Goal: Task Accomplishment & Management: Manage account settings

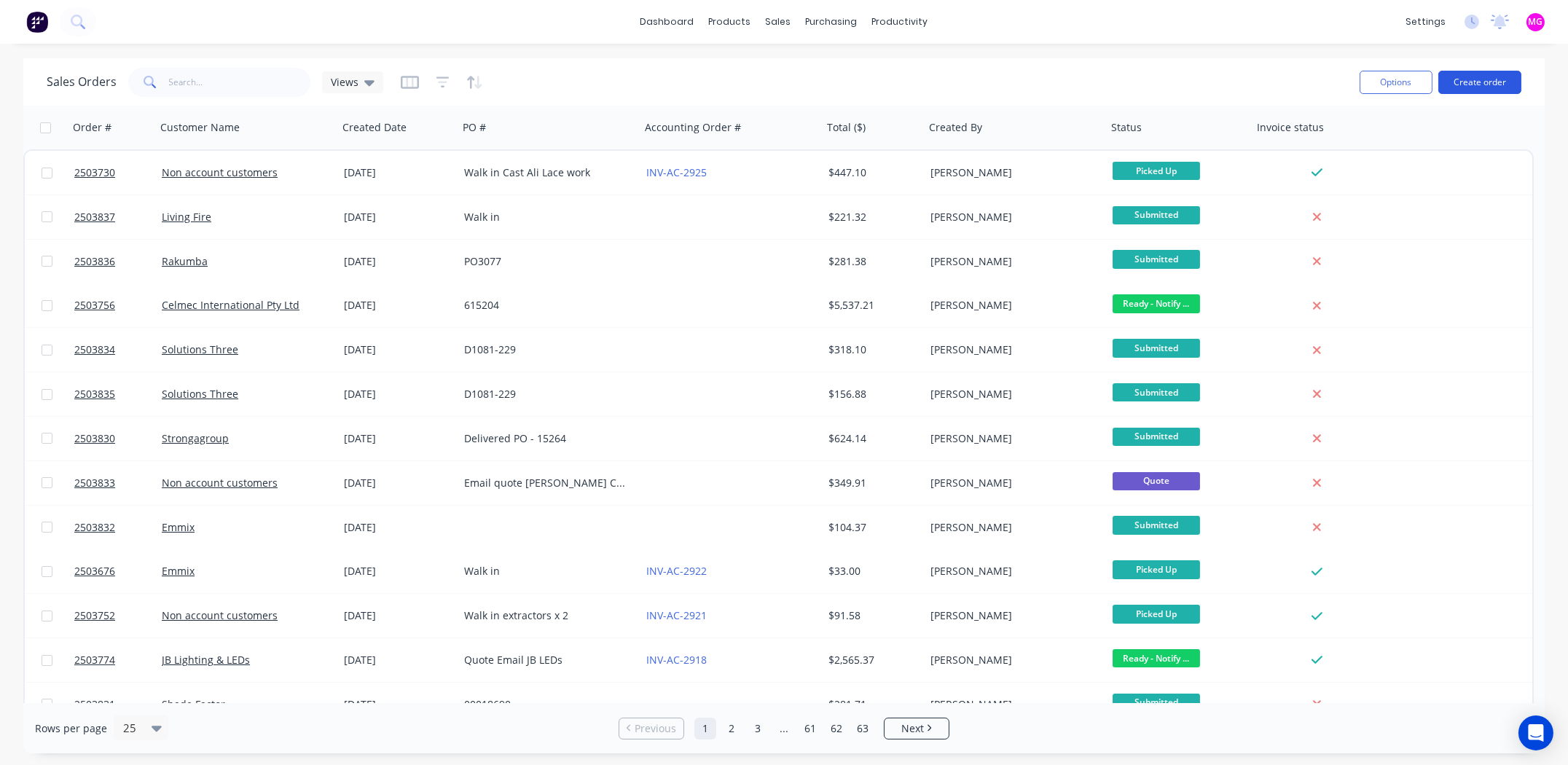
click at [1479, 76] on button "Create order" at bounding box center [1480, 82] width 83 height 24
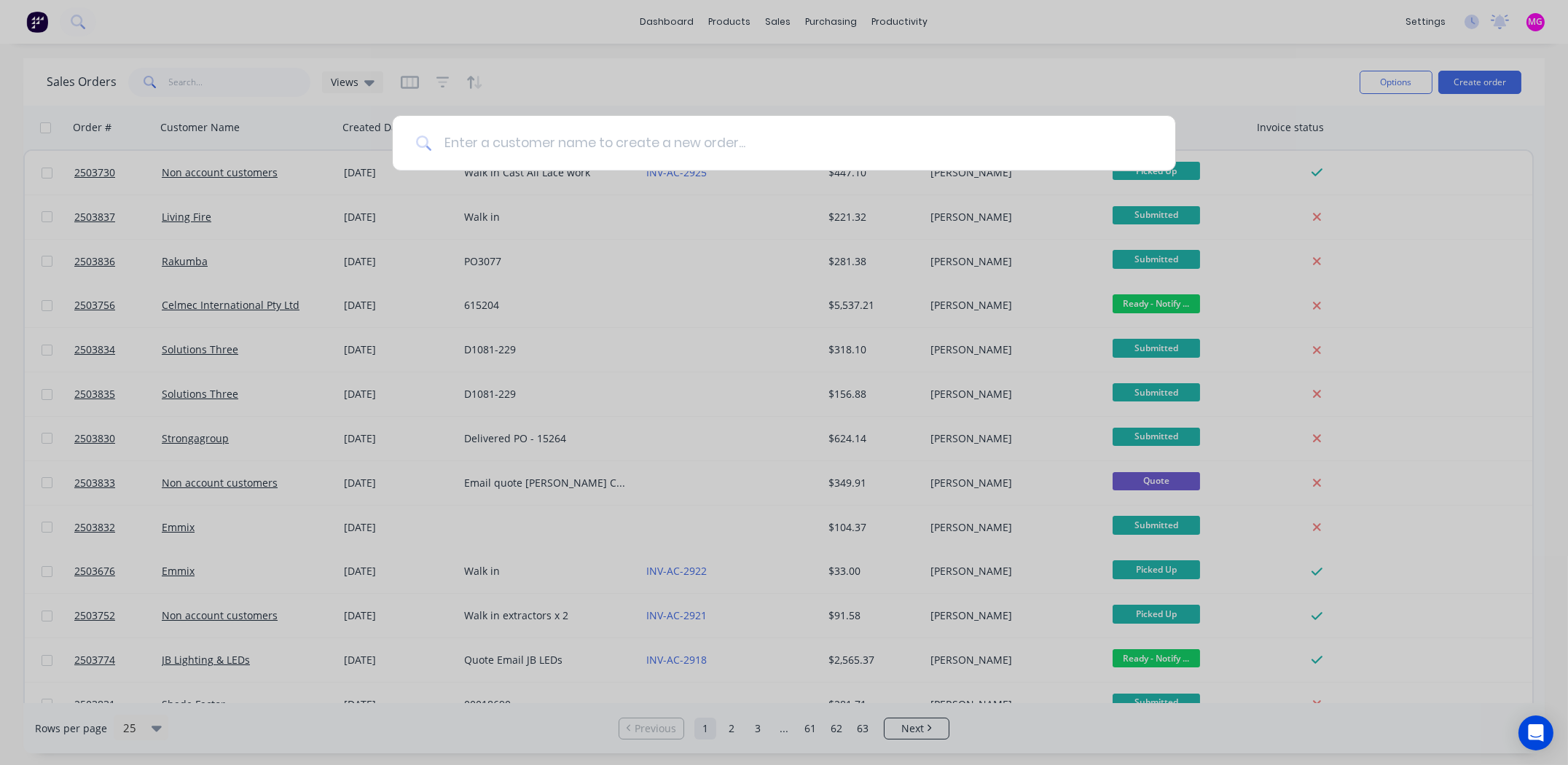
click at [588, 152] on input at bounding box center [792, 143] width 720 height 54
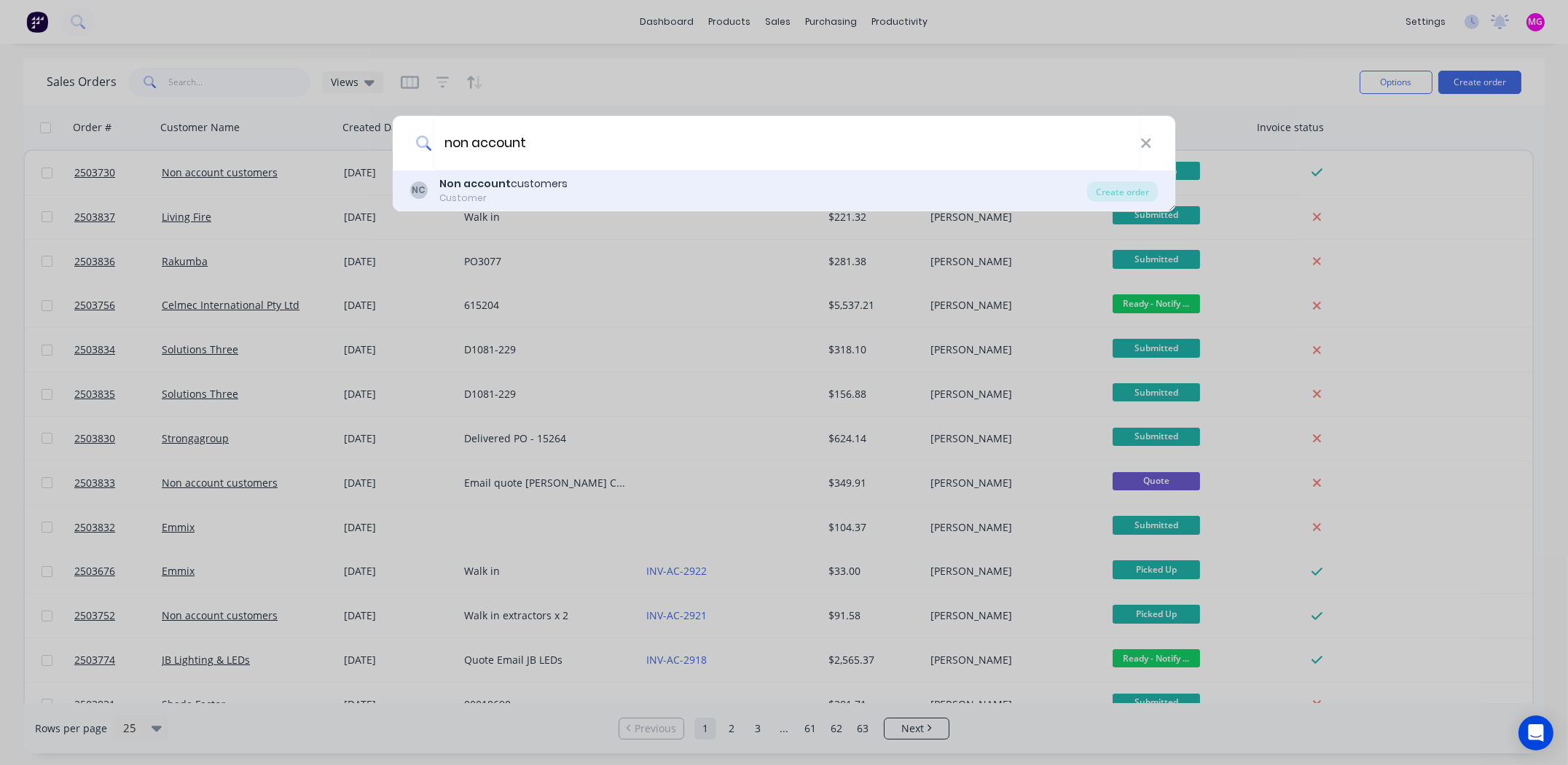
type input "non account"
click at [528, 186] on div "Non account customers" at bounding box center [503, 183] width 128 height 15
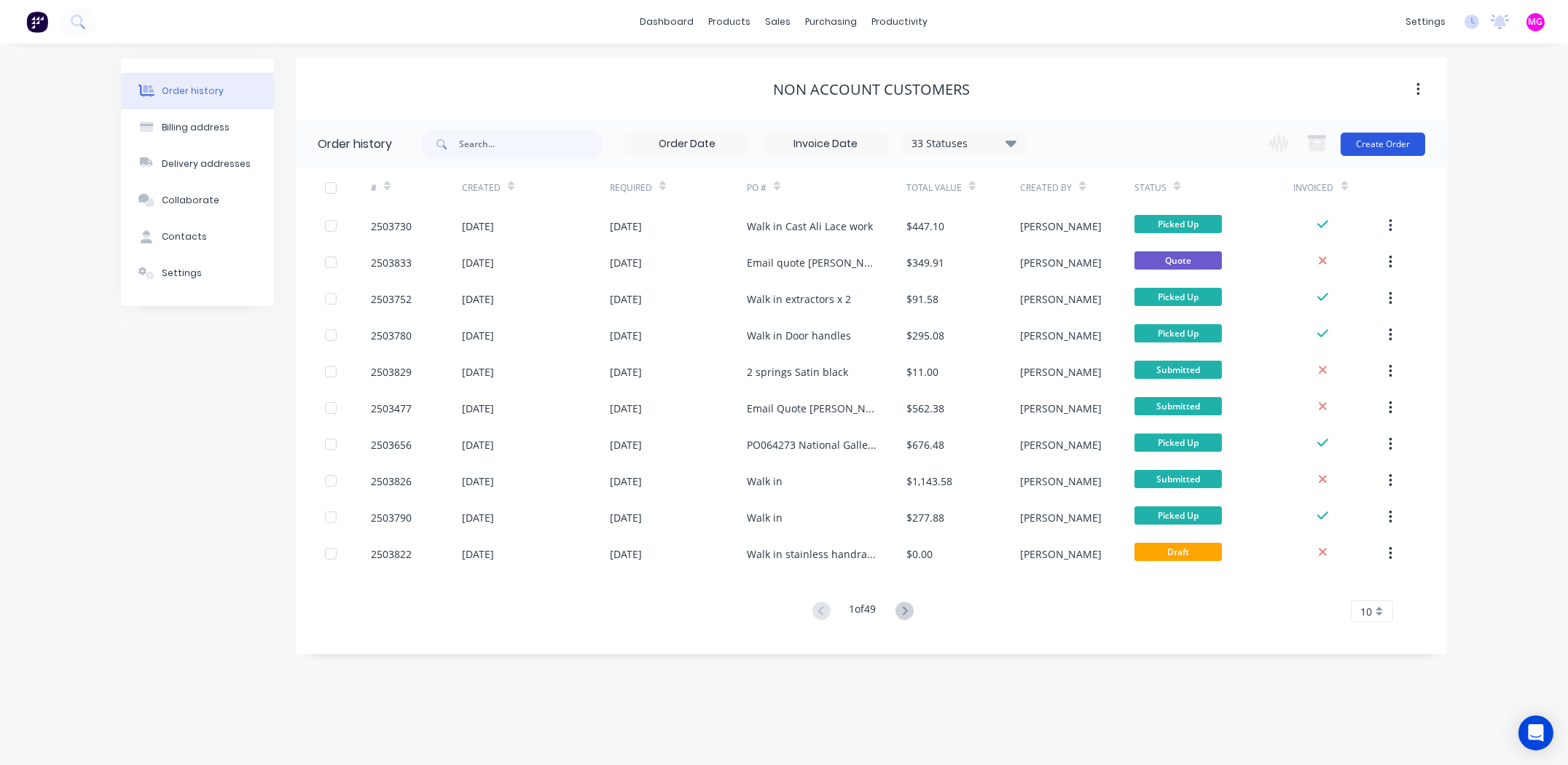
click at [1396, 138] on button "Create Order" at bounding box center [1382, 144] width 85 height 24
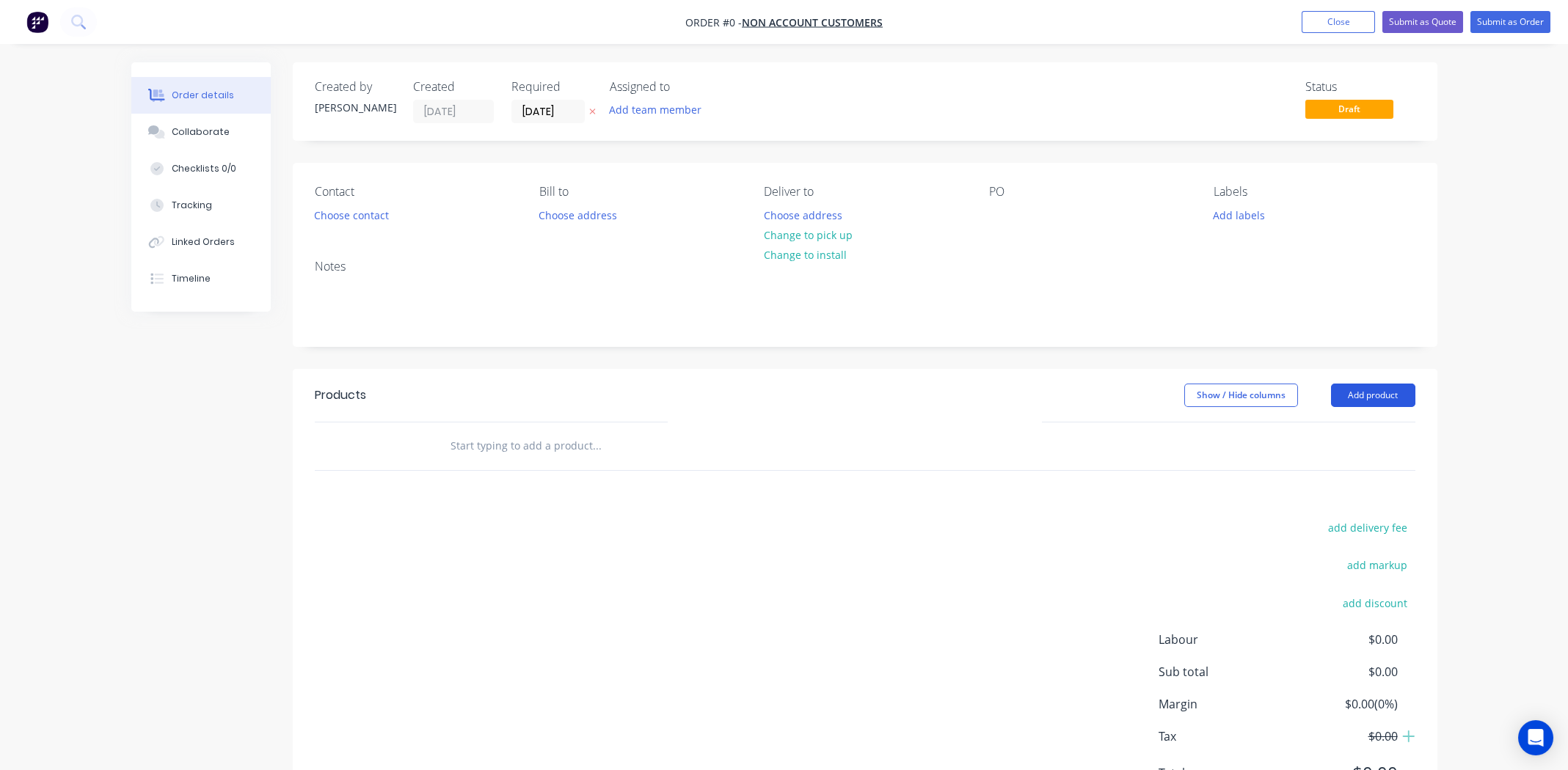
click at [1374, 392] on button "Add product" at bounding box center [1373, 395] width 85 height 24
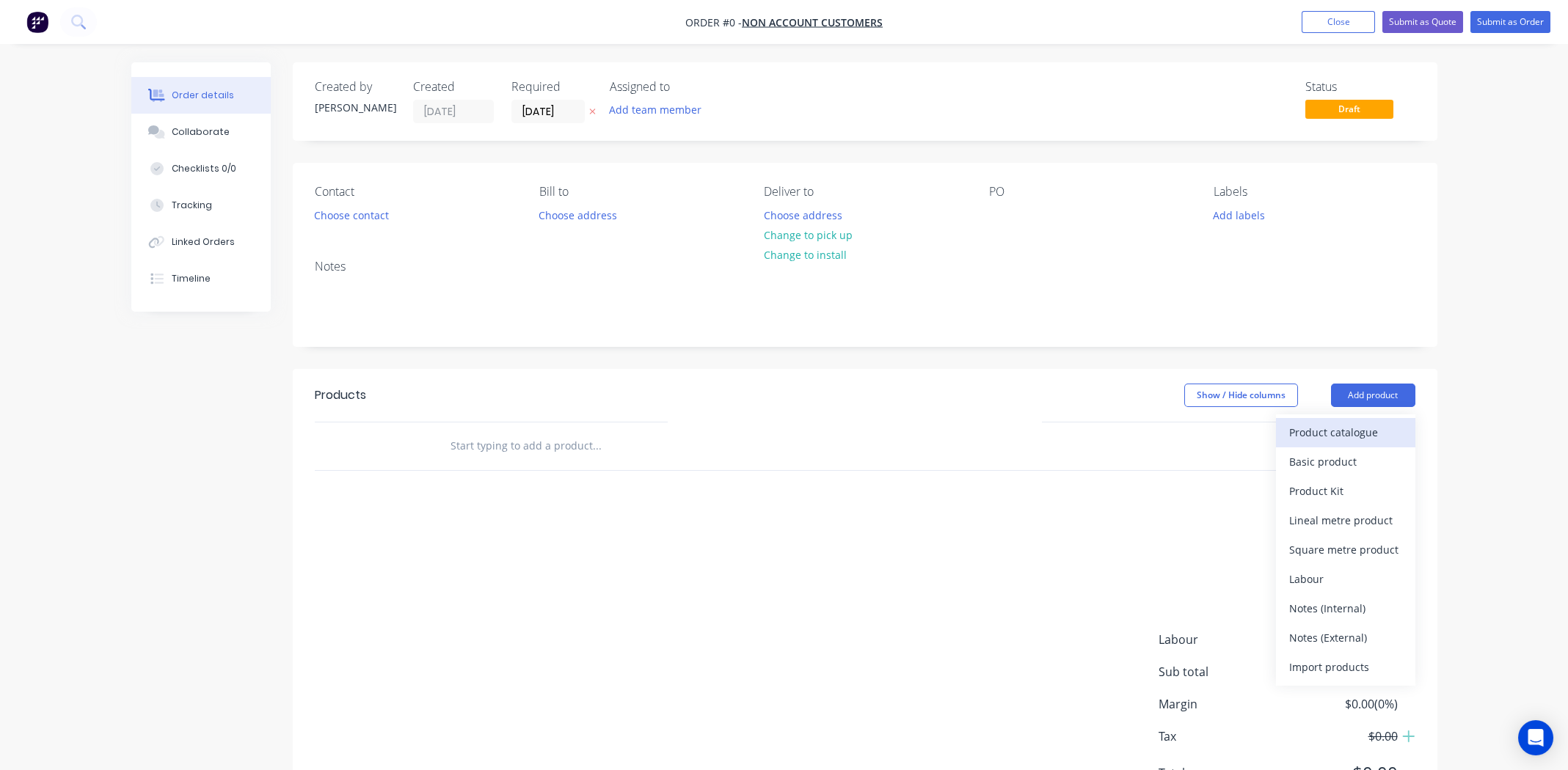
click at [1334, 427] on div "Product catalogue" at bounding box center [1345, 433] width 113 height 21
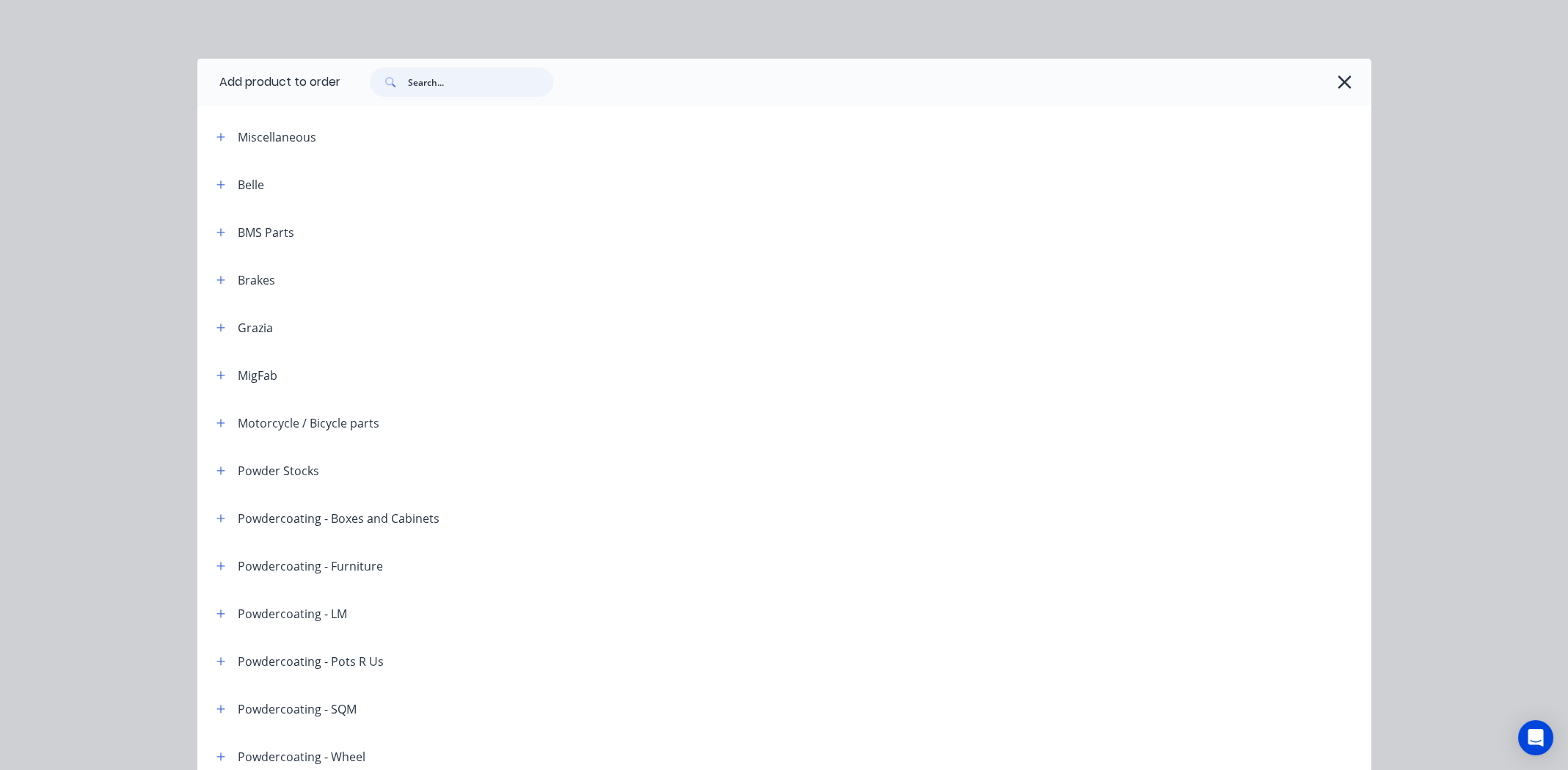
click at [438, 81] on input "text" at bounding box center [480, 82] width 145 height 29
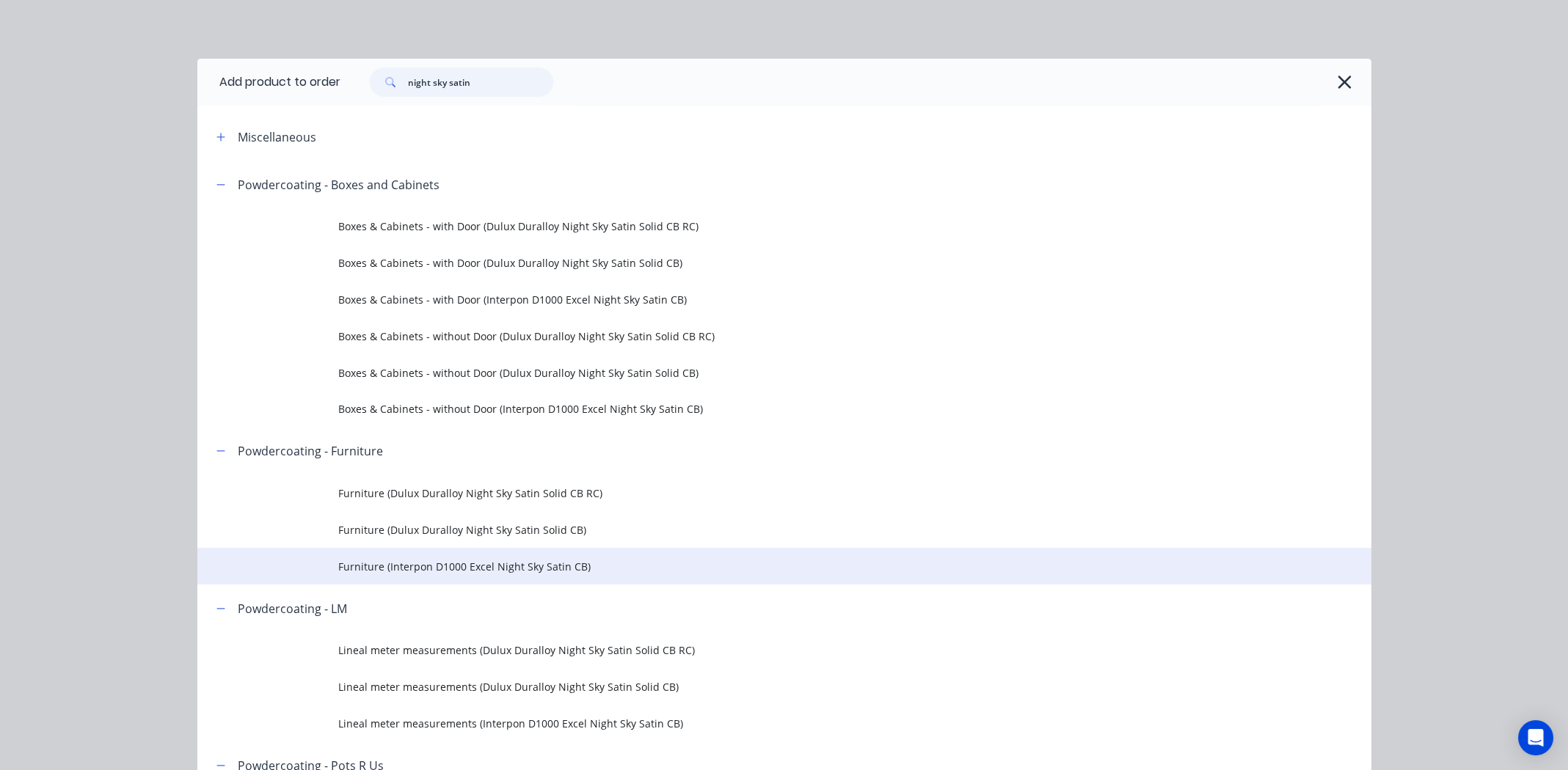
type input "night sky satin"
click at [436, 566] on span "Furniture (Interpon D1000 Excel Night Sky Satin CB)" at bounding box center [751, 566] width 826 height 15
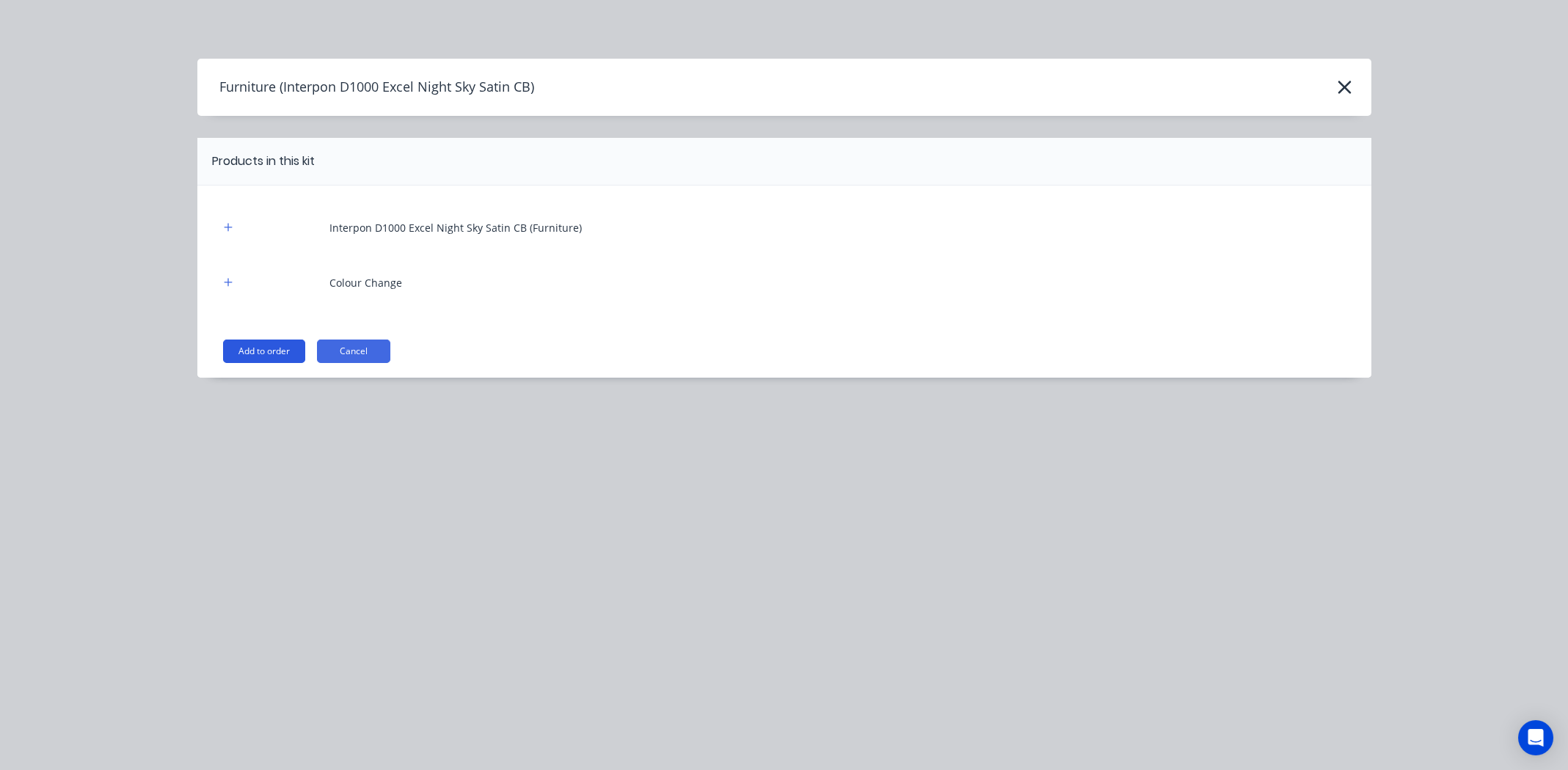
click at [270, 344] on button "Add to order" at bounding box center [264, 351] width 82 height 24
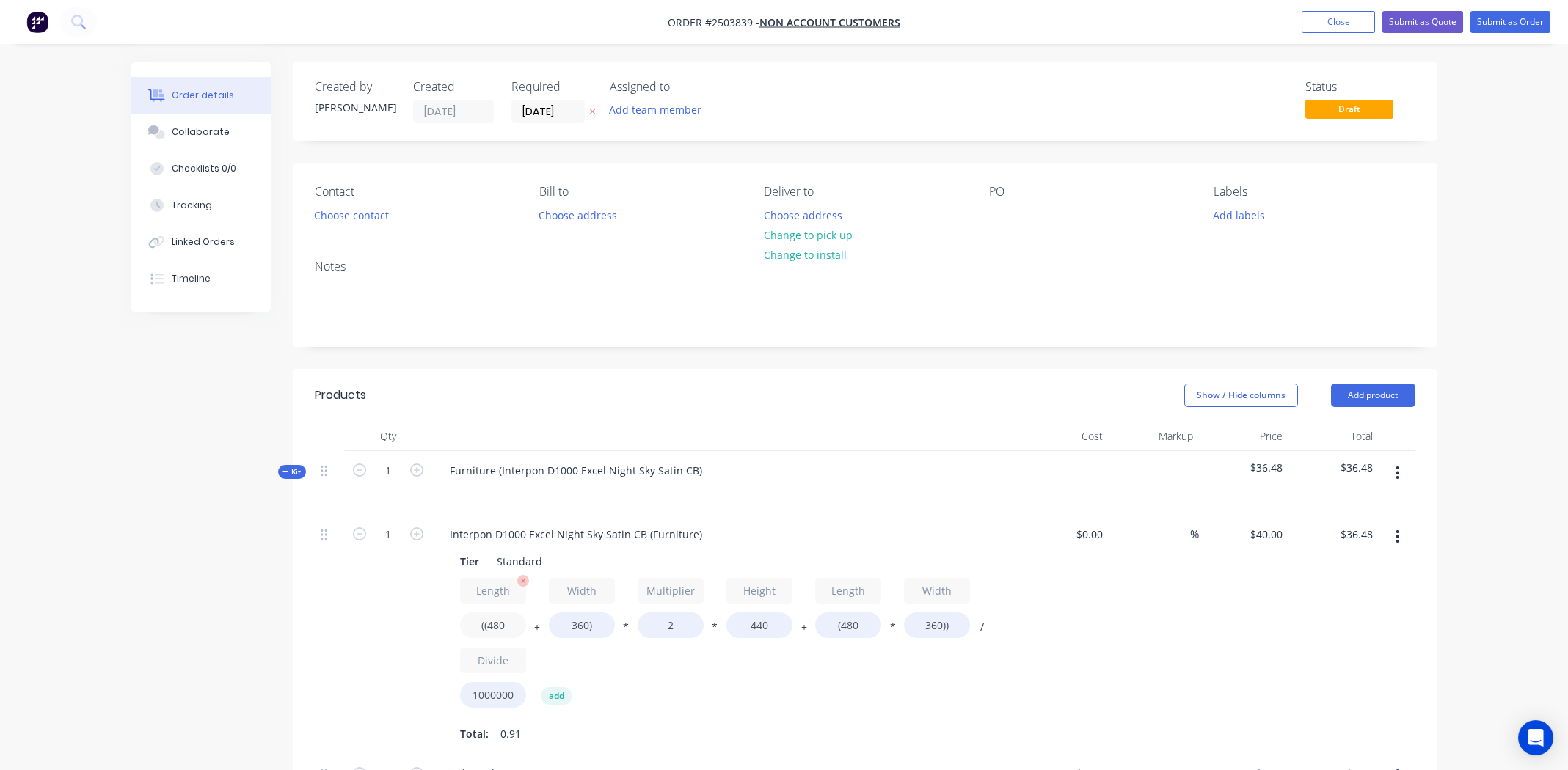
click at [501, 626] on input "((480" at bounding box center [493, 625] width 66 height 26
type input "((2193"
type input "$96.78"
click at [577, 627] on input "360)" at bounding box center [582, 625] width 66 height 26
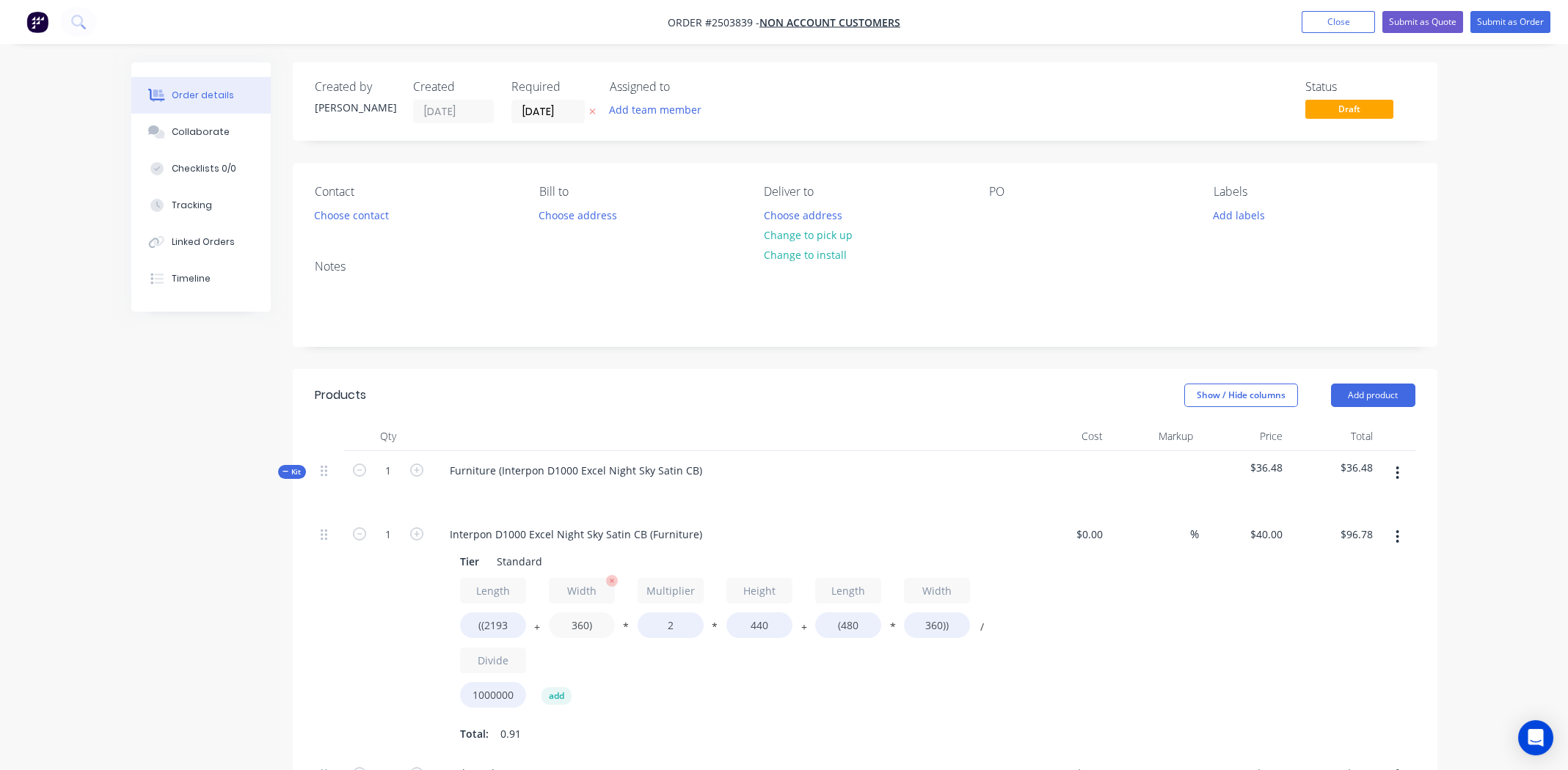
click at [577, 627] on input "360)" at bounding box center [582, 625] width 66 height 26
type input "1205)"
type input "$126.52"
click at [756, 621] on input "440" at bounding box center [759, 625] width 66 height 26
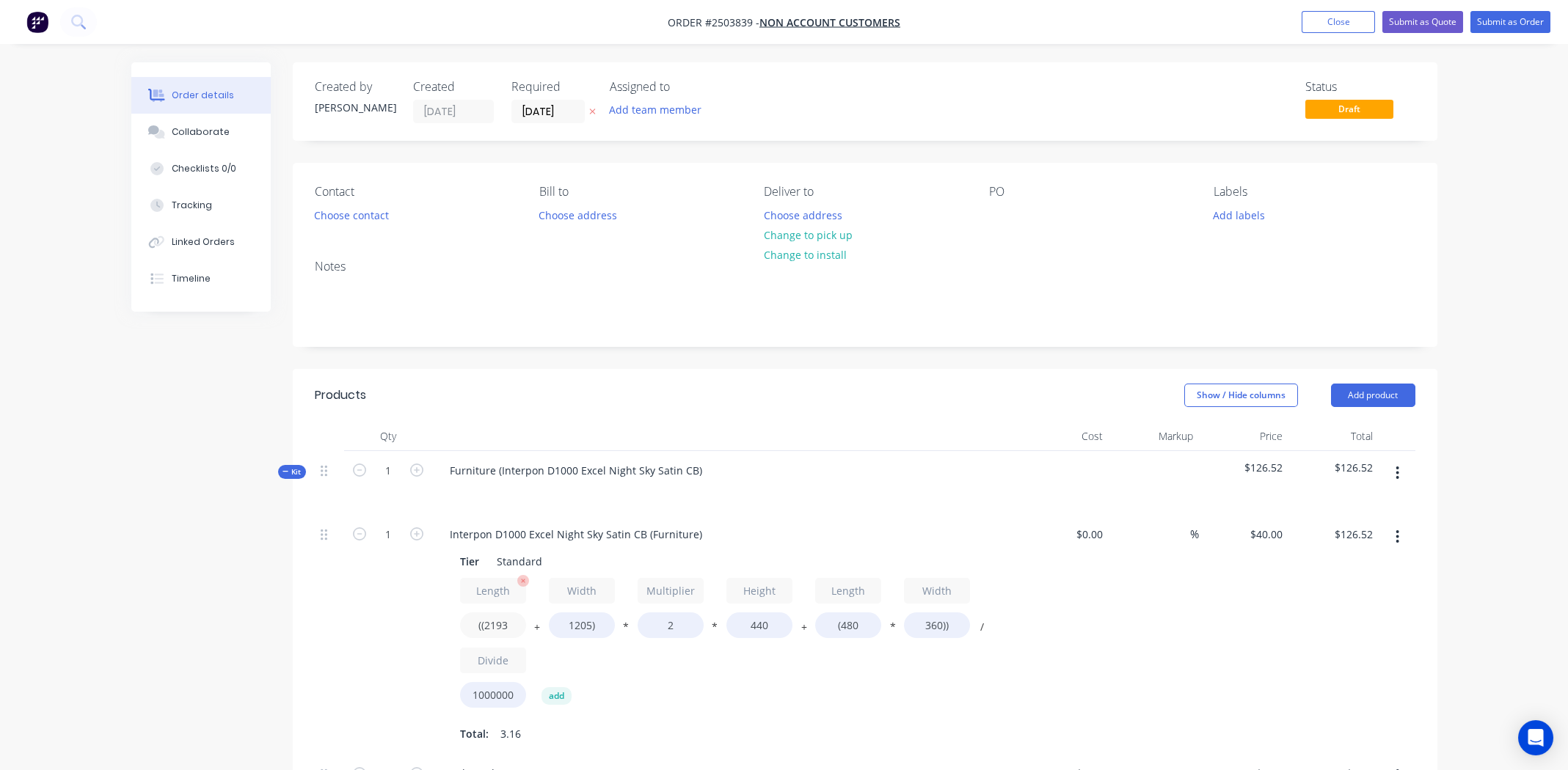
click at [495, 625] on input "((2193" at bounding box center [493, 625] width 66 height 26
type input "((1205"
type input "$91.74"
click at [575, 623] on input "1205)" at bounding box center [582, 625] width 66 height 26
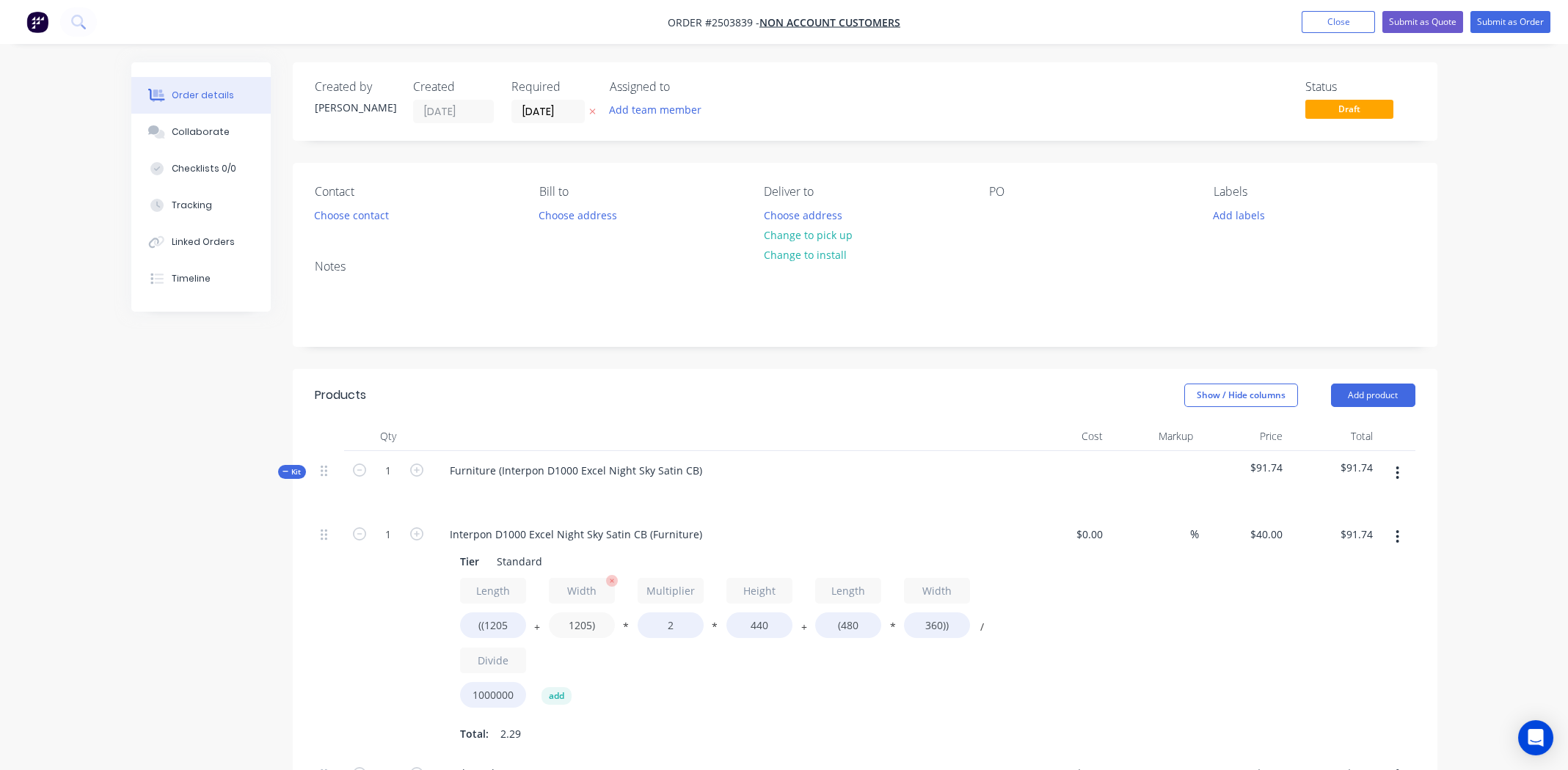
click at [575, 623] on input "1205)" at bounding box center [582, 625] width 66 height 26
type input "500)"
type input "$66.93"
click at [752, 625] on input "440" at bounding box center [759, 625] width 66 height 26
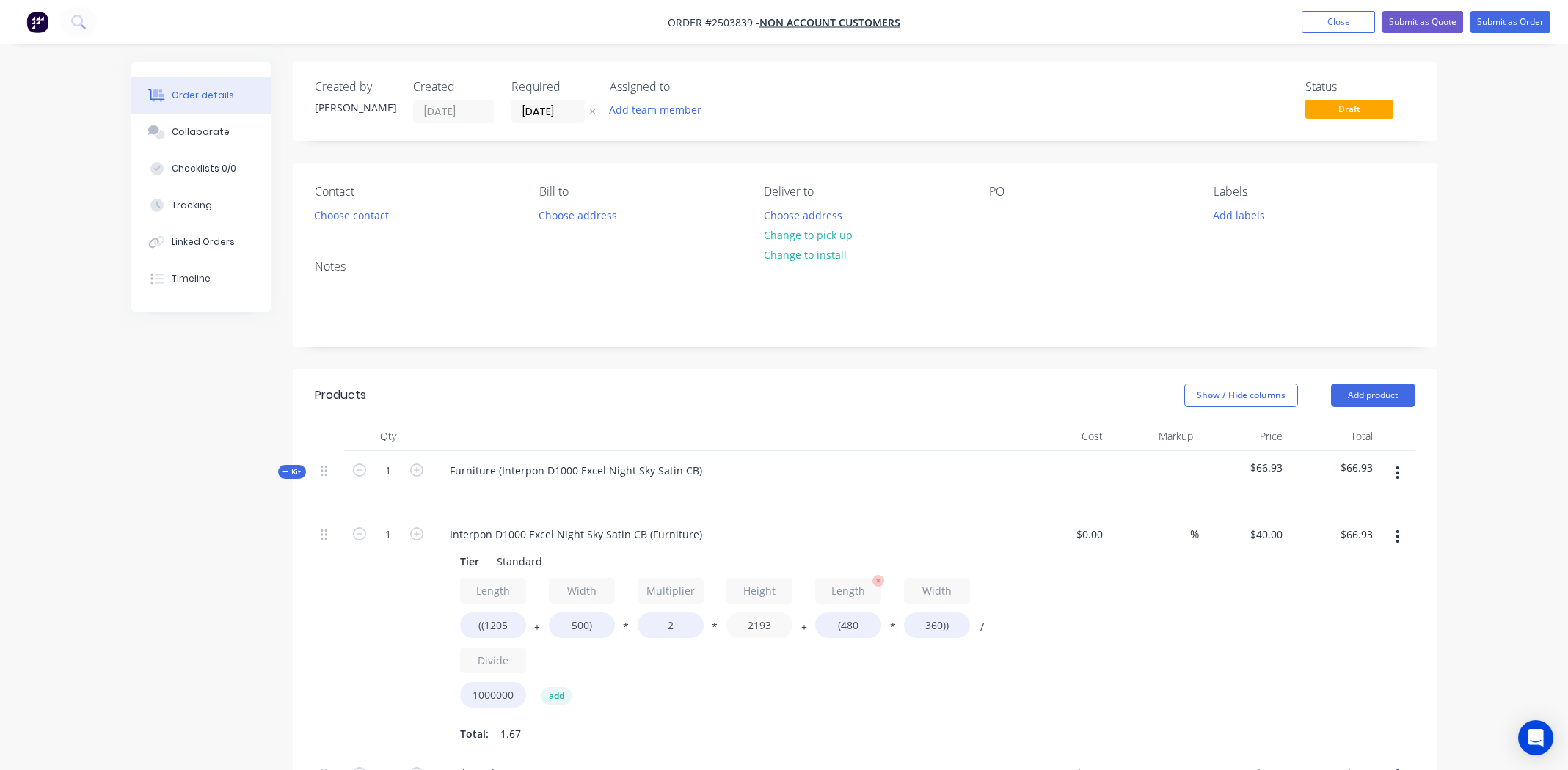
type input "2193"
type input "$306.04"
click at [858, 625] on input "(480" at bounding box center [848, 625] width 66 height 26
type input "(1205"
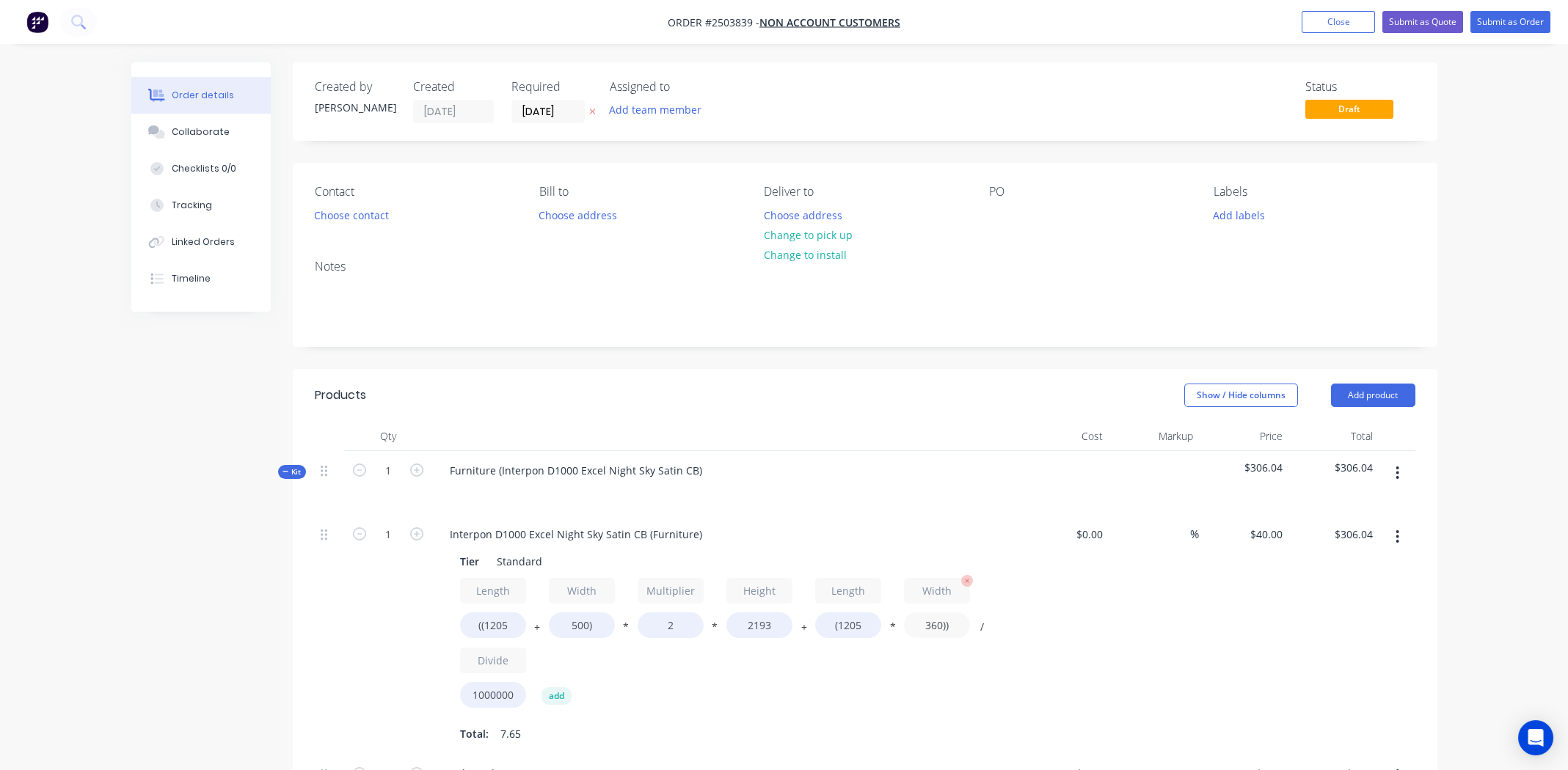
type input "$316.48"
click at [930, 623] on input "360))" at bounding box center [936, 625] width 66 height 26
type input "500))"
type input "$323.22"
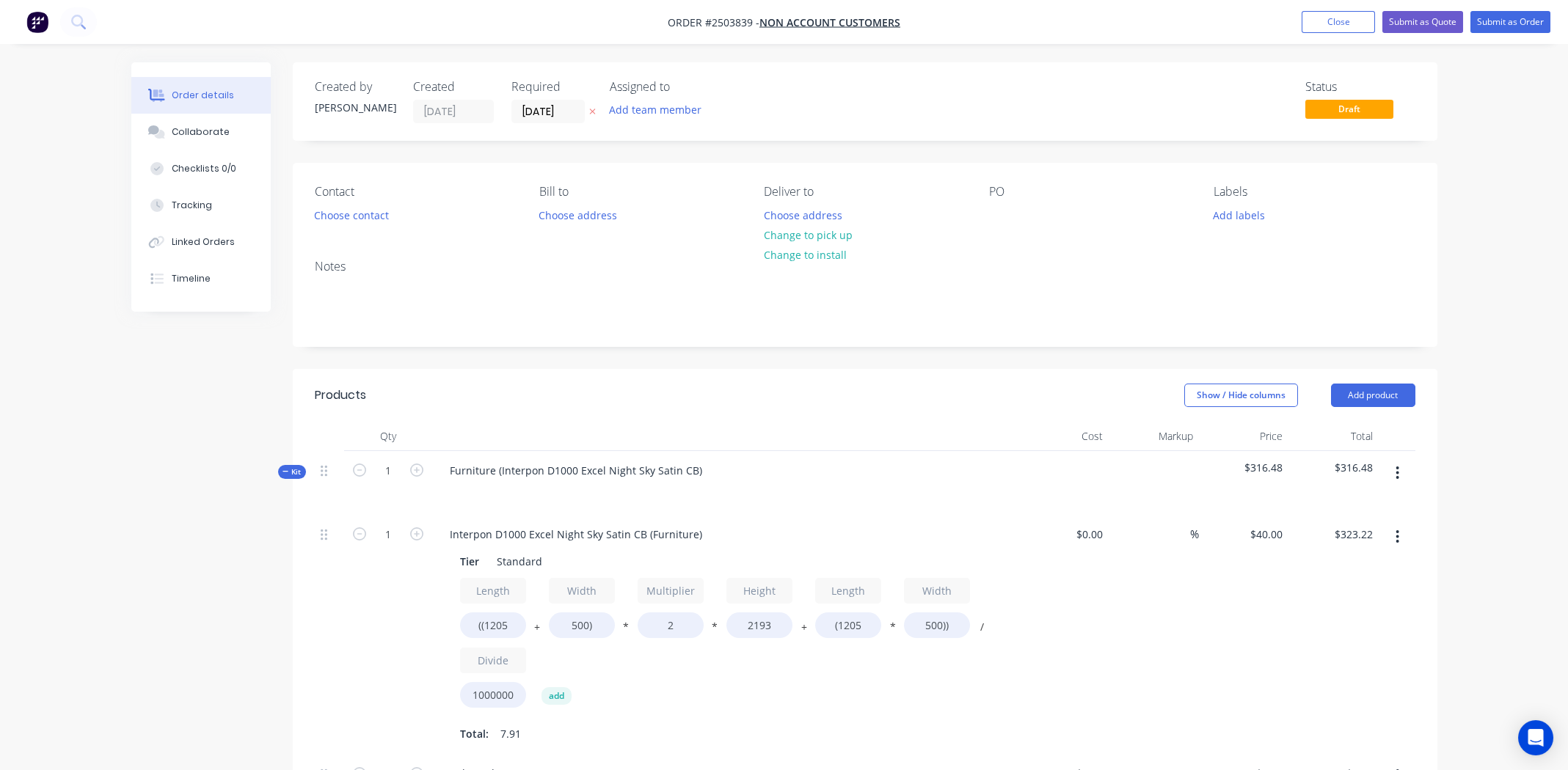
click at [842, 698] on div "Length ((1205 + Width 500) * Multiplier 2 * Height 2193 + Length (1205 * Width …" at bounding box center [725, 646] width 531 height 137
click at [670, 623] on input "2" at bounding box center [670, 625] width 66 height 26
type input "1.4"
type input "$233.49"
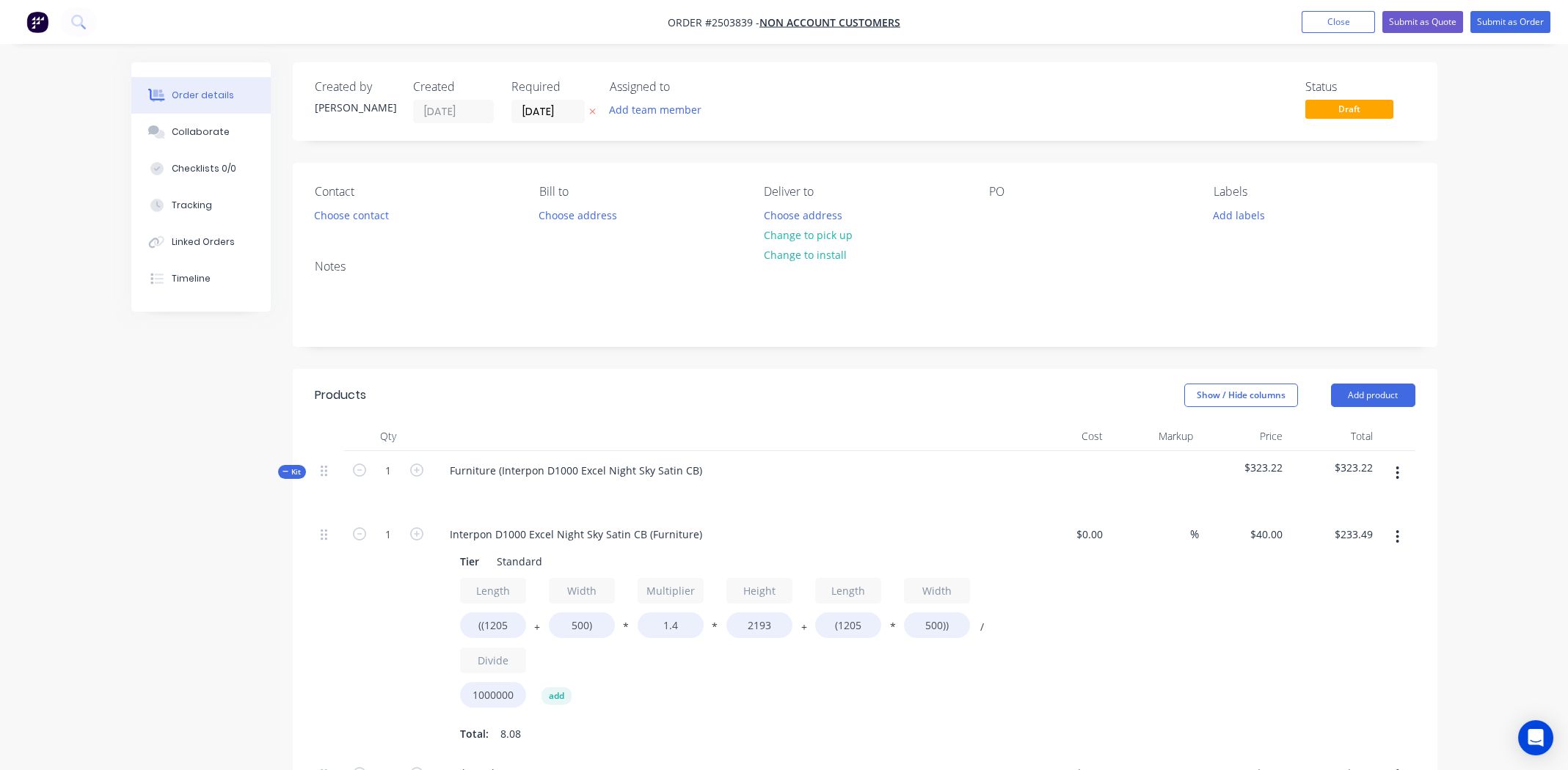
click at [775, 691] on div "Length ((1205 + Width 500) * Multiplier 1.4 * Height 2193 + Length (1205 * Widt…" at bounding box center [725, 646] width 531 height 137
click at [669, 626] on input "1.4" at bounding box center [670, 625] width 66 height 26
click at [669, 628] on input "1.4" at bounding box center [670, 625] width 66 height 26
click at [680, 625] on input "1.4" at bounding box center [670, 625] width 66 height 26
type input "1.3"
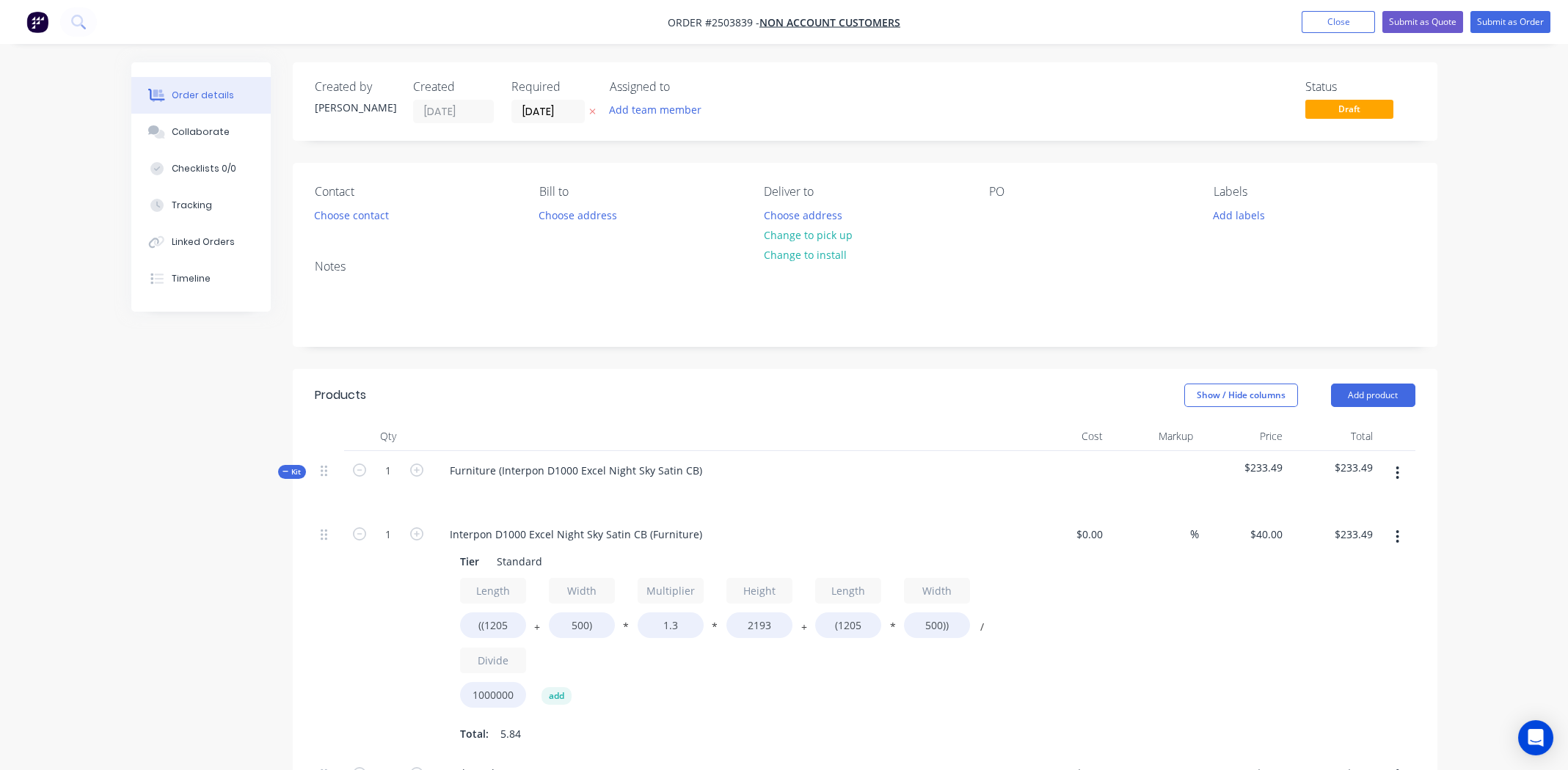
type input "$218.53"
click at [917, 728] on div "Total: 5.84" at bounding box center [725, 733] width 531 height 22
click at [1258, 605] on div "$40.00 $40.00" at bounding box center [1244, 634] width 90 height 240
click at [389, 531] on input "1" at bounding box center [388, 534] width 38 height 22
type input "6"
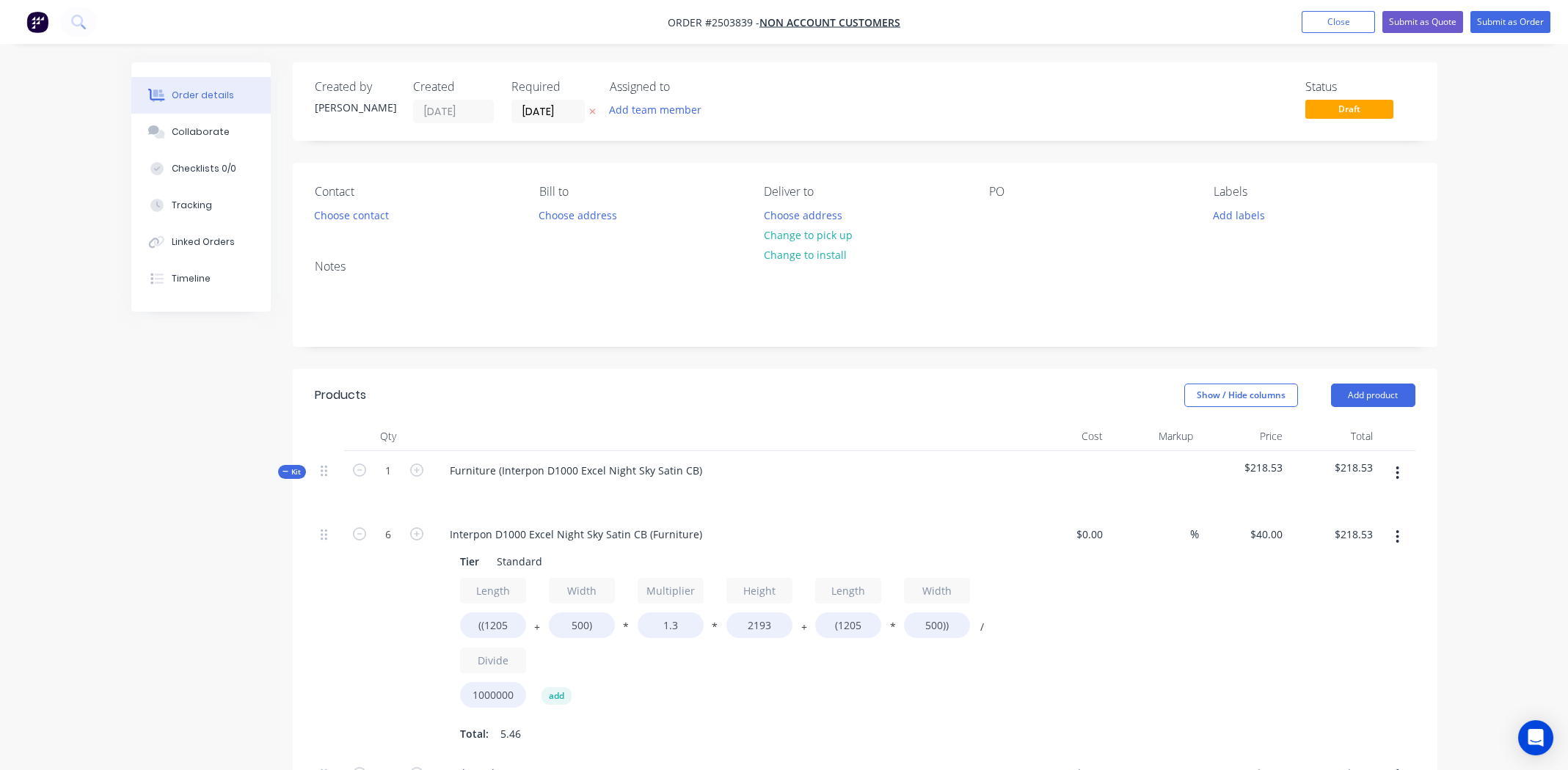
type input "$1,311.19"
click at [1072, 655] on div "$0.00 $0.00" at bounding box center [1064, 634] width 90 height 240
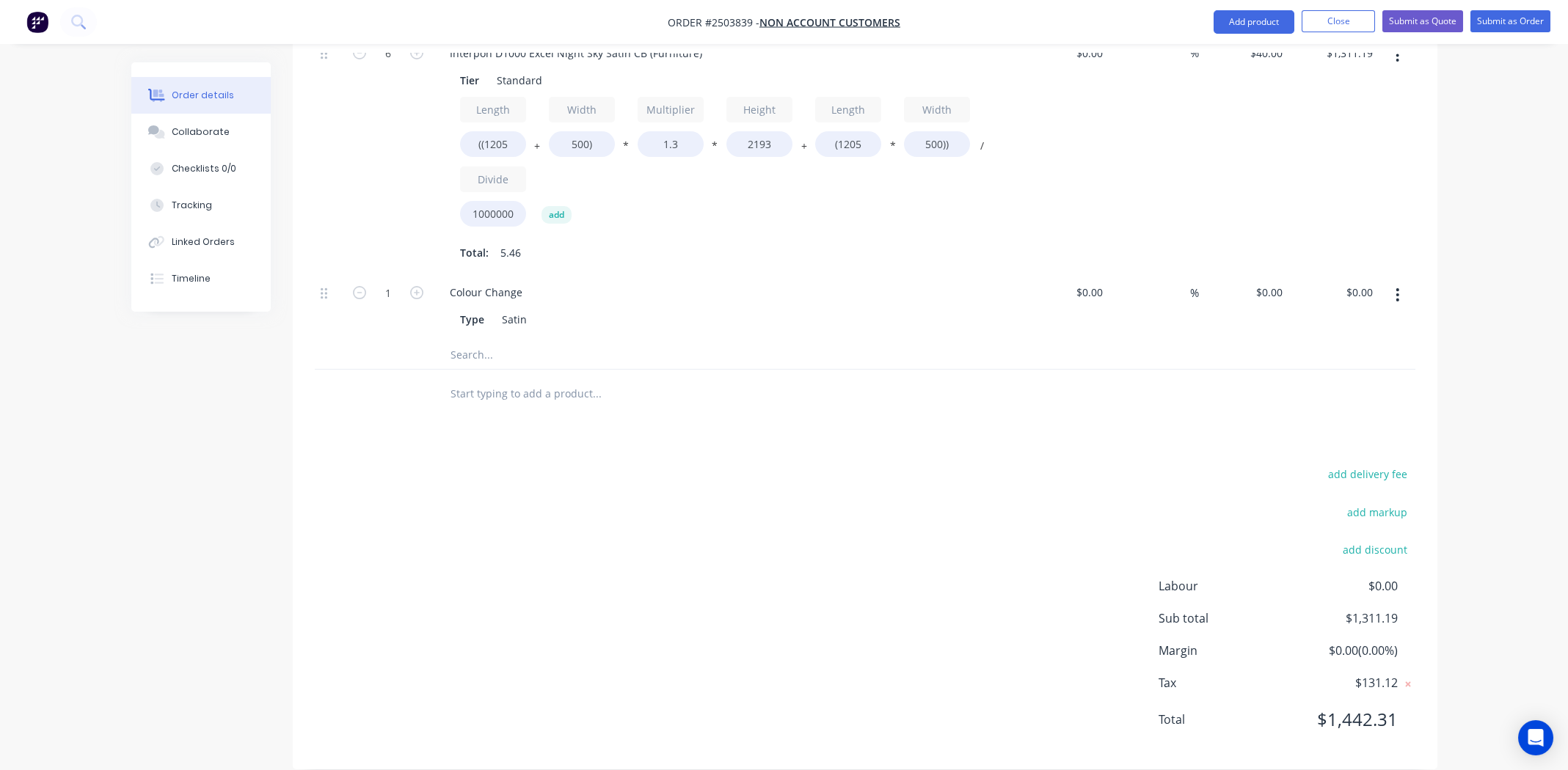
scroll to position [501, 0]
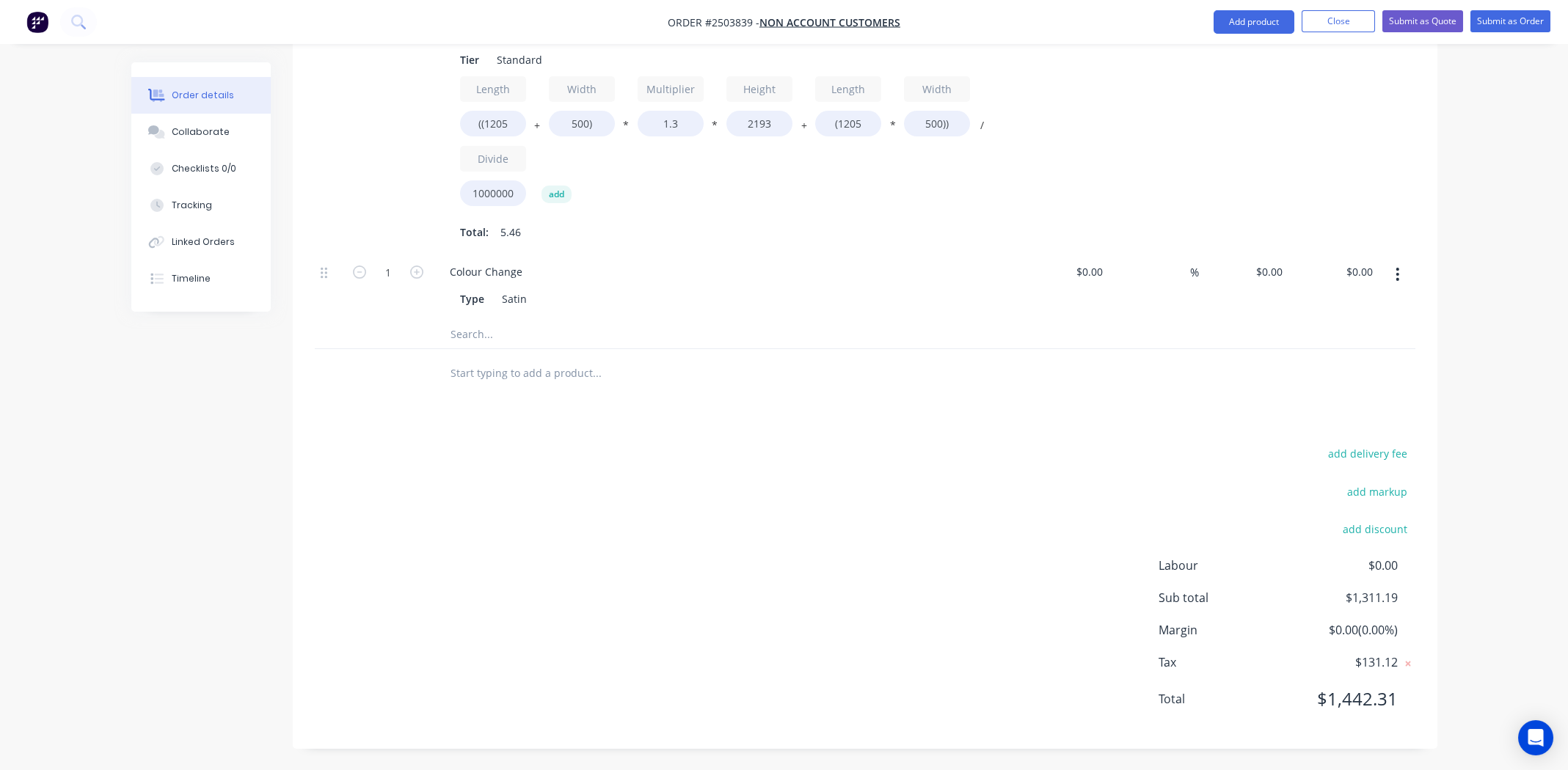
click at [1397, 270] on icon "button" at bounding box center [1397, 274] width 4 height 16
click at [1324, 367] on div "Delete" at bounding box center [1345, 371] width 113 height 21
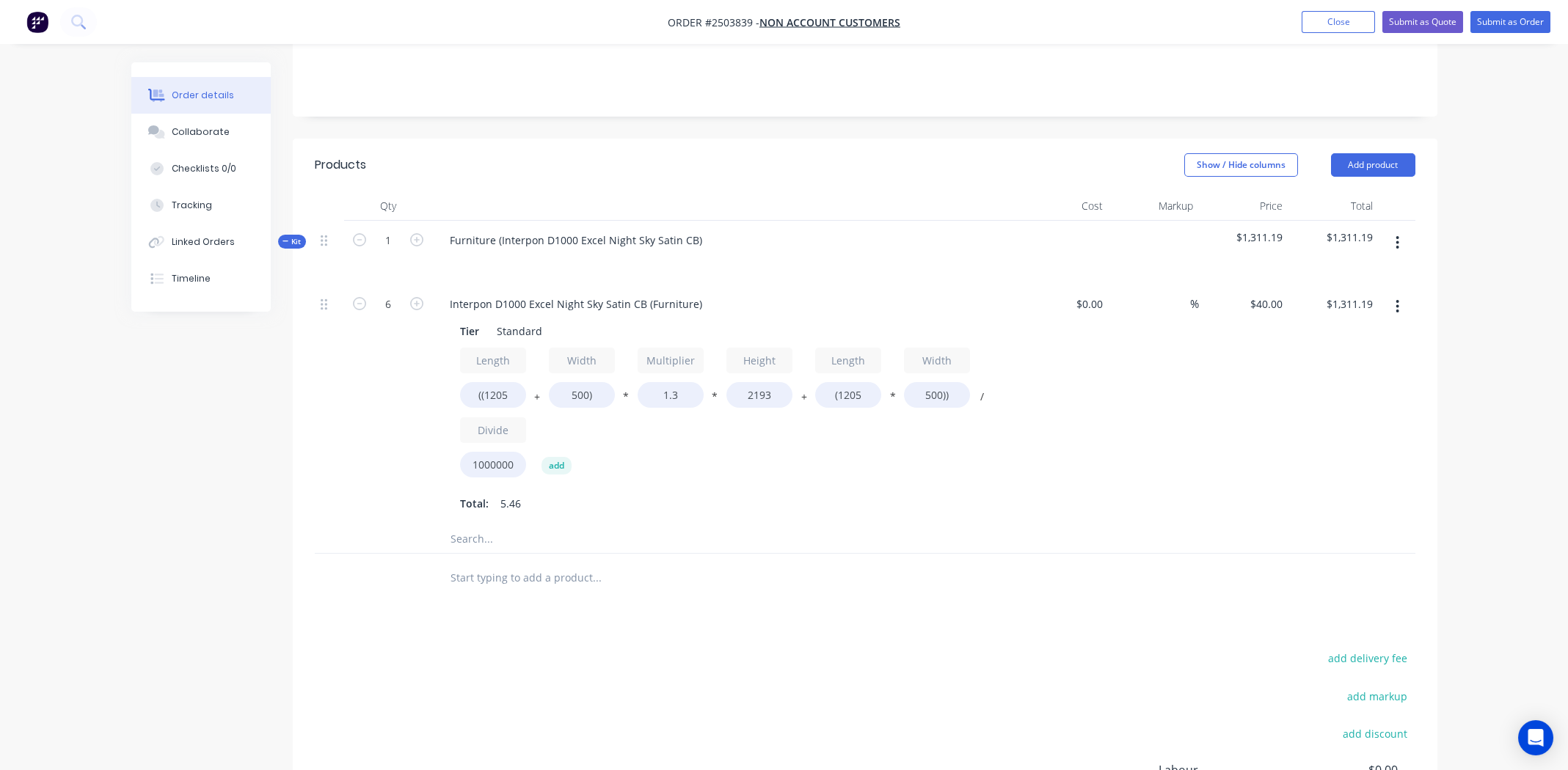
scroll to position [0, 0]
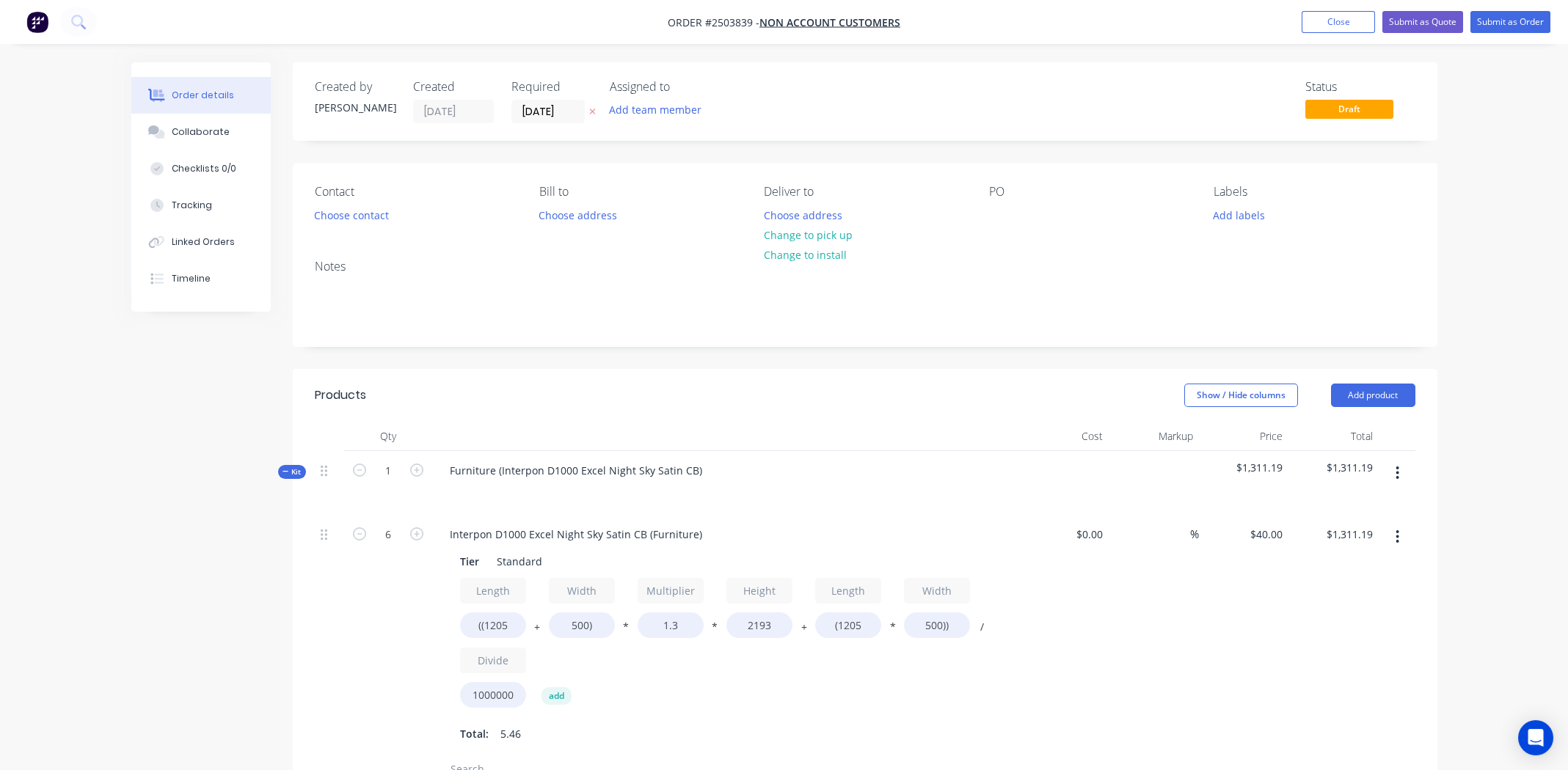
click at [1393, 471] on button "button" at bounding box center [1396, 473] width 34 height 26
click at [1334, 509] on div "Add product to kit" at bounding box center [1345, 511] width 113 height 21
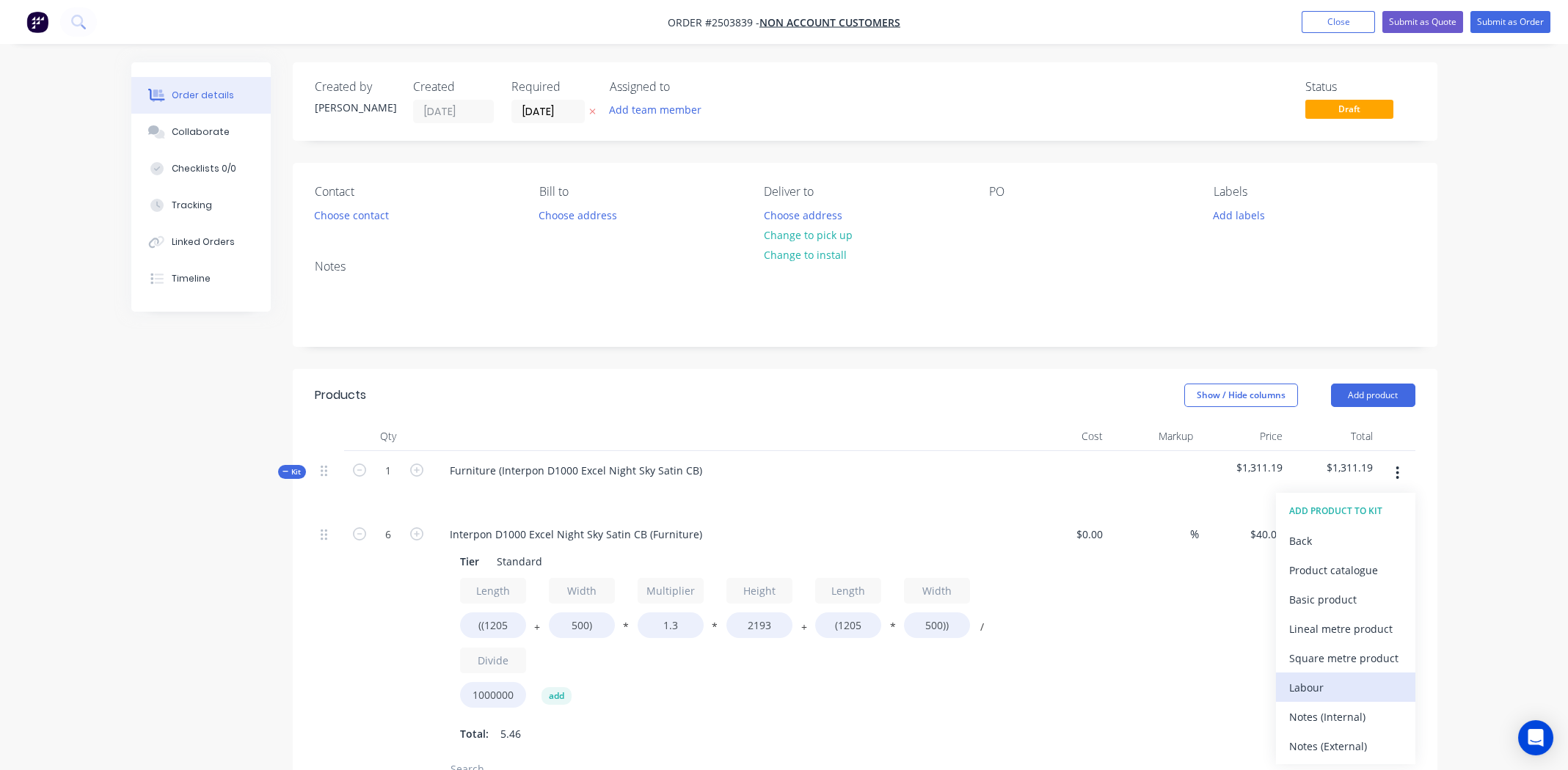
click at [1315, 688] on div "Labour" at bounding box center [1345, 687] width 113 height 21
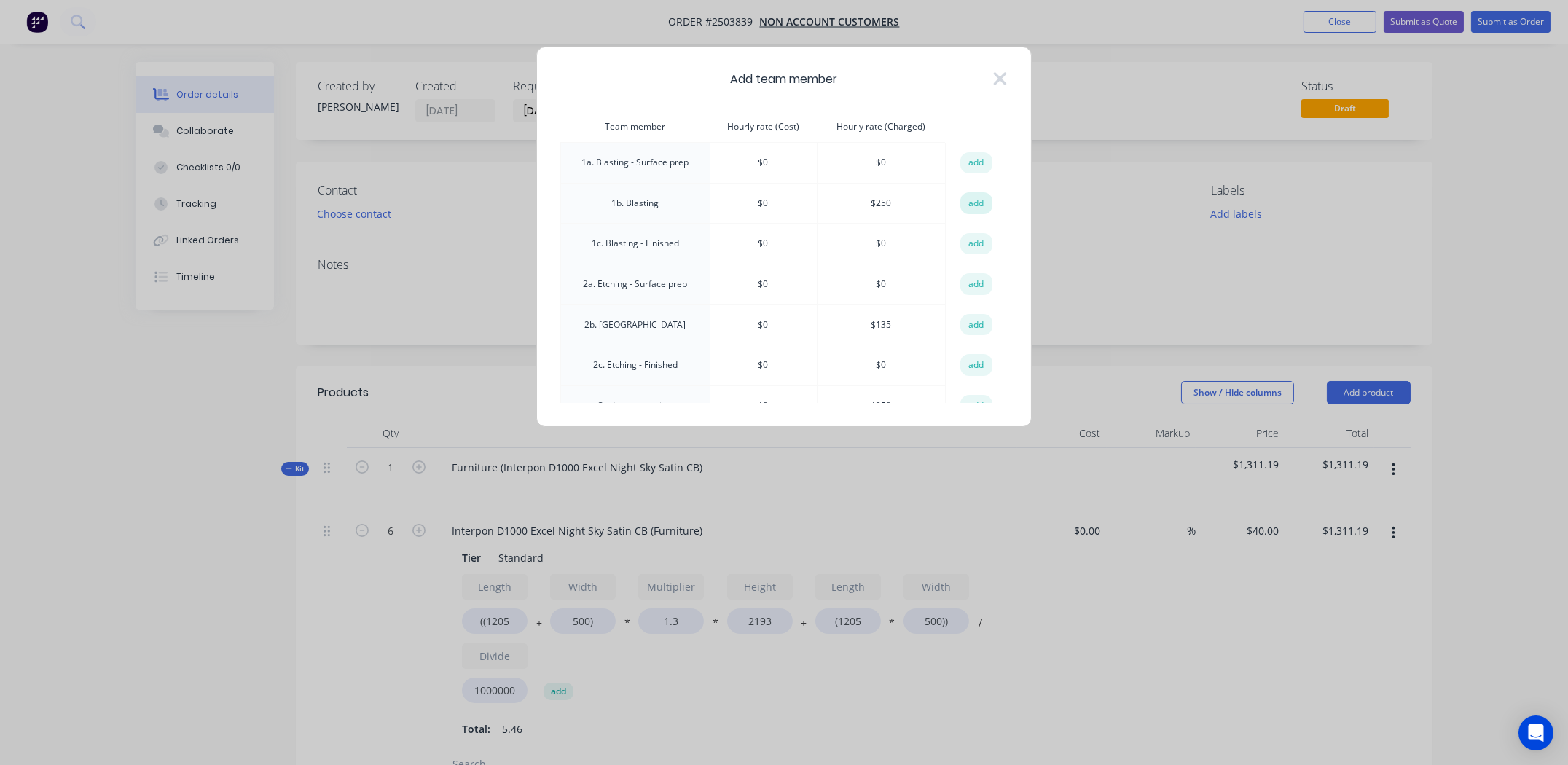
click at [967, 207] on button "add" at bounding box center [976, 203] width 32 height 22
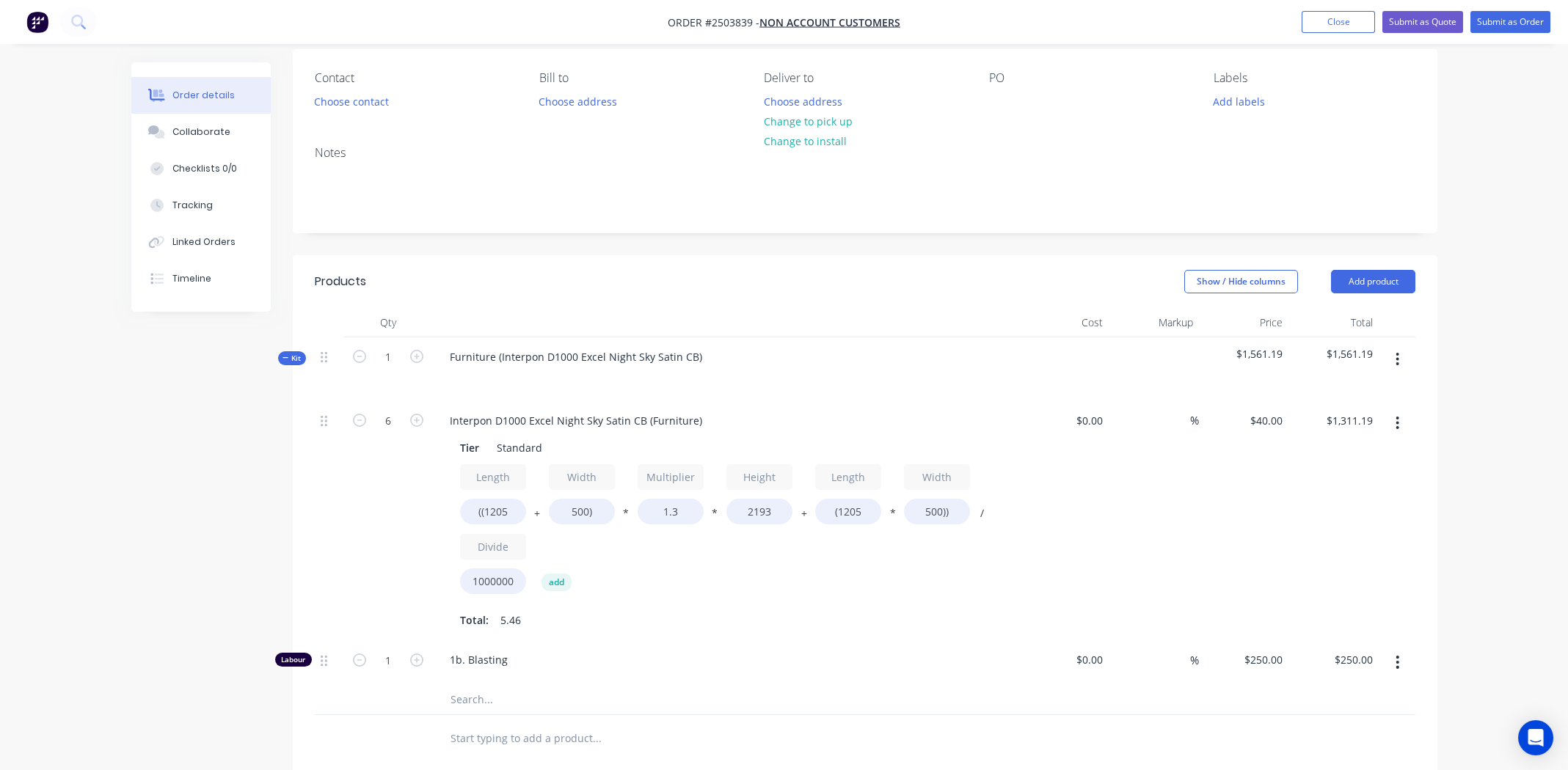
scroll to position [440, 0]
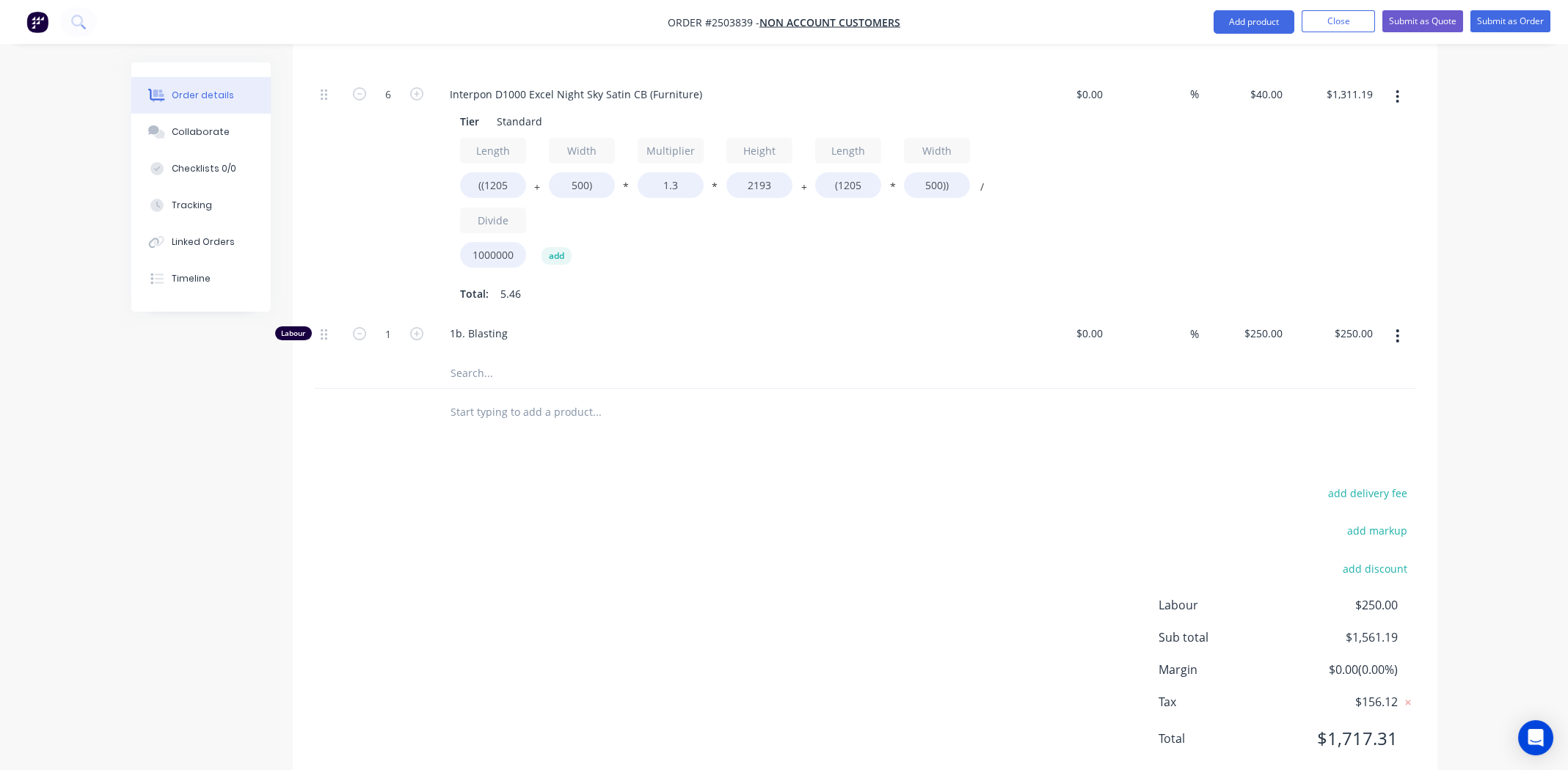
click at [802, 533] on div "add delivery fee add markup add discount Labour $250.00 Sub total $1,561.19 Mar…" at bounding box center [865, 624] width 1100 height 283
click at [1423, 22] on button "Submit as Quote" at bounding box center [1423, 21] width 81 height 22
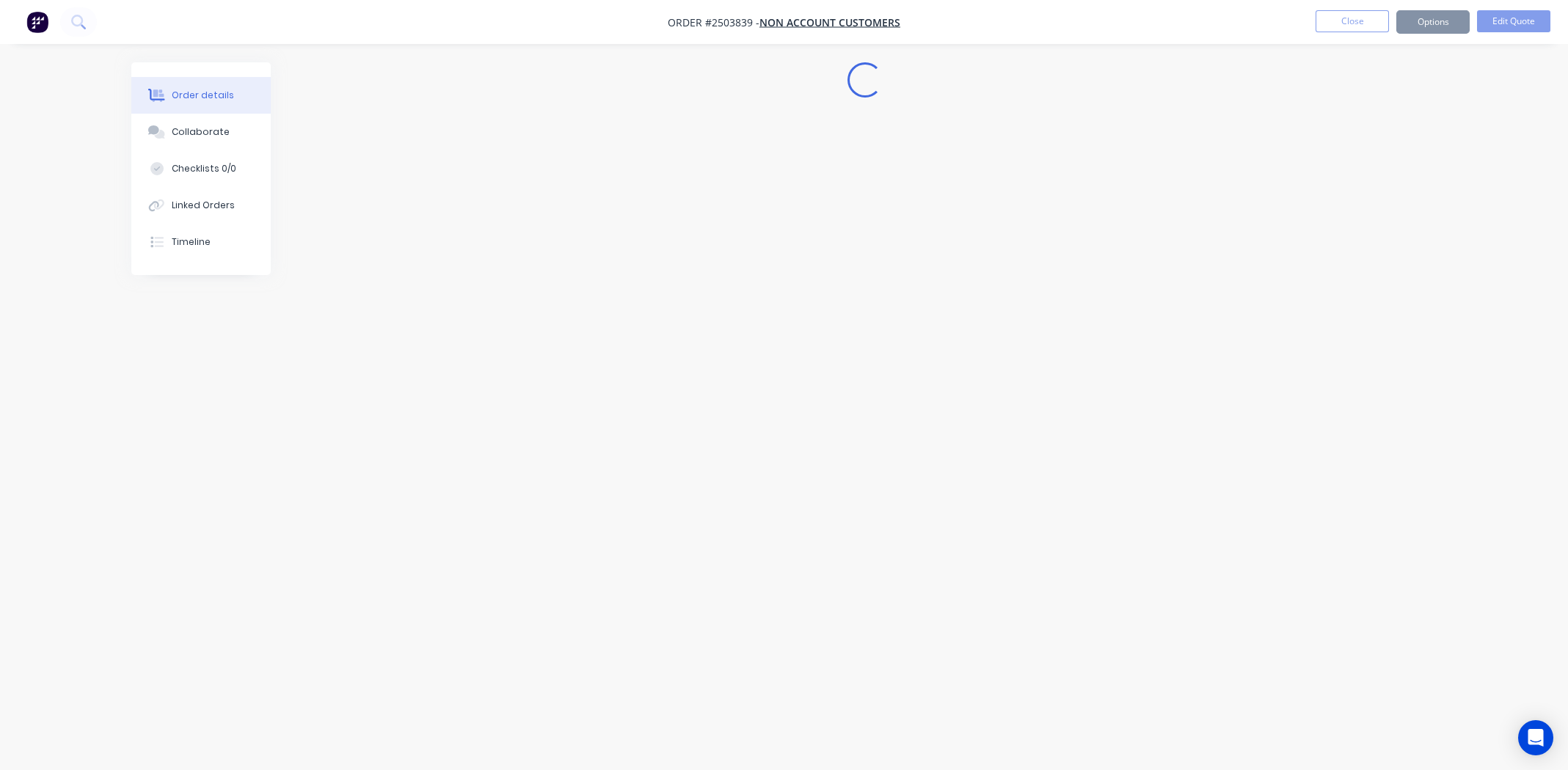
scroll to position [0, 0]
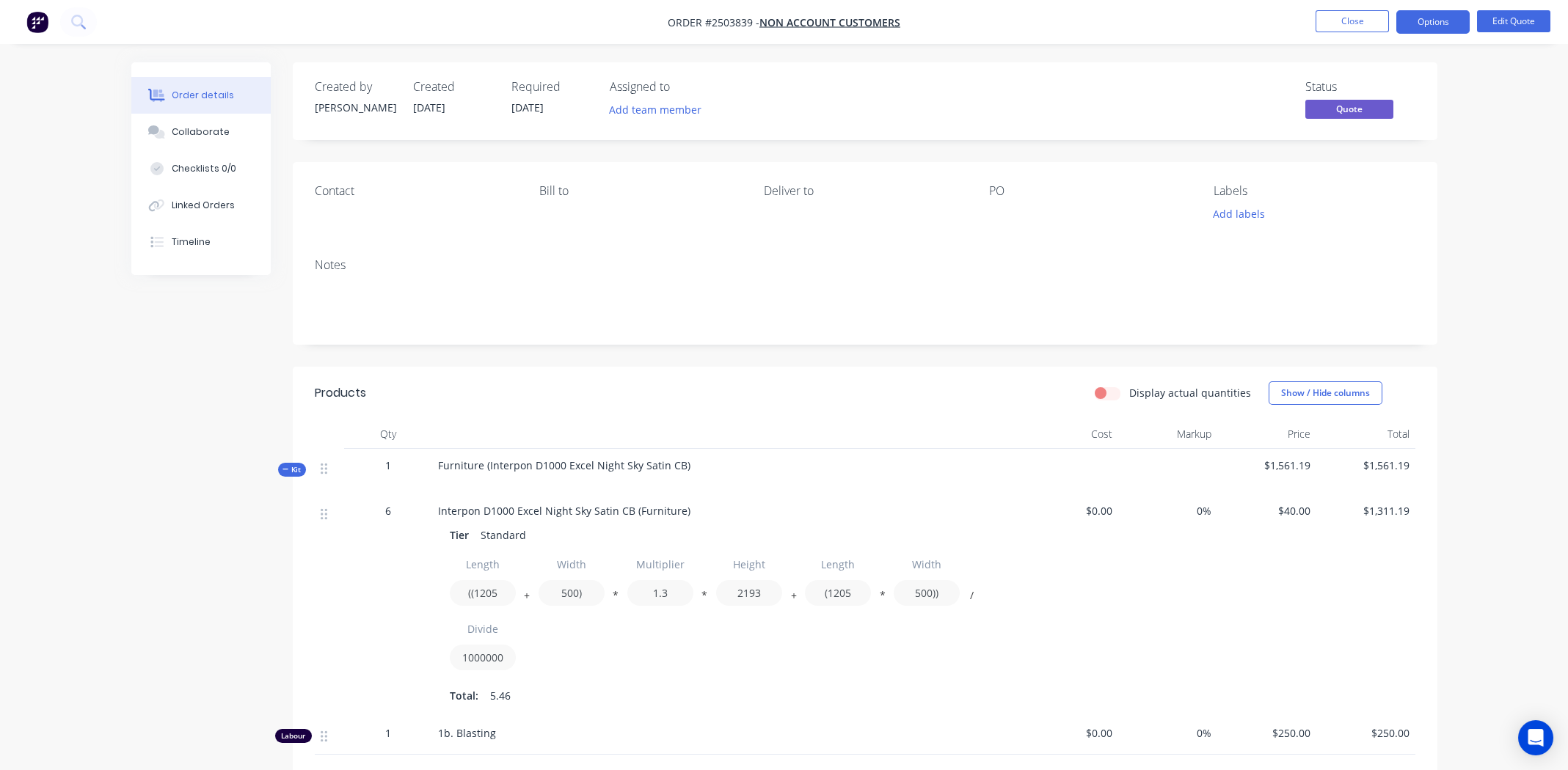
click at [331, 229] on div "Contact Bill to Deliver to PO Labels Add labels" at bounding box center [865, 204] width 1144 height 85
click at [1497, 25] on button "Edit Quote" at bounding box center [1512, 21] width 73 height 22
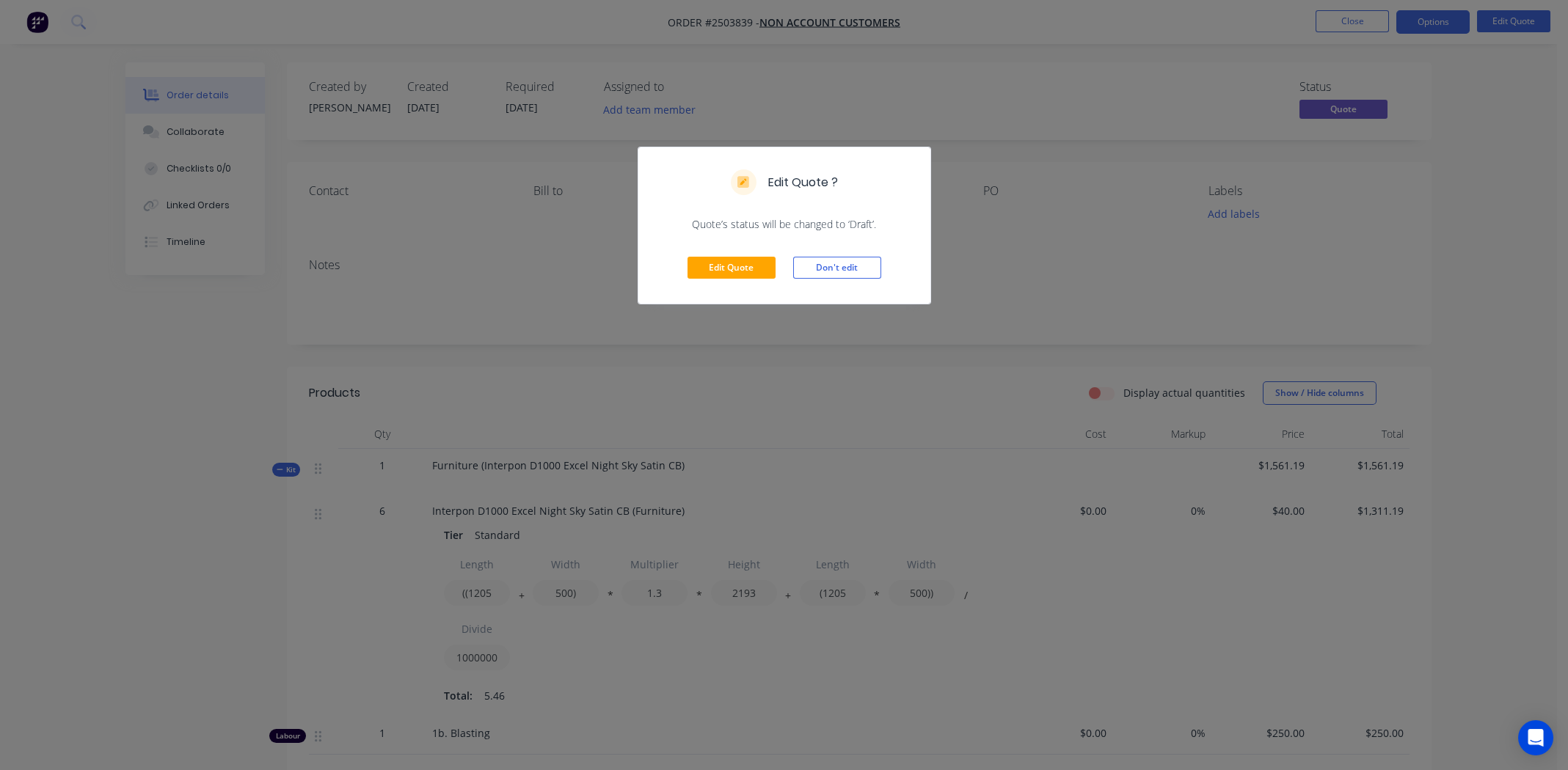
click at [722, 253] on div "Edit Quote Don't edit" at bounding box center [784, 268] width 292 height 72
click at [718, 262] on button "Edit Quote" at bounding box center [732, 267] width 88 height 22
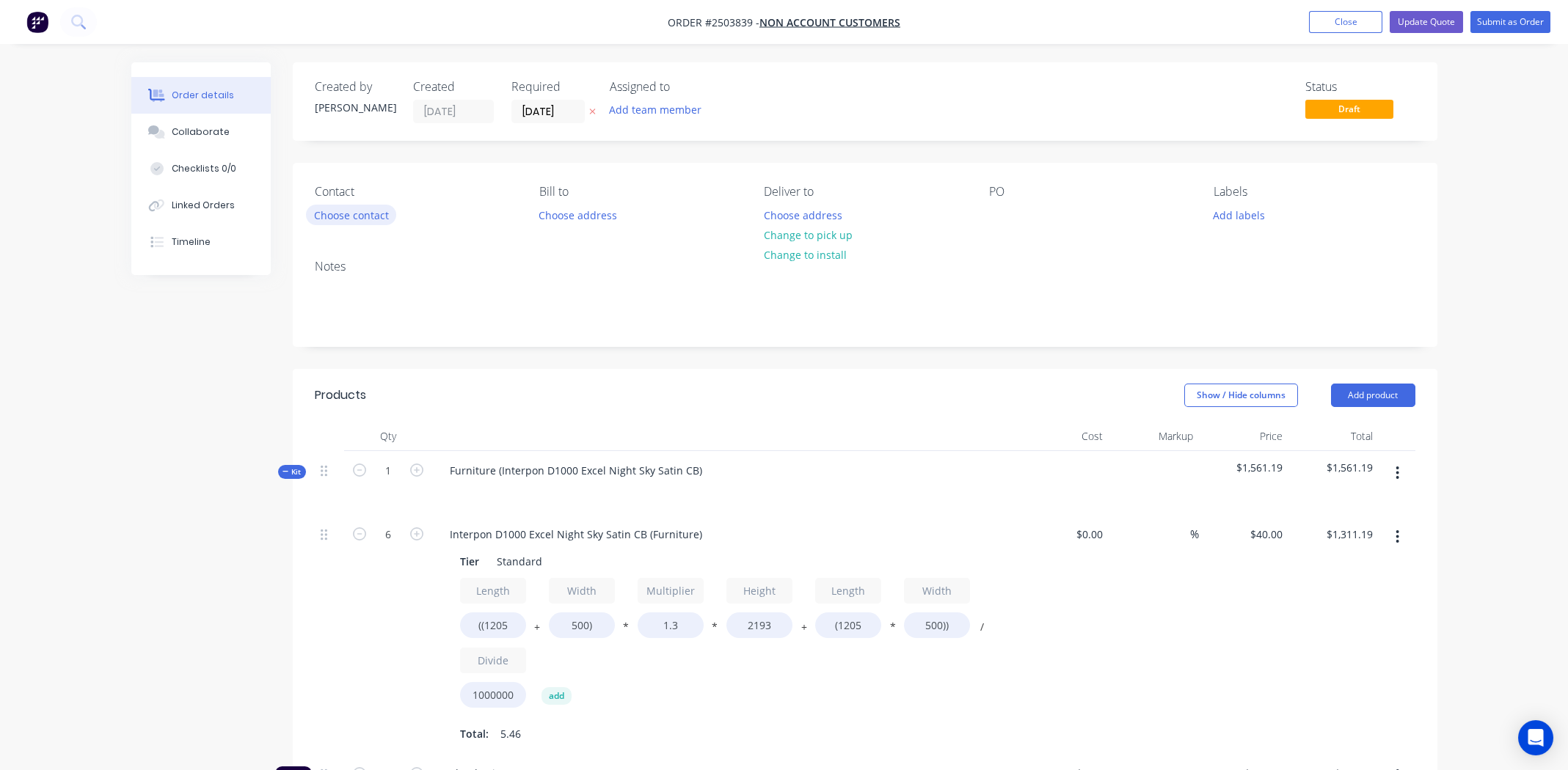
click at [351, 216] on button "Choose contact" at bounding box center [351, 214] width 90 height 19
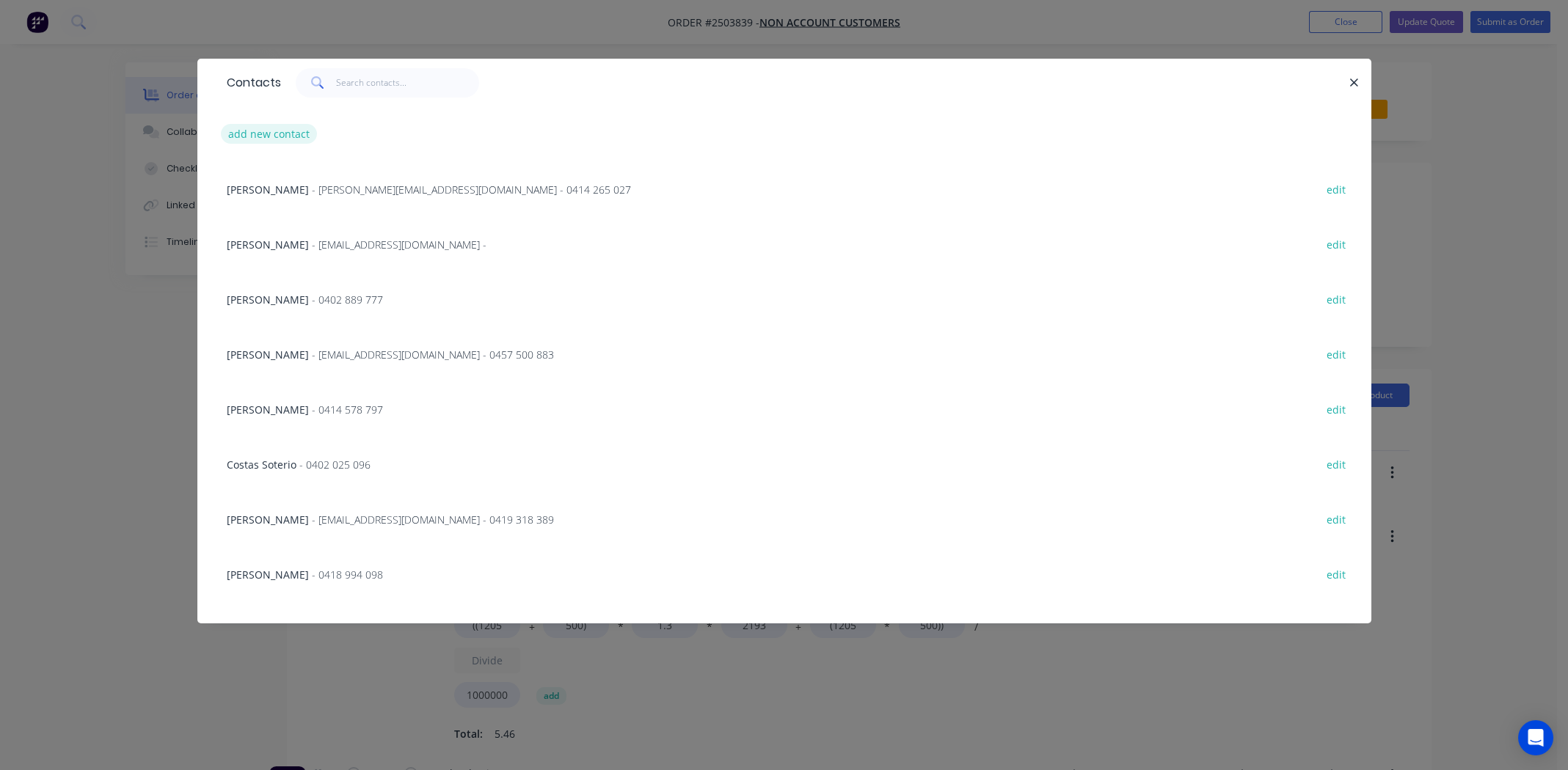
click at [261, 139] on button "add new contact" at bounding box center [270, 134] width 97 height 19
select select "AU"
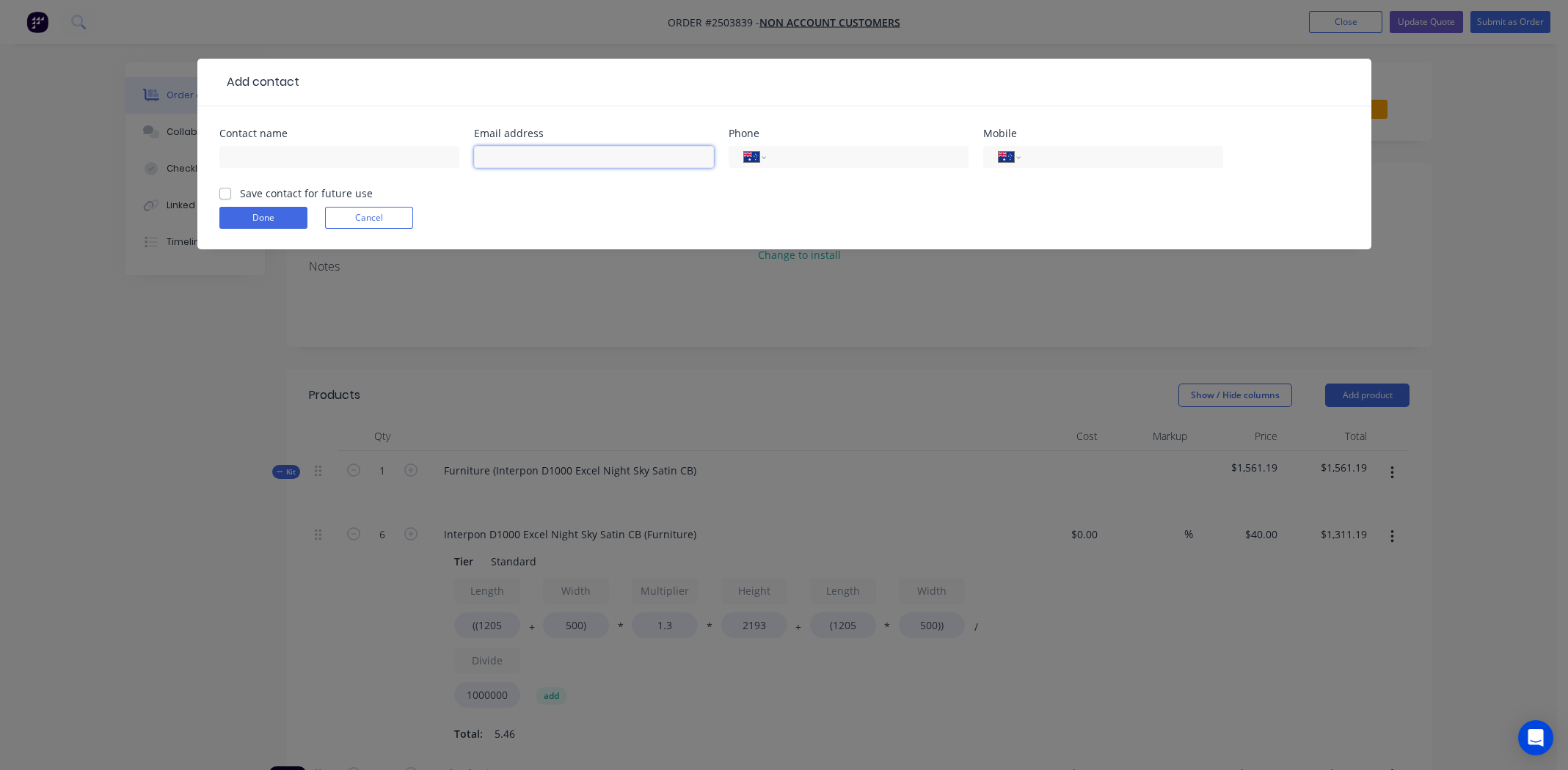
paste input "jeff@brlcontracting.com.au"
type input "jeff@brlcontracting.com.au"
click at [347, 160] on input "text" at bounding box center [339, 157] width 240 height 22
click at [227, 156] on input "Jeff" at bounding box center [339, 157] width 240 height 22
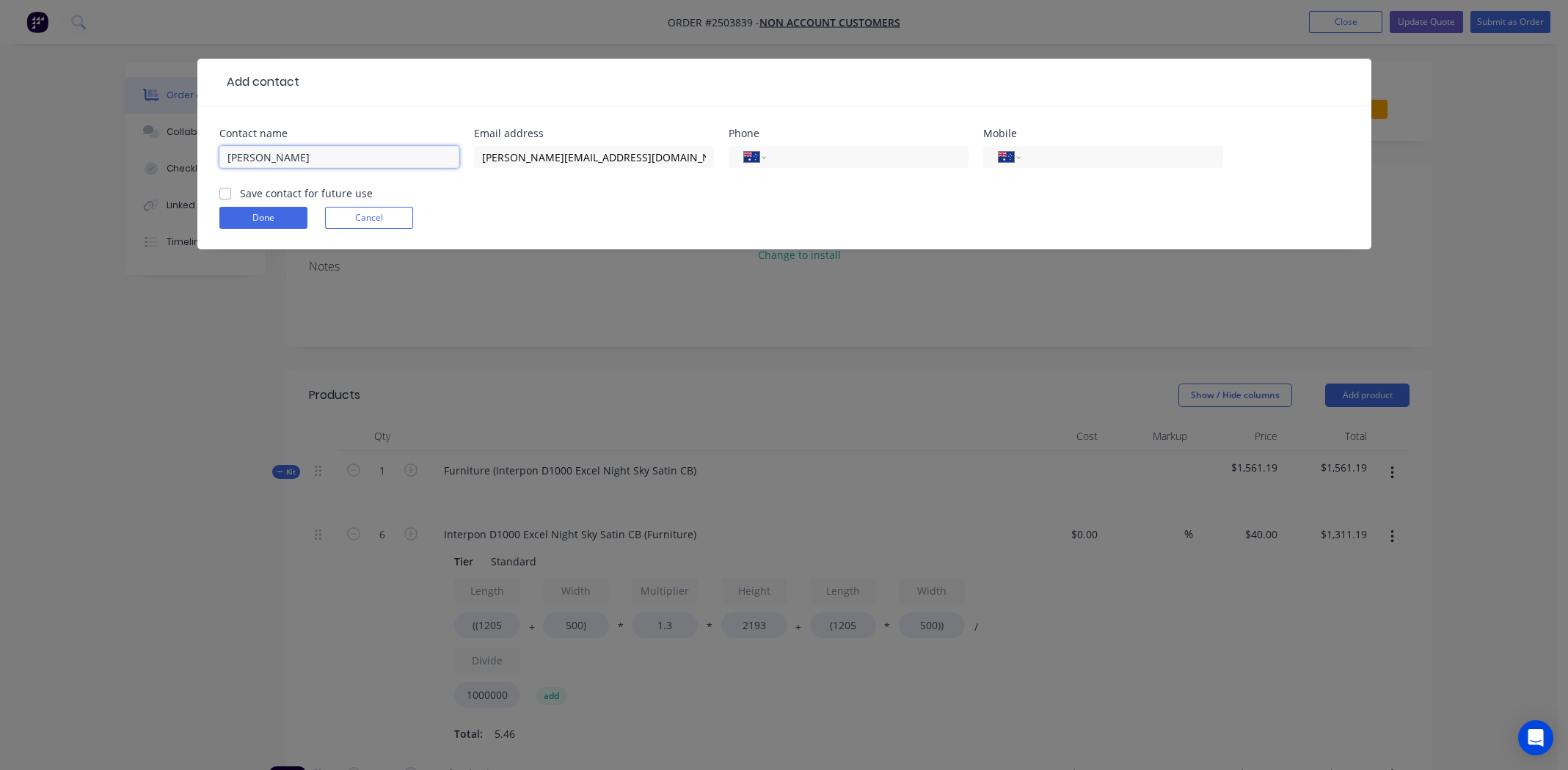
paste input "Mackenzie"
type input "Jeff Mackenzie"
click at [1036, 164] on input "tel" at bounding box center [1118, 157] width 176 height 17
click at [240, 193] on label "Save contact for future use" at bounding box center [306, 193] width 133 height 15
click at [224, 193] on input "Save contact for future use" at bounding box center [225, 193] width 11 height 14
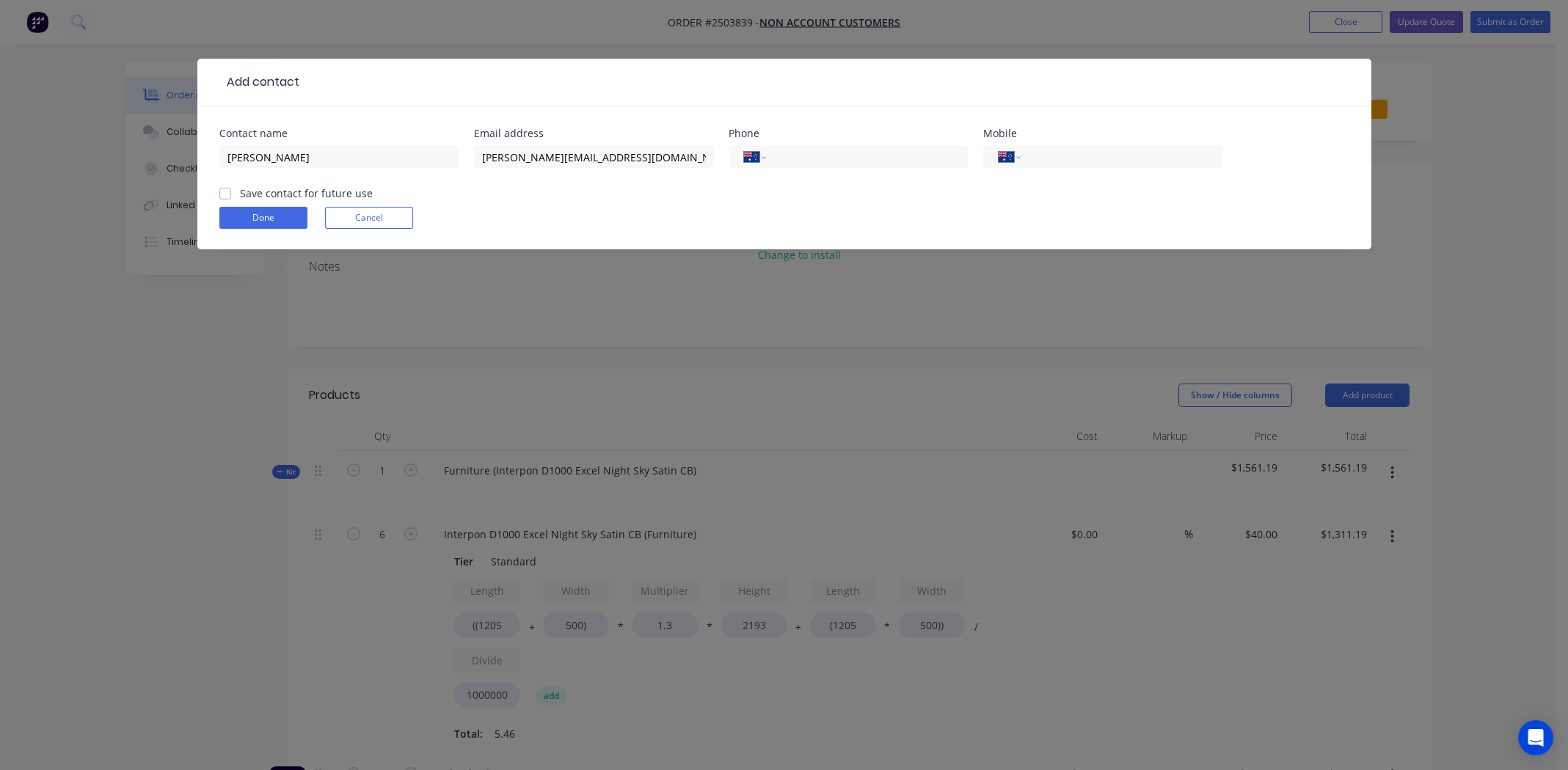
checkbox input "true"
click at [247, 216] on button "Done" at bounding box center [264, 218] width 88 height 22
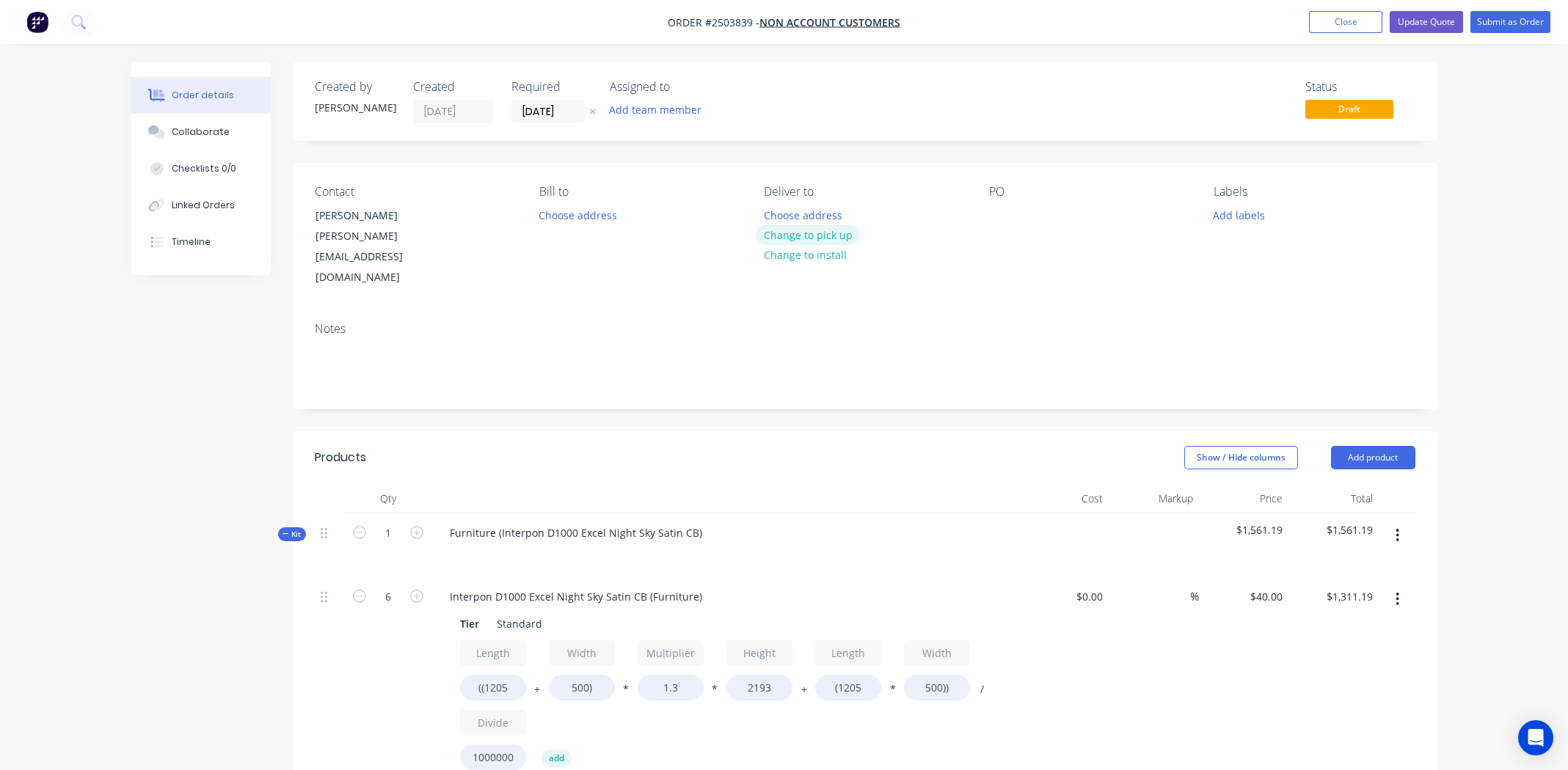
click at [791, 232] on button "Change to pick up" at bounding box center [807, 234] width 104 height 19
click at [1000, 219] on div at bounding box center [1000, 215] width 24 height 21
click at [1248, 212] on button "Add labels" at bounding box center [1238, 214] width 68 height 19
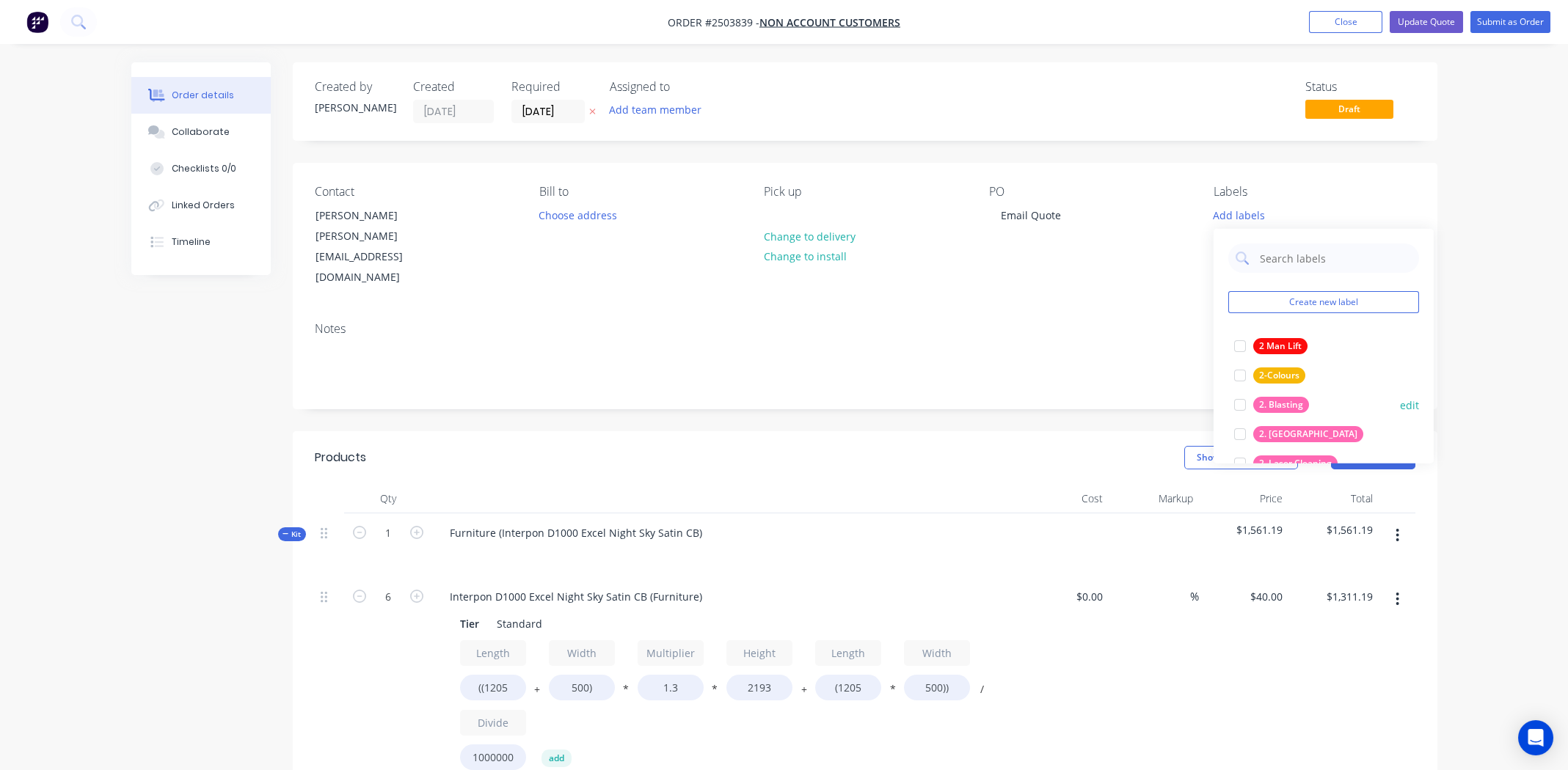
click at [1236, 404] on div at bounding box center [1239, 404] width 29 height 29
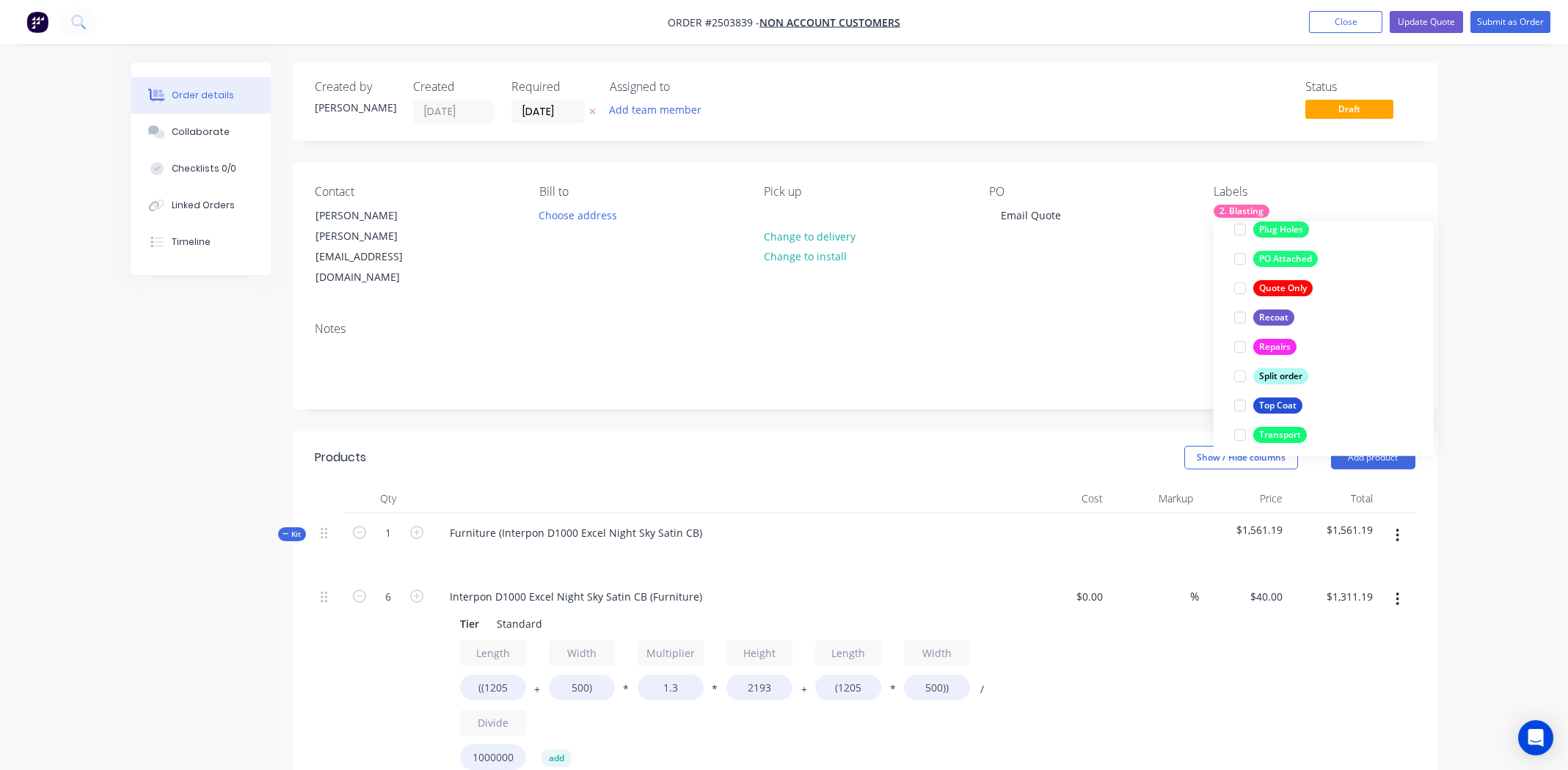
scroll to position [996, 0]
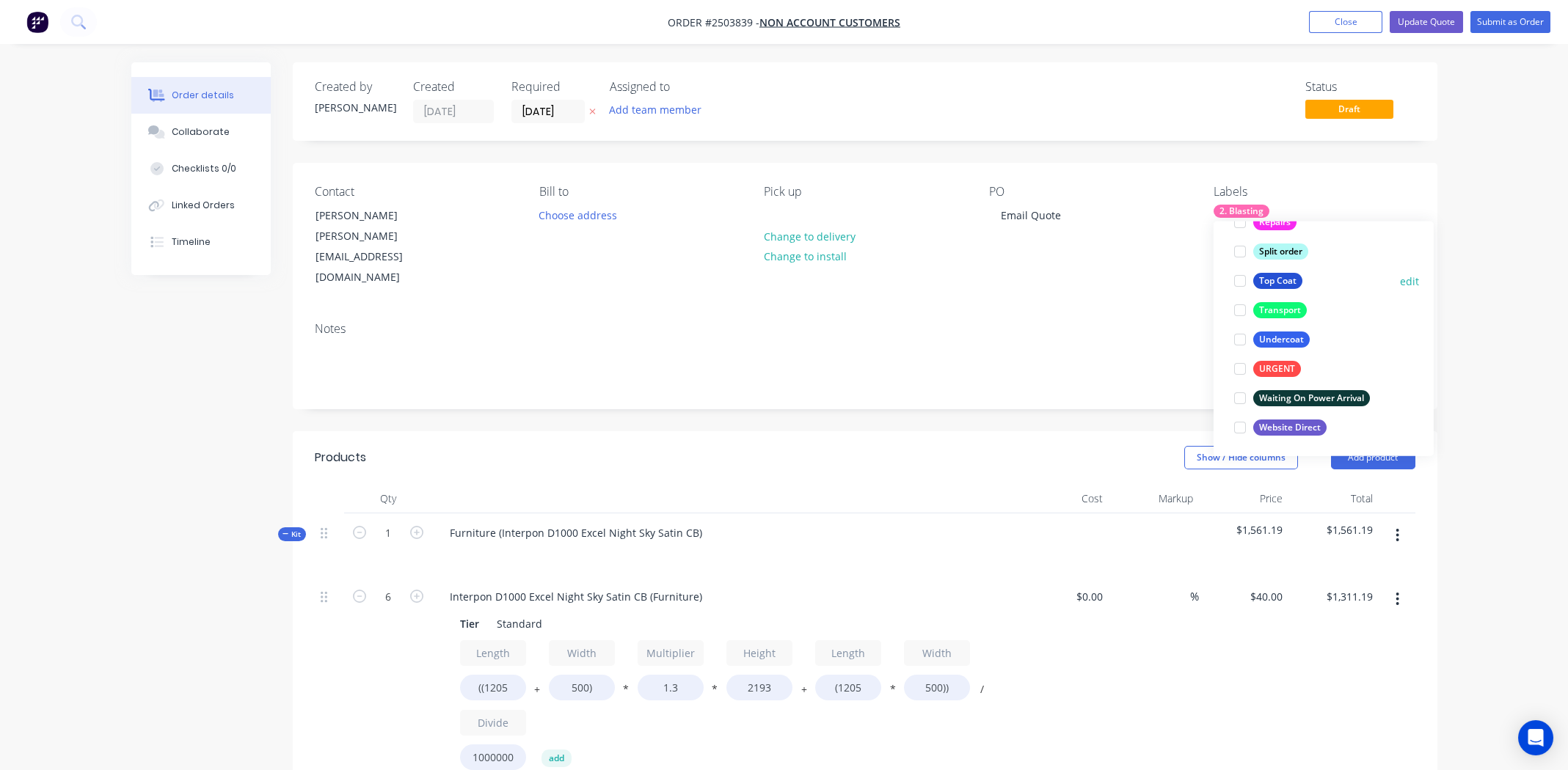
click at [1244, 281] on div at bounding box center [1239, 280] width 29 height 29
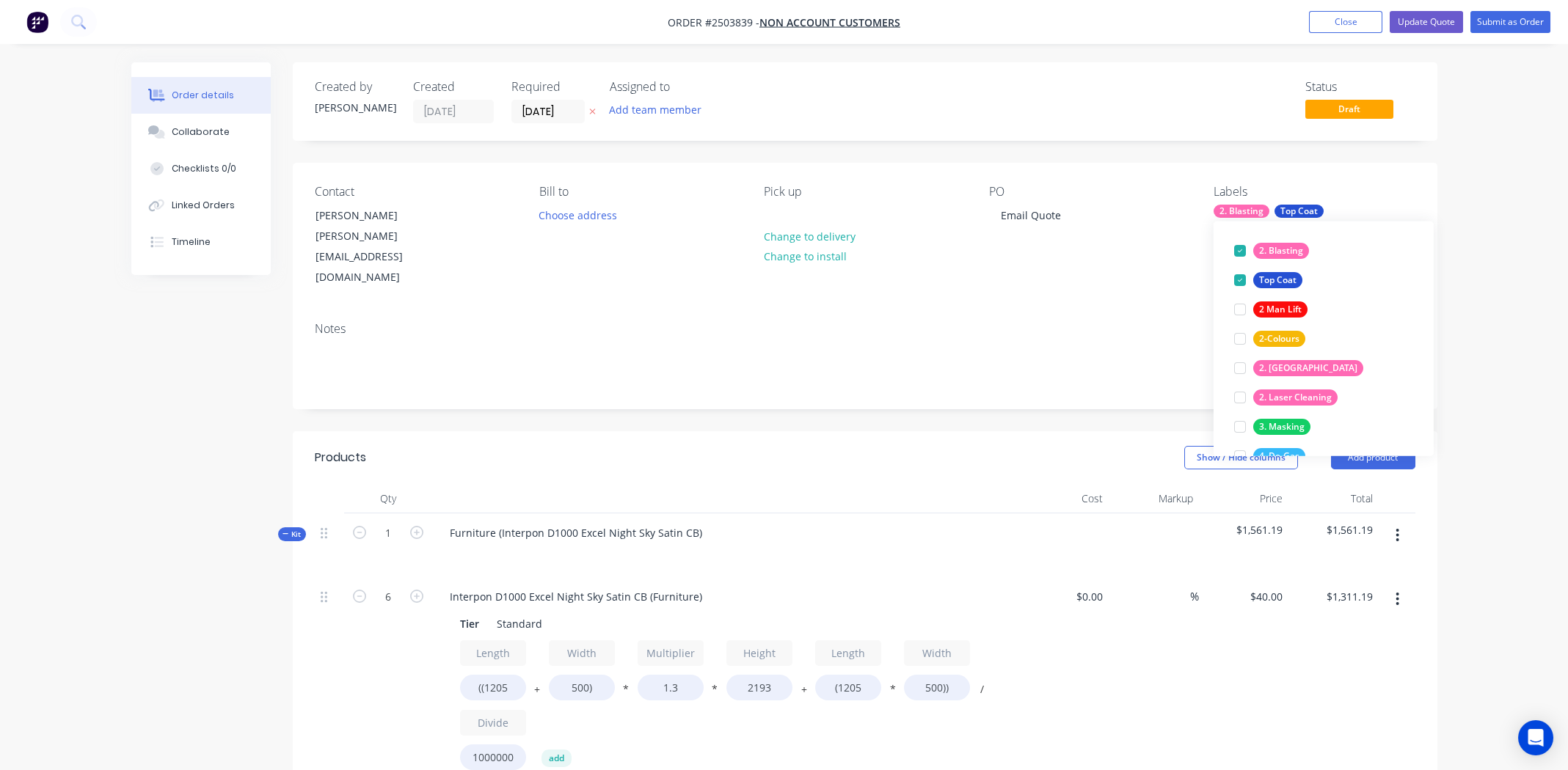
click at [1060, 271] on div "Contact Jeff Mackenzie jeff@brlcontracting.com.au Bill to Choose address Pick u…" at bounding box center [865, 236] width 1144 height 147
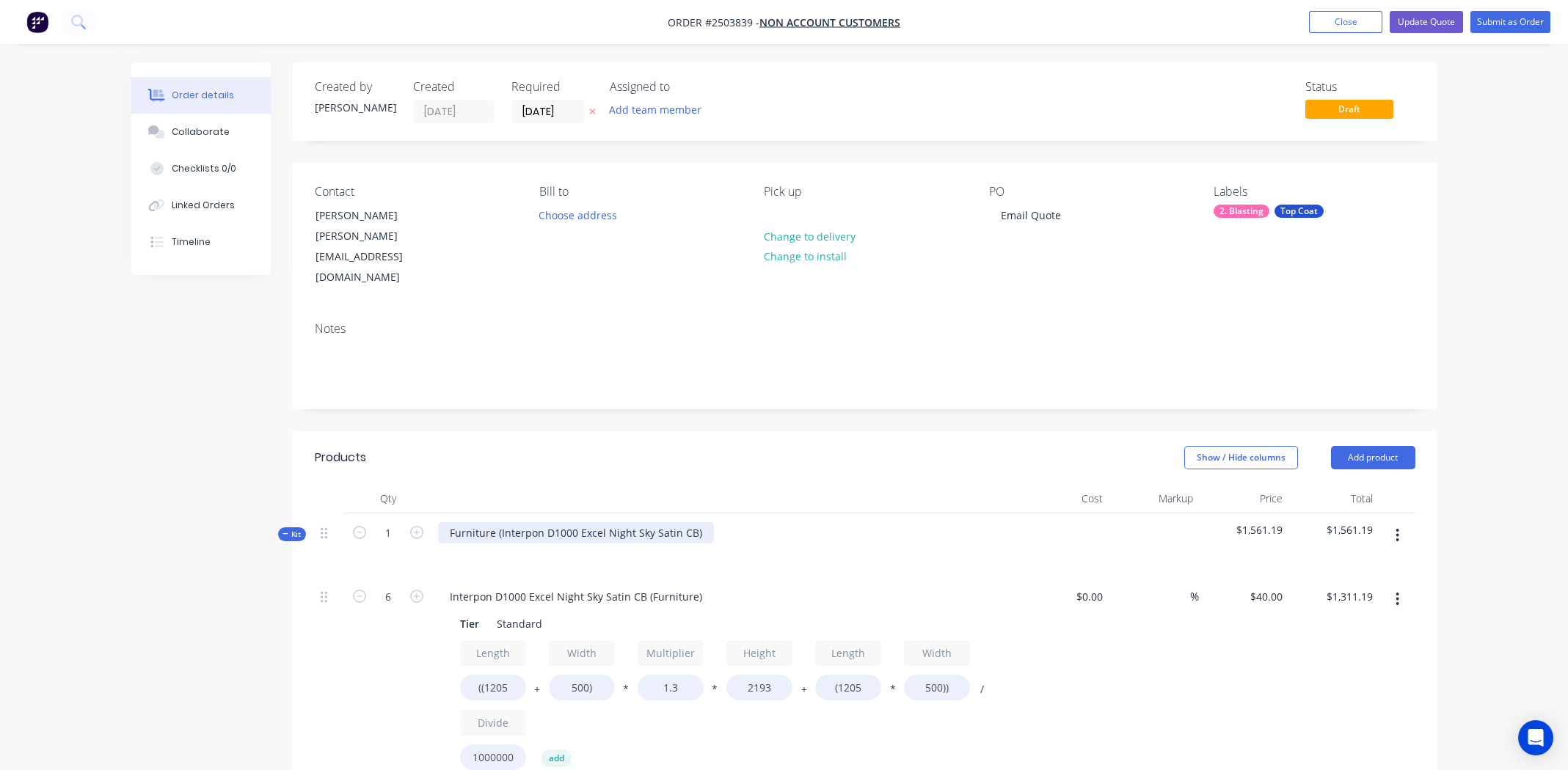
click at [697, 522] on div "Furniture (Interpon D1000 Excel Night Sky Satin CB)" at bounding box center [576, 533] width 276 height 21
click at [592, 522] on div "Interpon D1000 Excel Night Sky Satin CB" at bounding box center [548, 533] width 221 height 21
copy div "Interpon D1000 Excel Night Sky Satin CB"
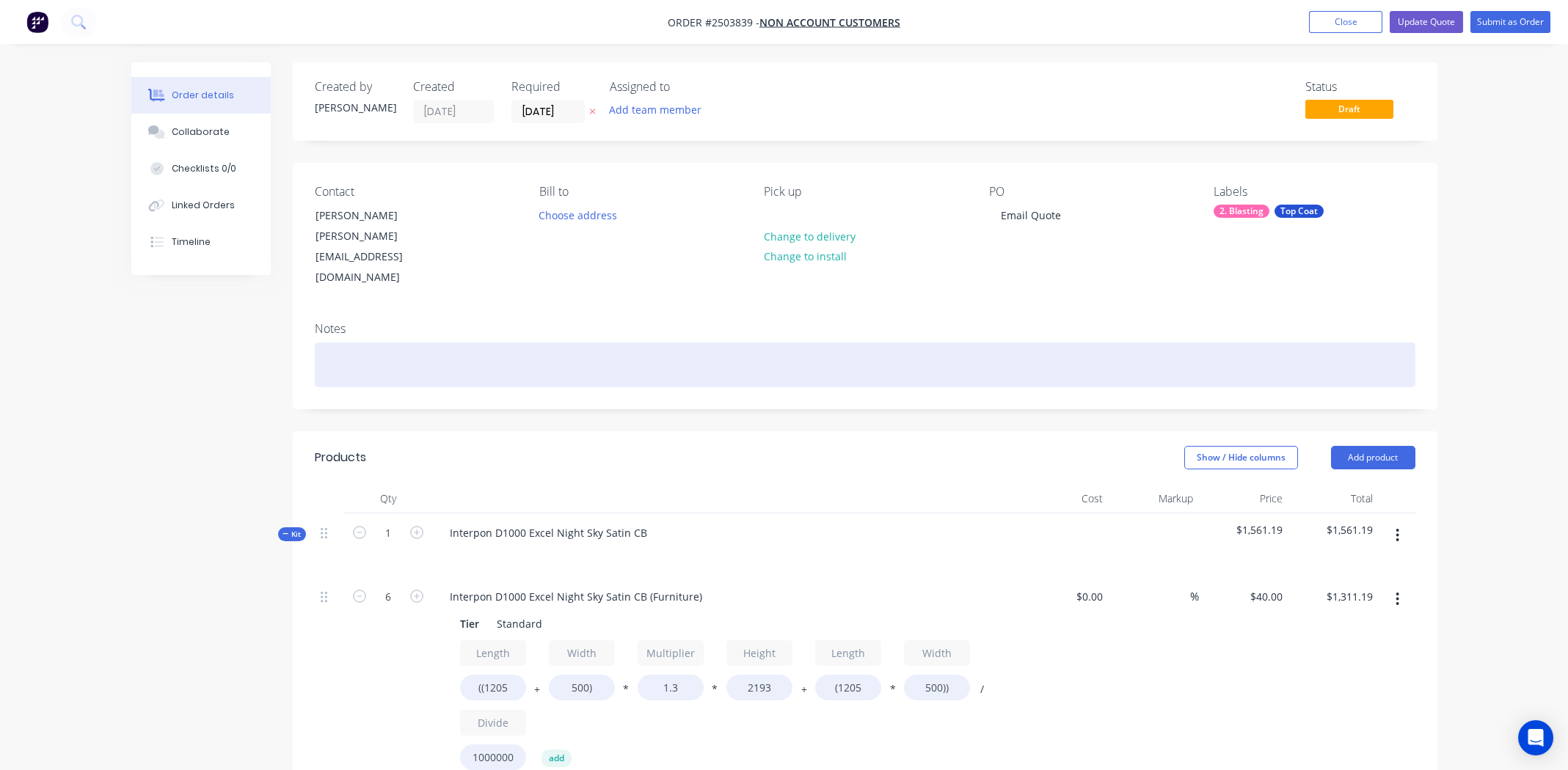
click at [362, 343] on div at bounding box center [865, 365] width 1100 height 45
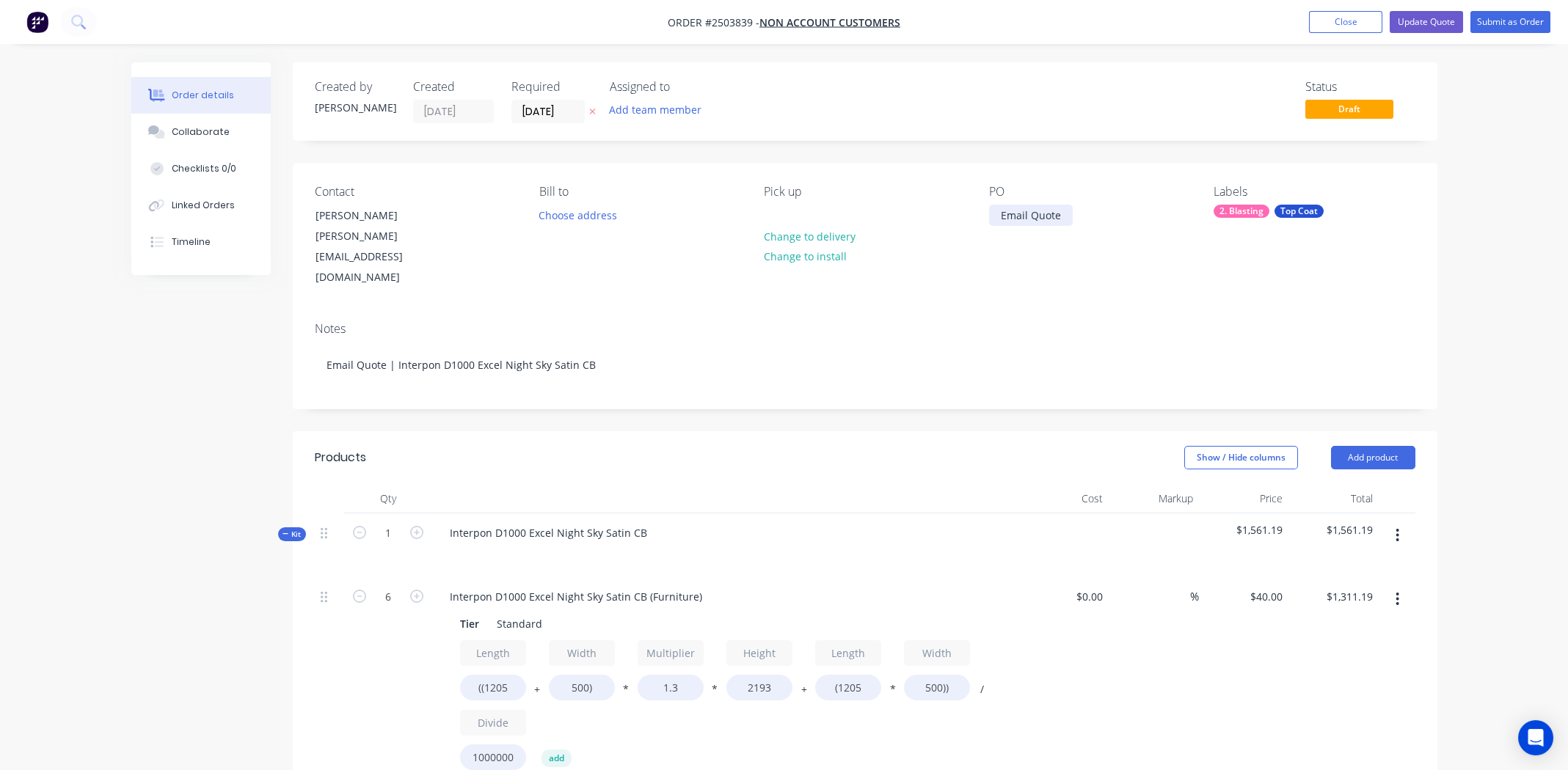
click at [1065, 216] on div "Email Quote" at bounding box center [1030, 215] width 84 height 21
click at [1044, 269] on div "Contact Jeff Mackenzie jeff@brlcontracting.com.au Bill to Choose address Pick u…" at bounding box center [865, 236] width 1144 height 147
click at [1424, 24] on button "Update Quote" at bounding box center [1425, 21] width 73 height 22
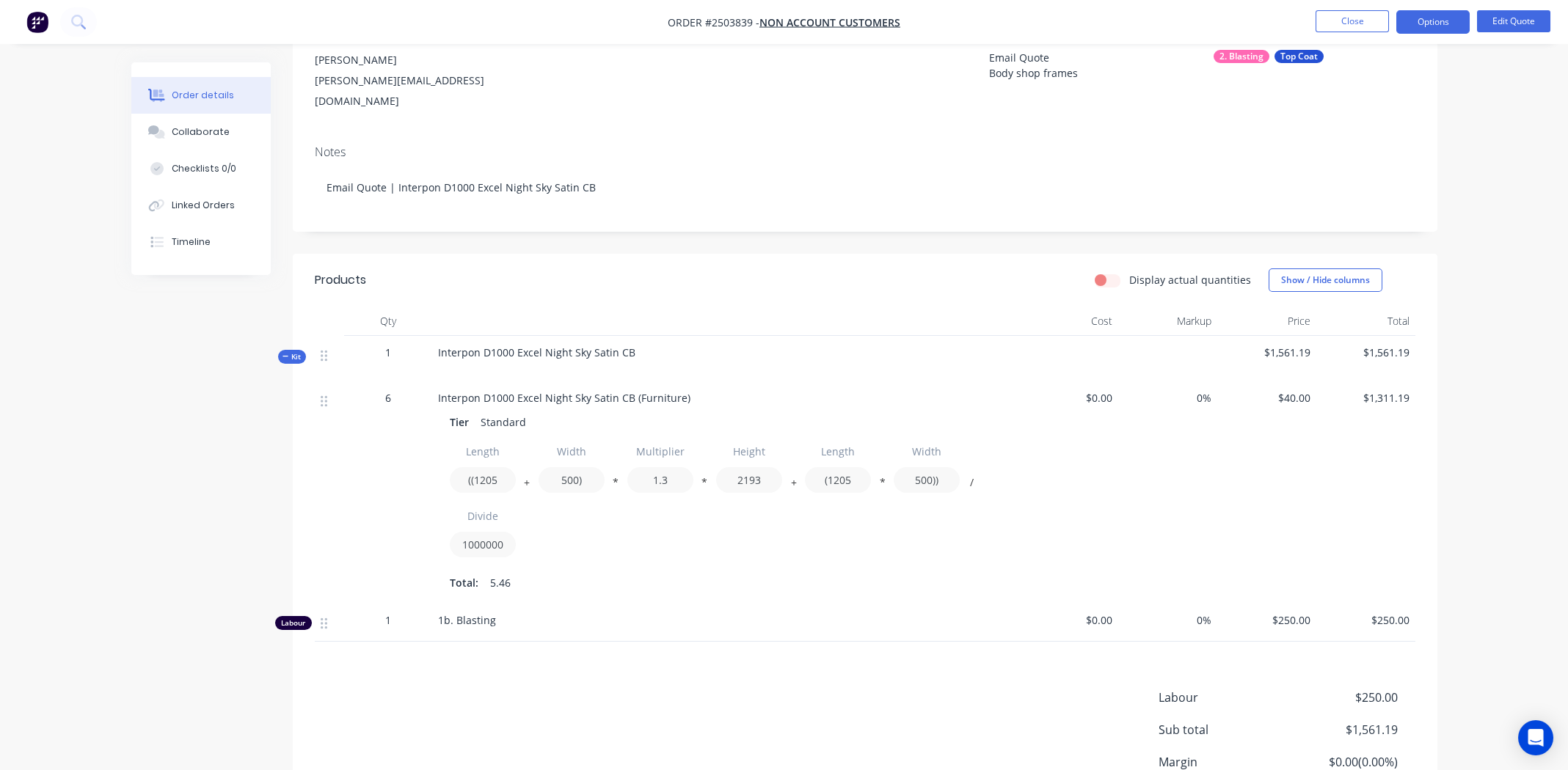
scroll to position [273, 0]
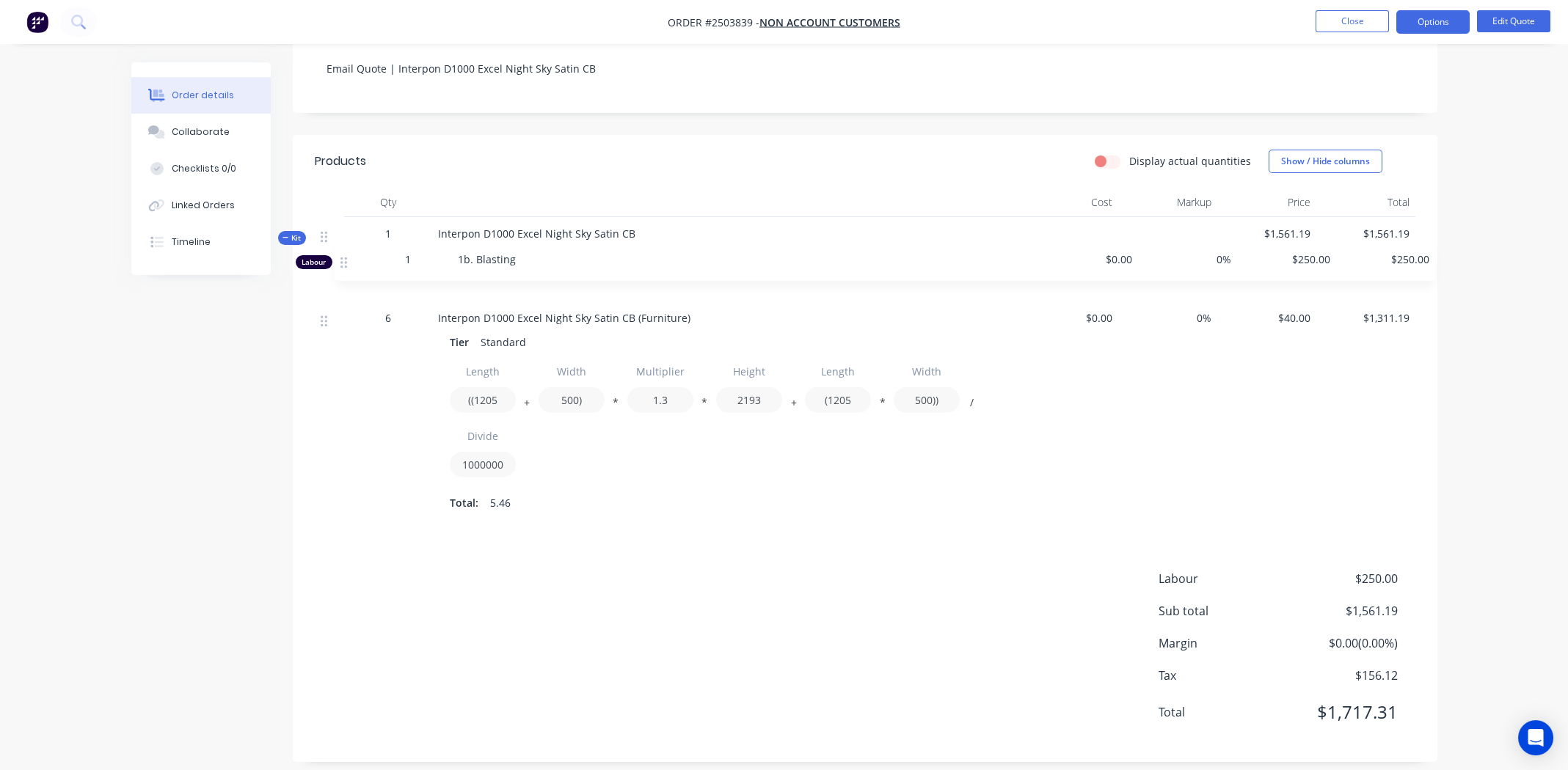
drag, startPoint x: 324, startPoint y: 489, endPoint x: 351, endPoint y: 245, distance: 245.5
click at [351, 245] on div "Kit 1 Interpon D1000 Excel Night Sky Satin CB $1,561.19 $1,561.19 6 Interpon D1…" at bounding box center [865, 369] width 1100 height 306
drag, startPoint x: 749, startPoint y: 23, endPoint x: 706, endPoint y: 22, distance: 43.0
click at [706, 22] on span "Order #2503839 -" at bounding box center [713, 22] width 92 height 14
copy span "#2503839"
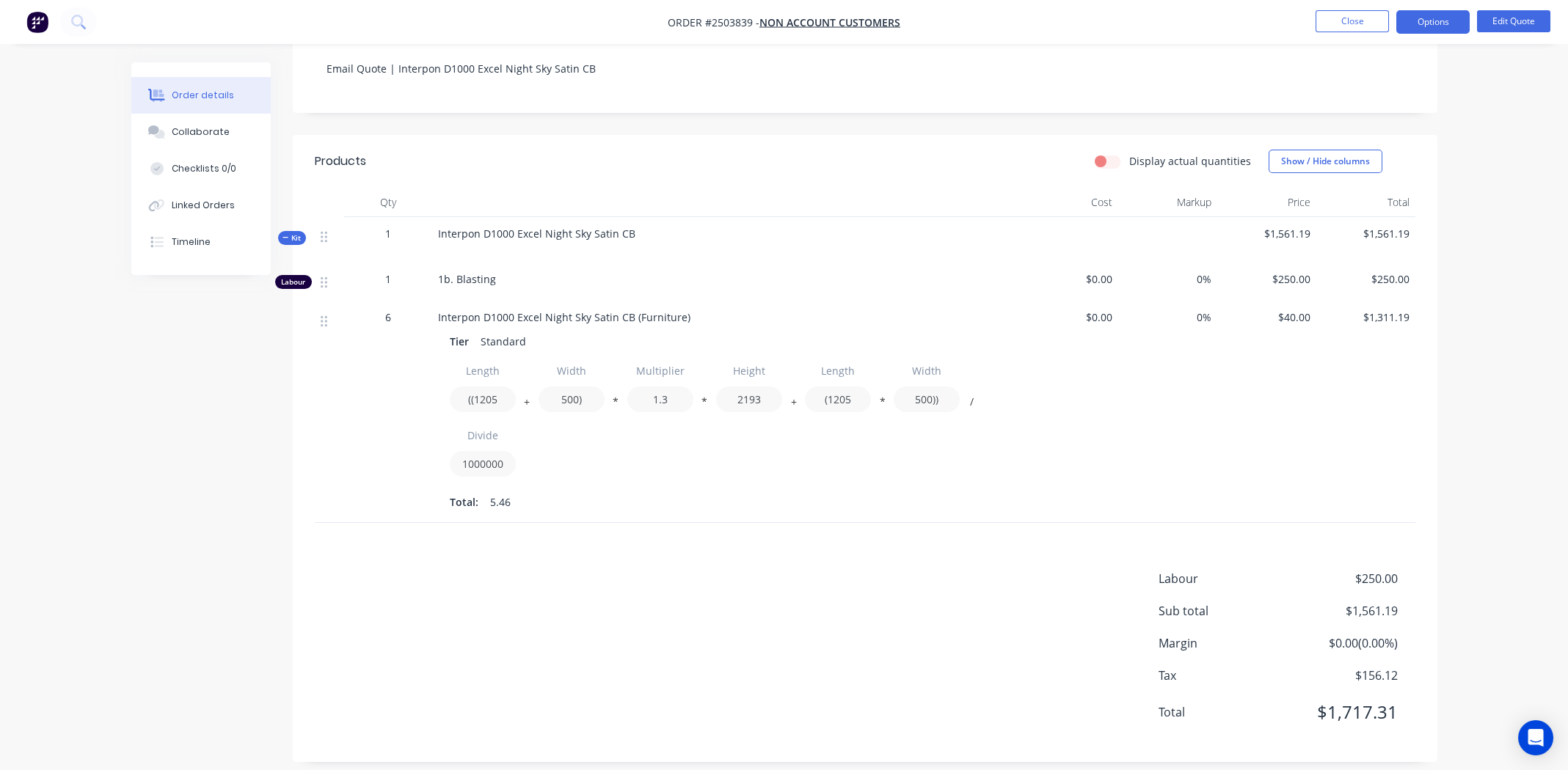
click at [704, 510] on div "Products Display actual quantities Show / Hide columns Qty Cost Markup Price To…" at bounding box center [865, 448] width 1144 height 627
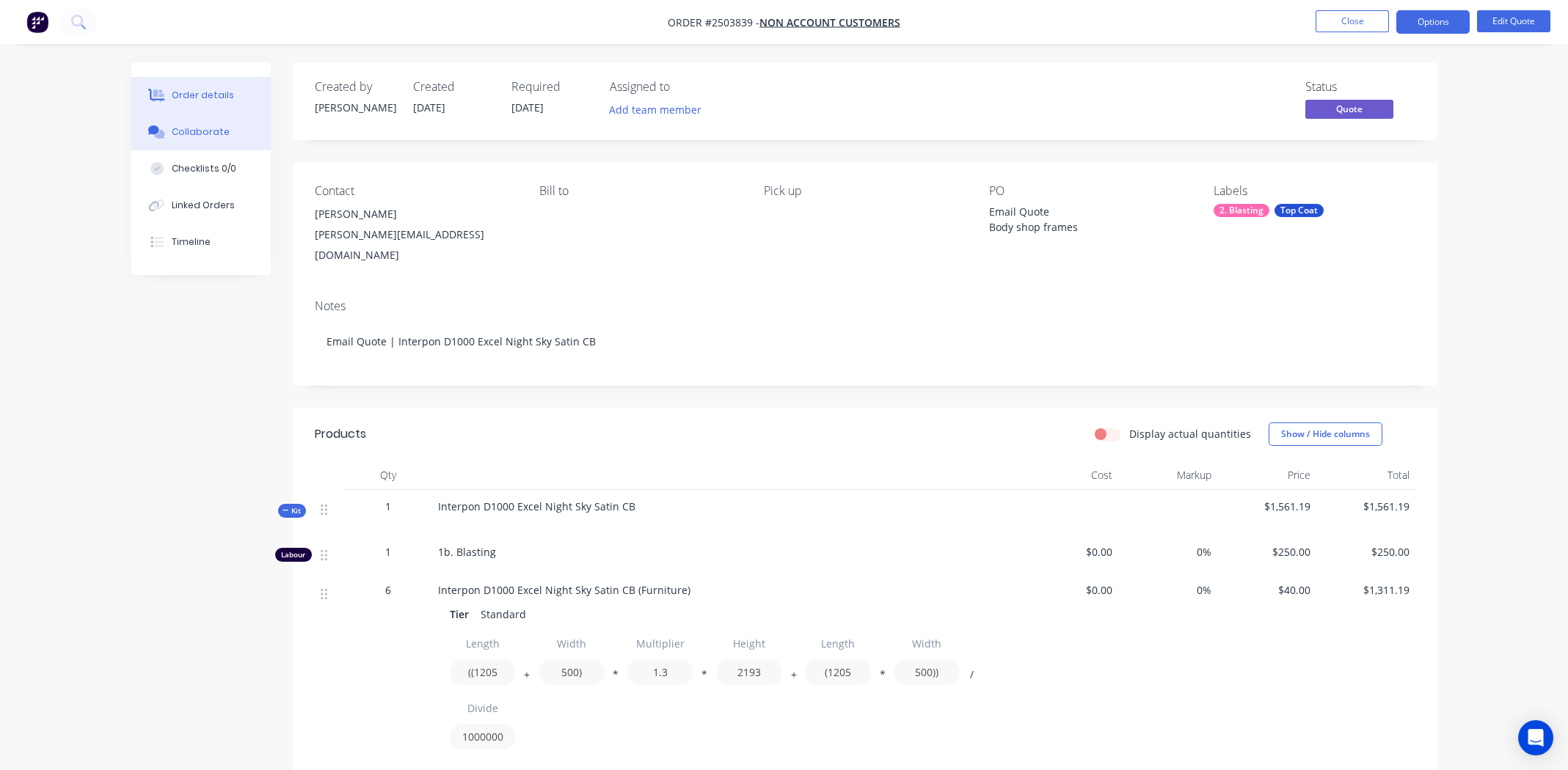
click at [212, 124] on button "Collaborate" at bounding box center [201, 132] width 139 height 37
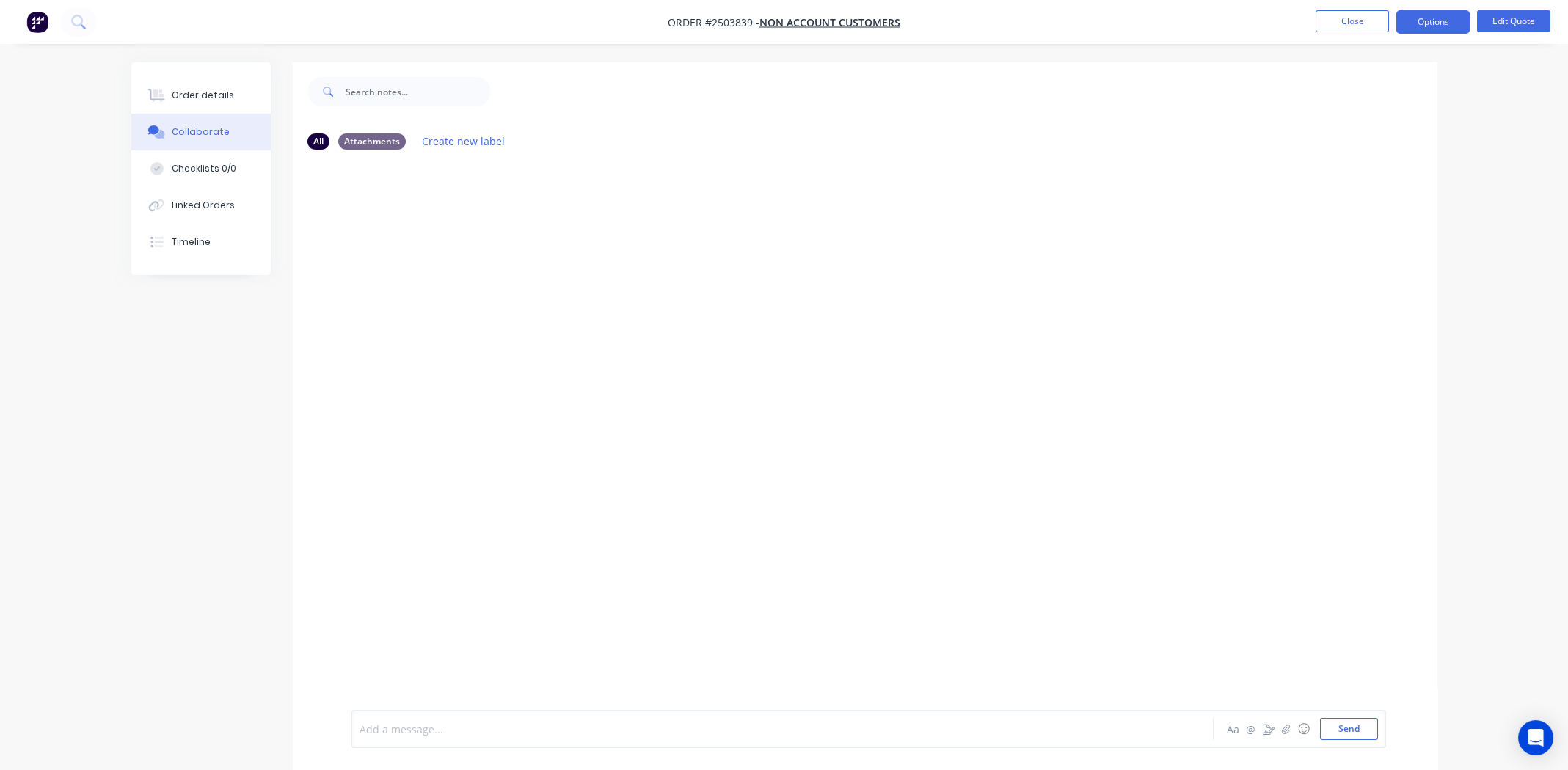
drag, startPoint x: 451, startPoint y: 729, endPoint x: 623, endPoint y: 764, distance: 175.5
click at [452, 729] on div at bounding box center [742, 729] width 763 height 15
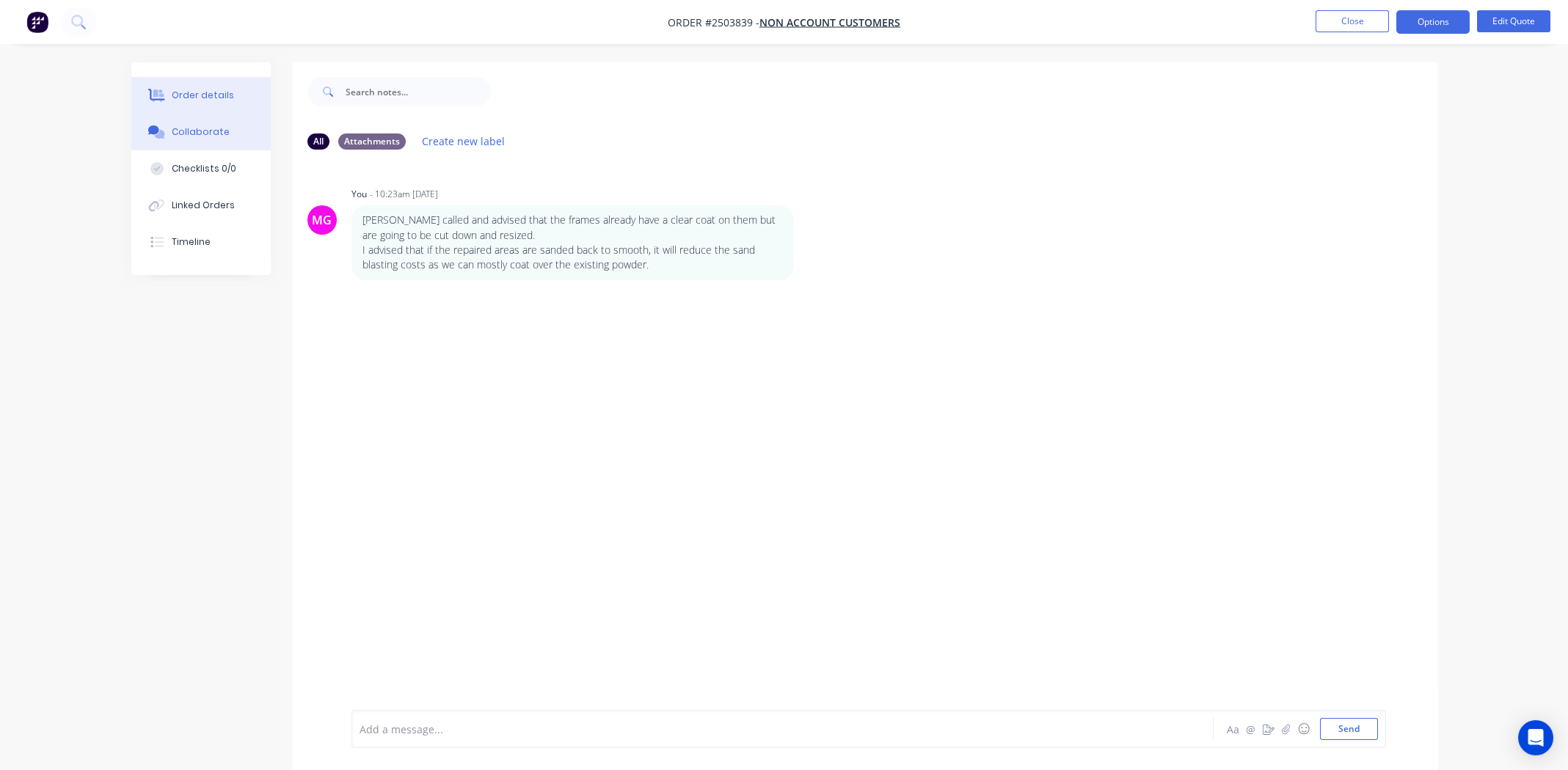
click at [213, 93] on div "Order details" at bounding box center [203, 95] width 63 height 13
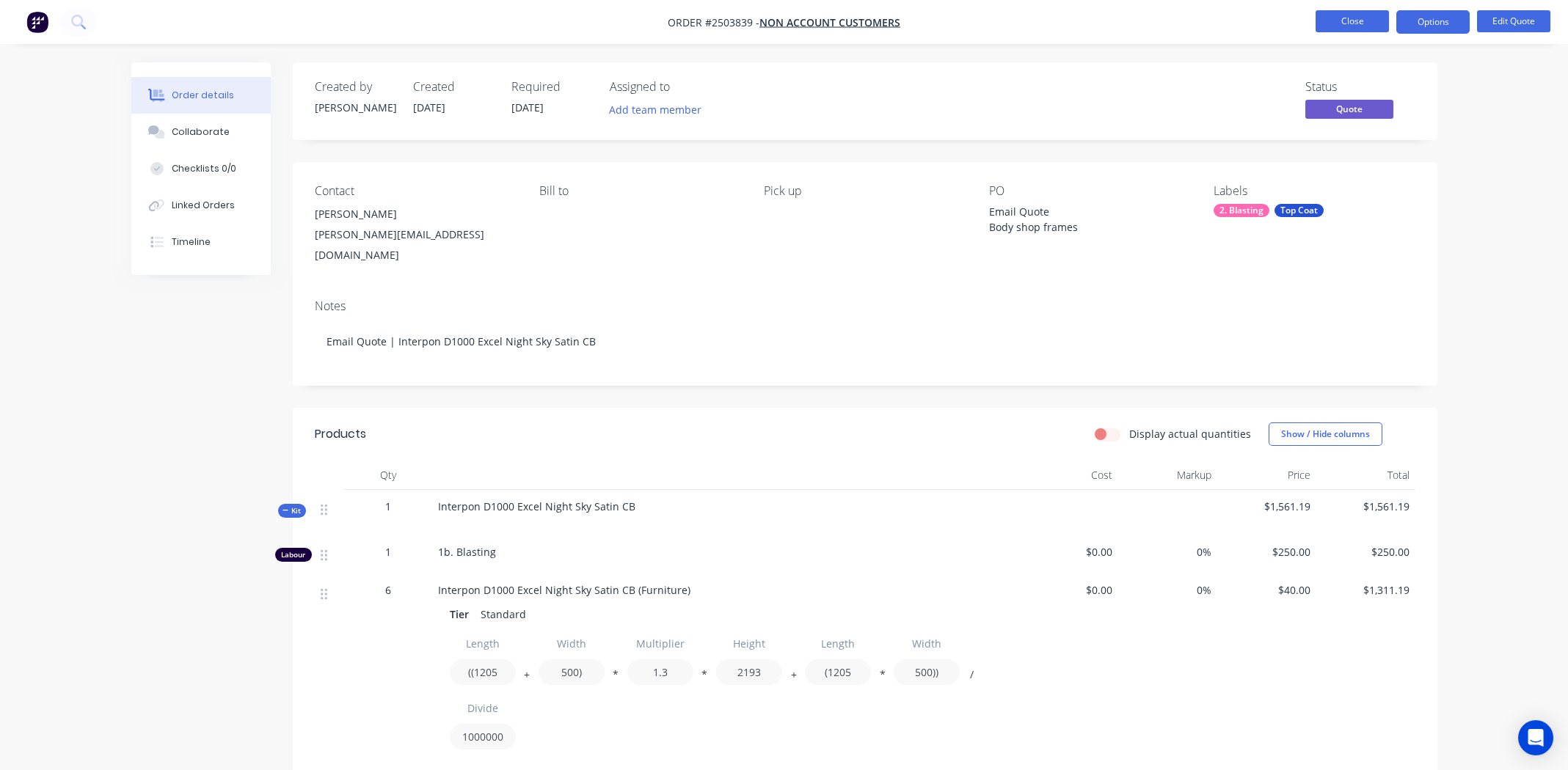
click at [1359, 15] on button "Close" at bounding box center [1351, 21] width 73 height 22
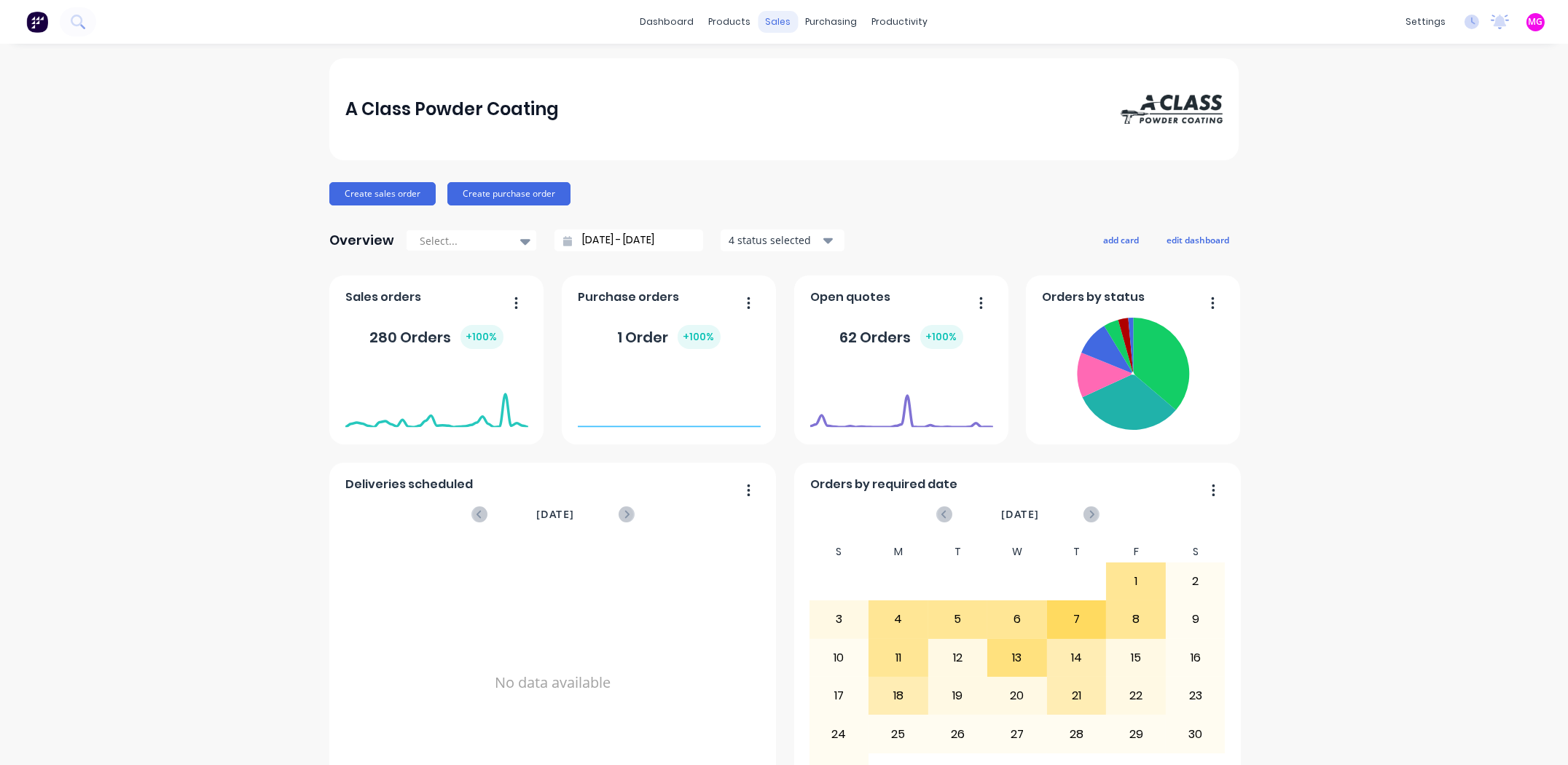
click at [770, 21] on div "sales" at bounding box center [778, 21] width 40 height 22
click at [813, 73] on div "Sales Orders" at bounding box center [826, 69] width 60 height 13
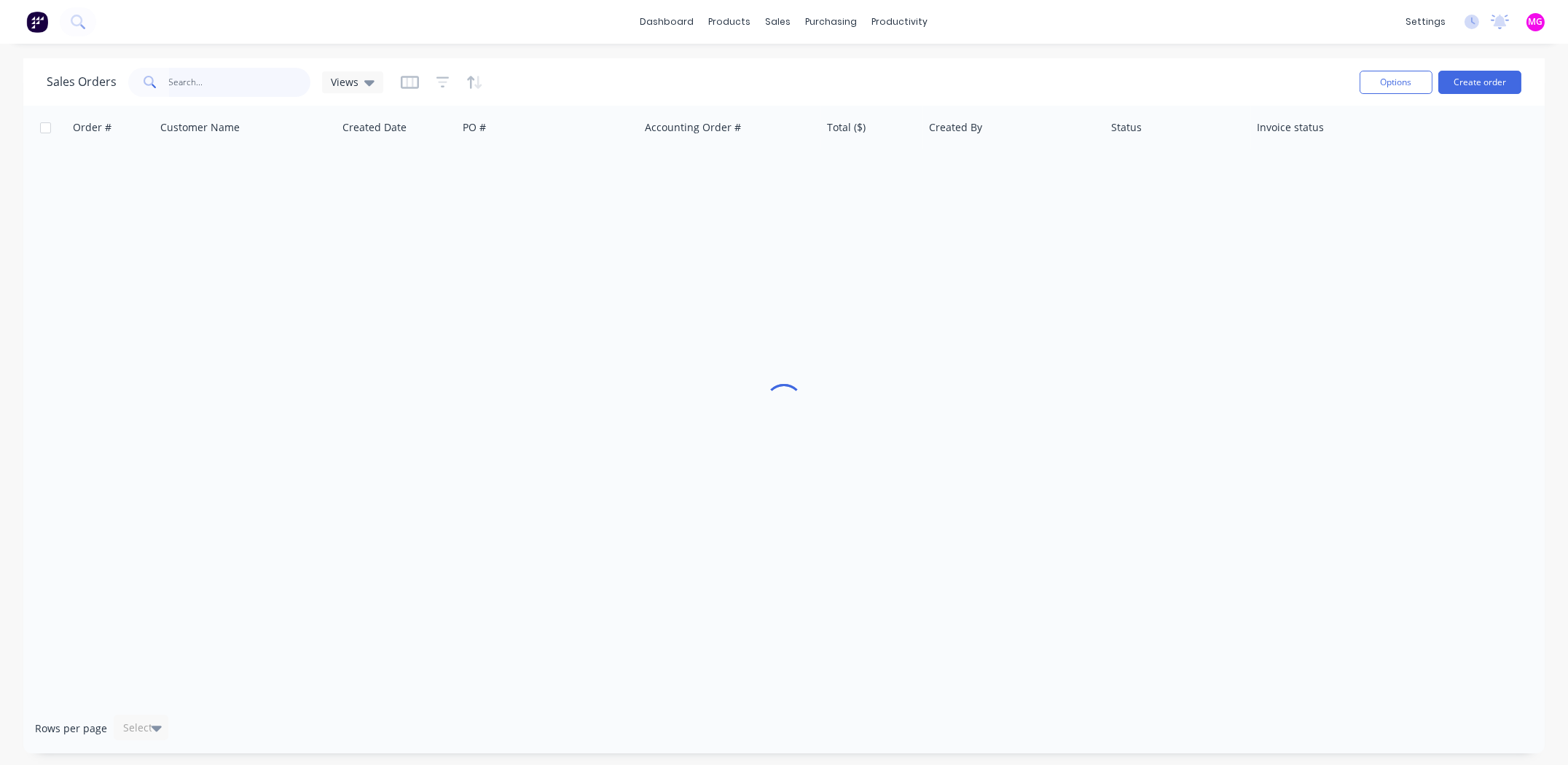
click at [237, 79] on input "text" at bounding box center [240, 81] width 142 height 29
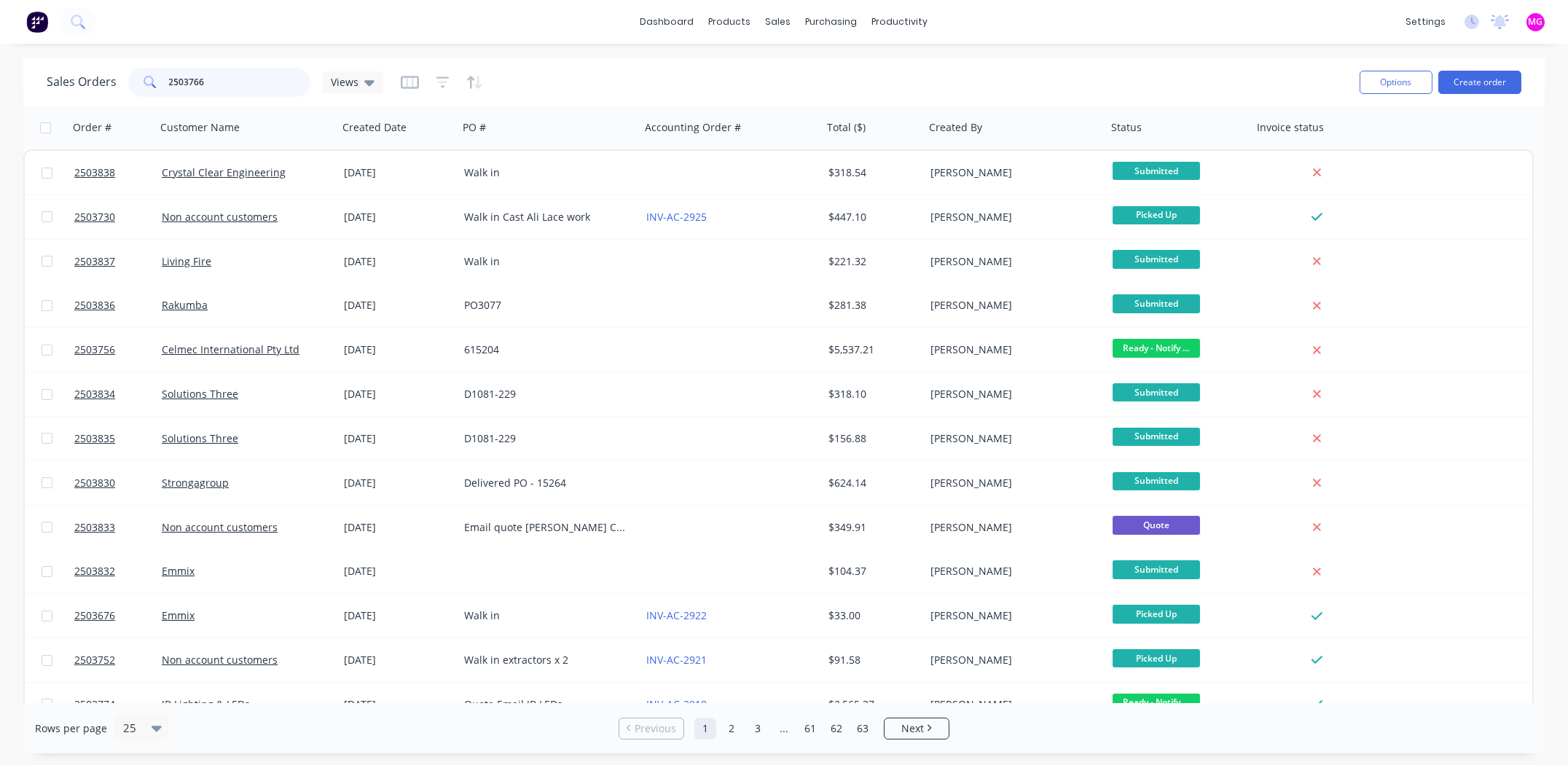
type input "2503766"
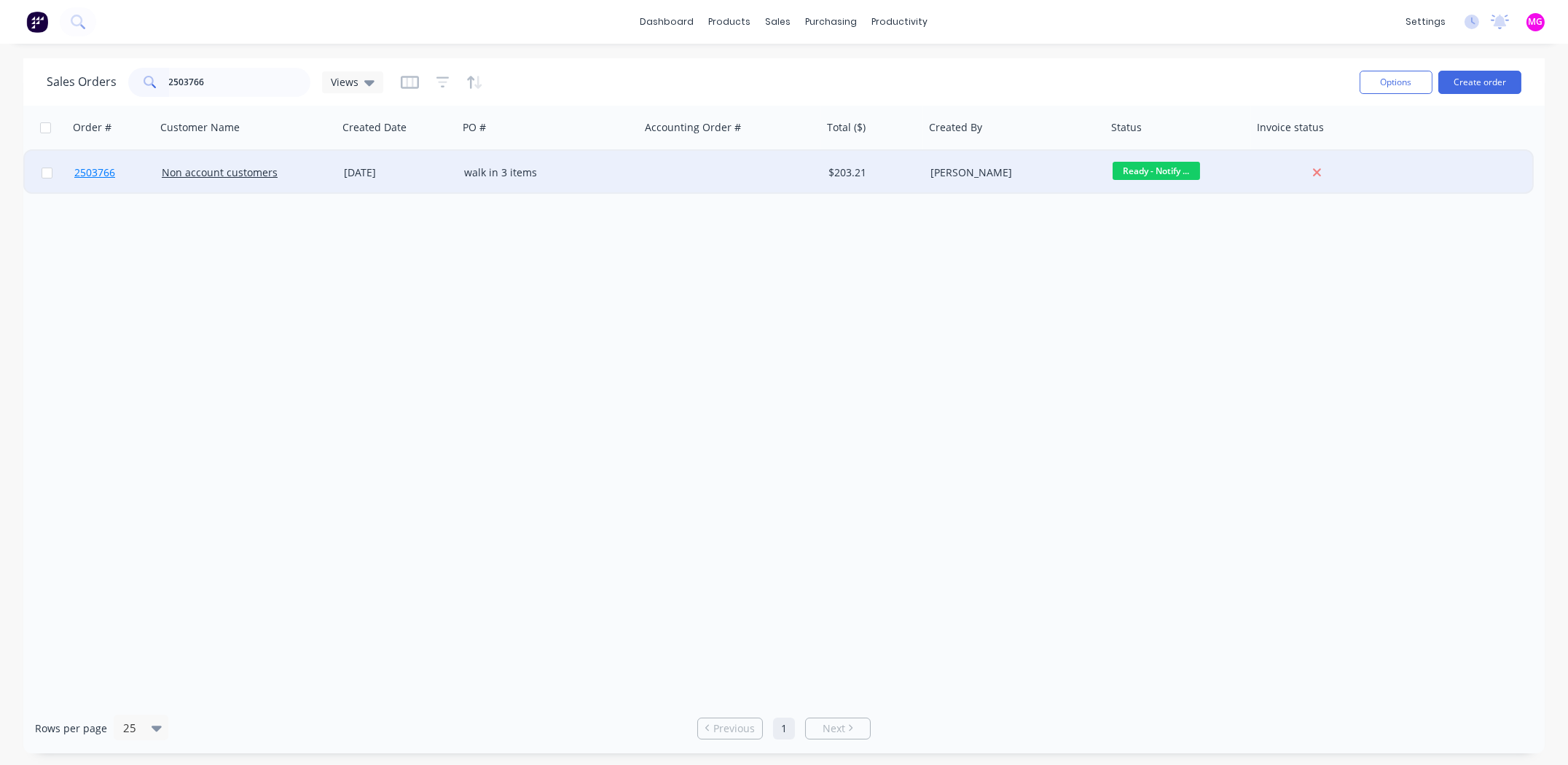
click at [107, 173] on span "2503766" at bounding box center [95, 172] width 41 height 15
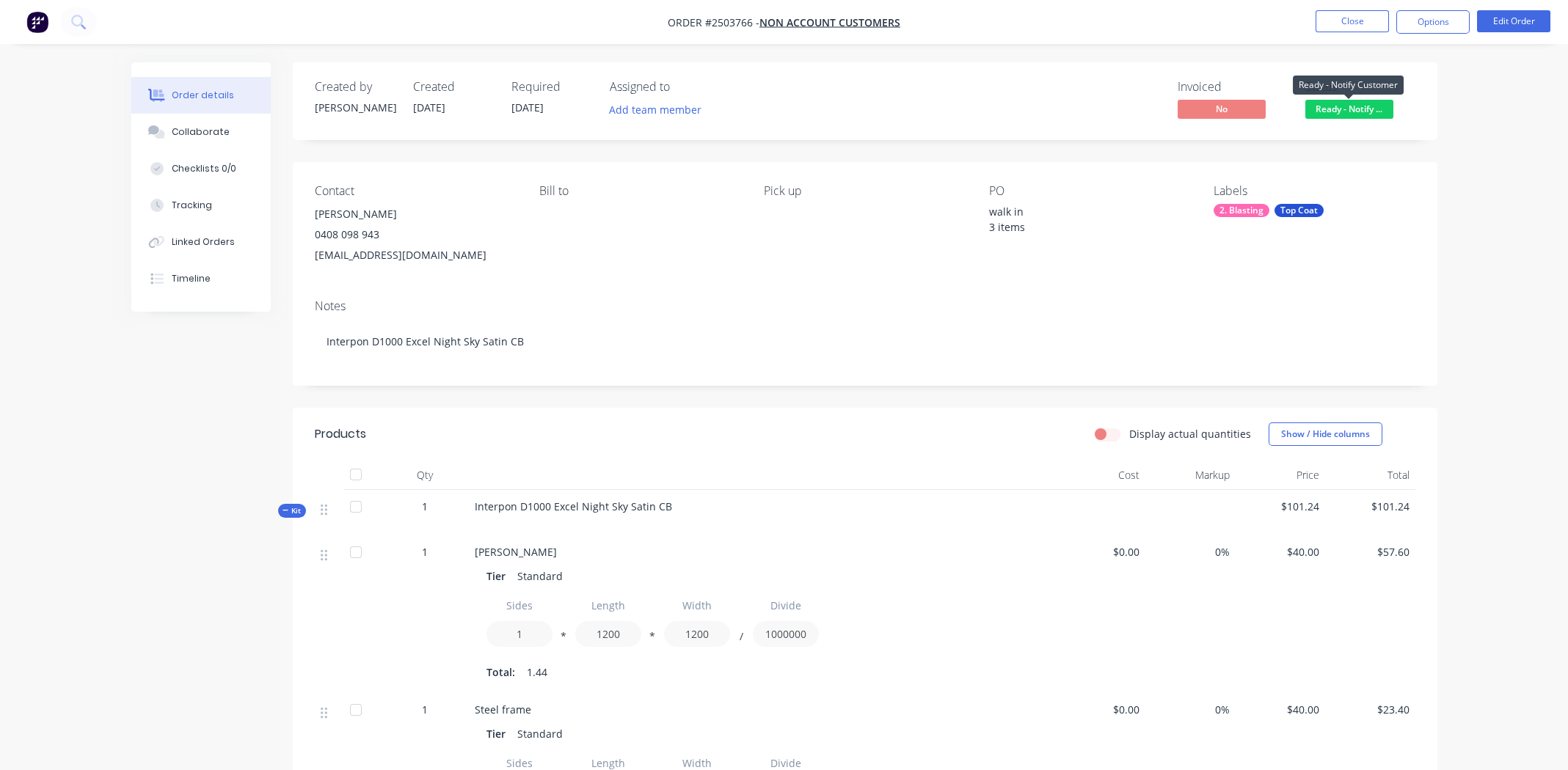
click at [1326, 107] on span "Ready - Notify ..." at bounding box center [1349, 108] width 88 height 19
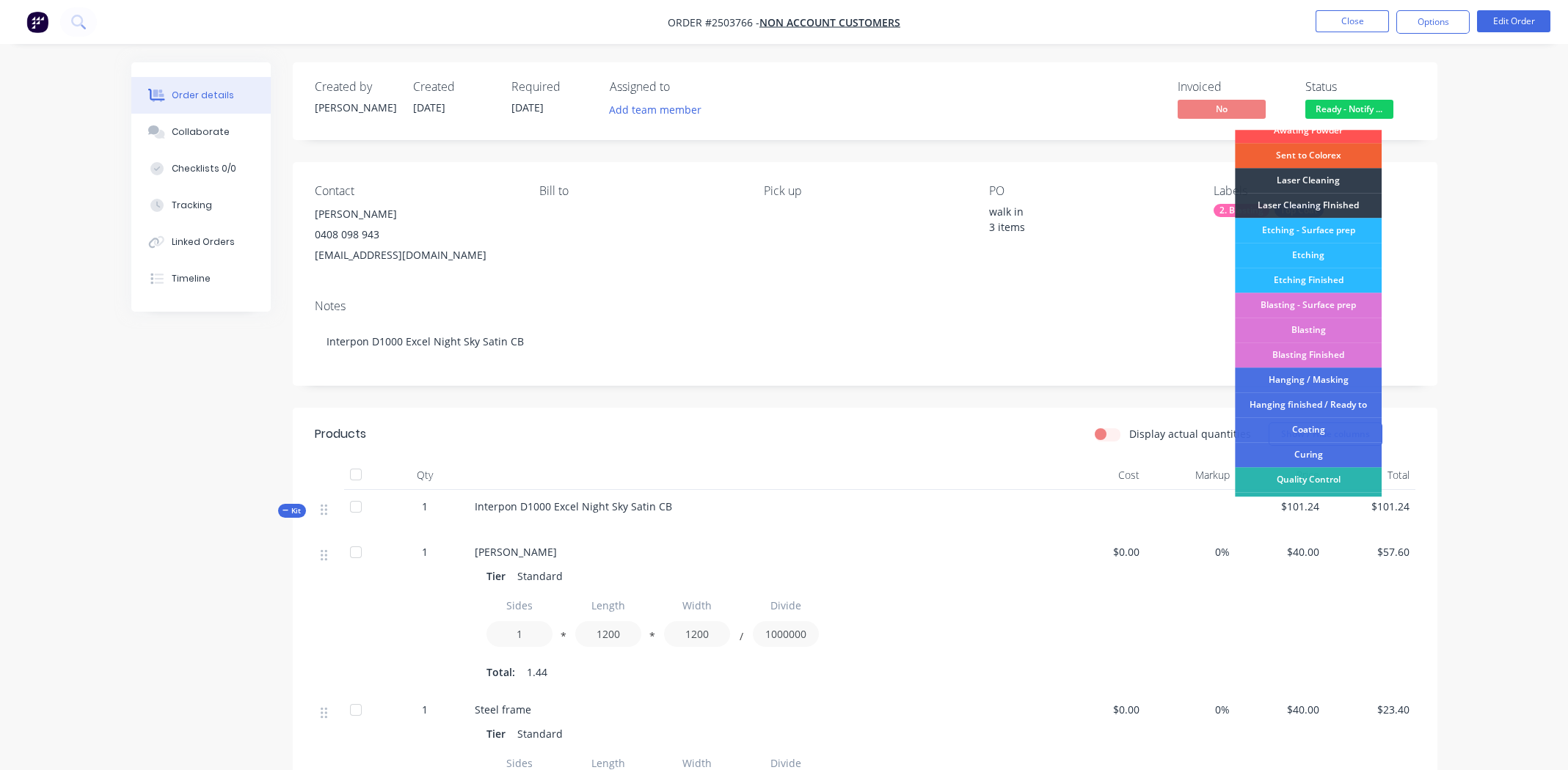
scroll to position [313, 0]
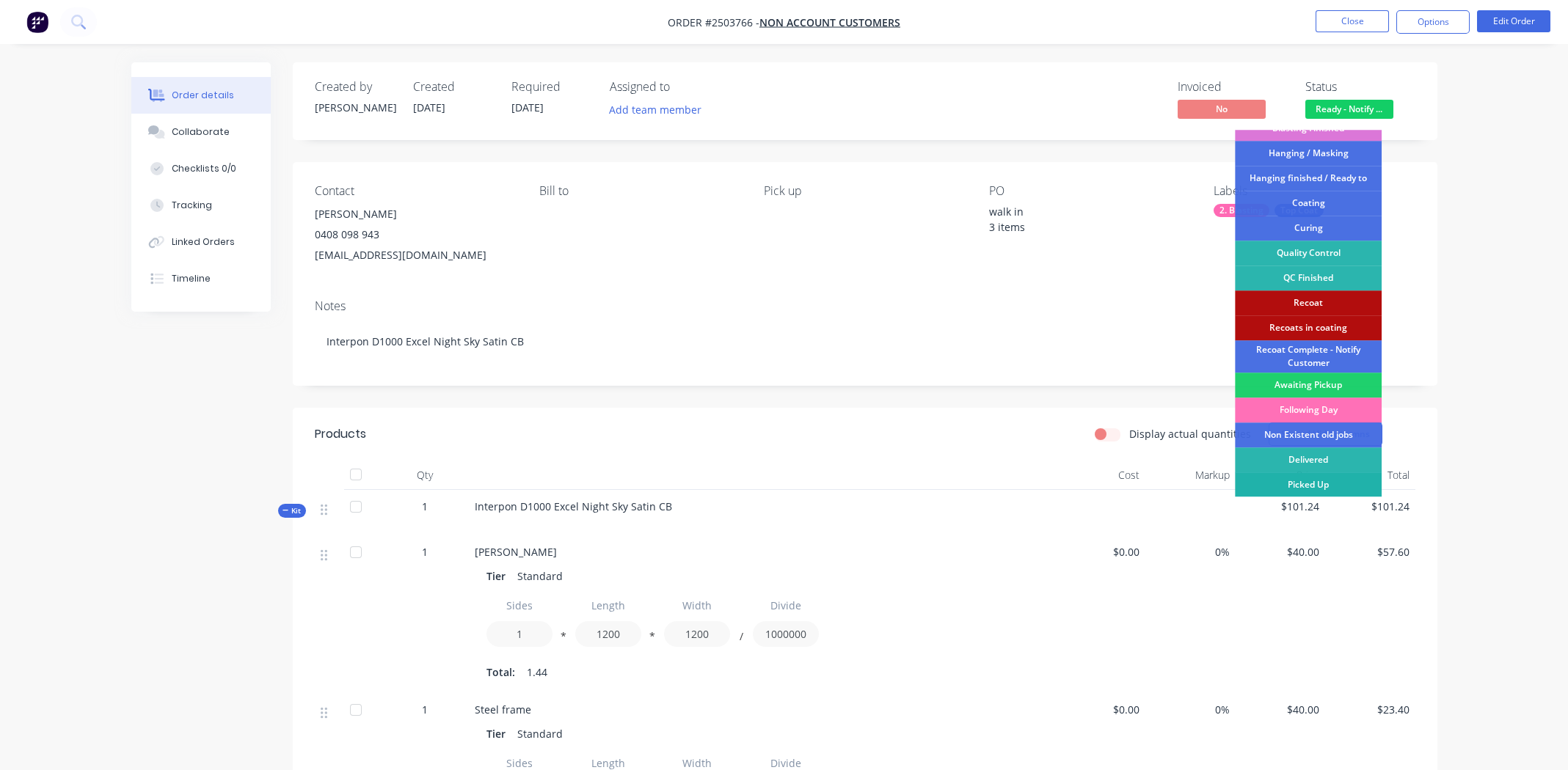
click at [1301, 479] on div "Picked Up" at bounding box center [1308, 485] width 146 height 25
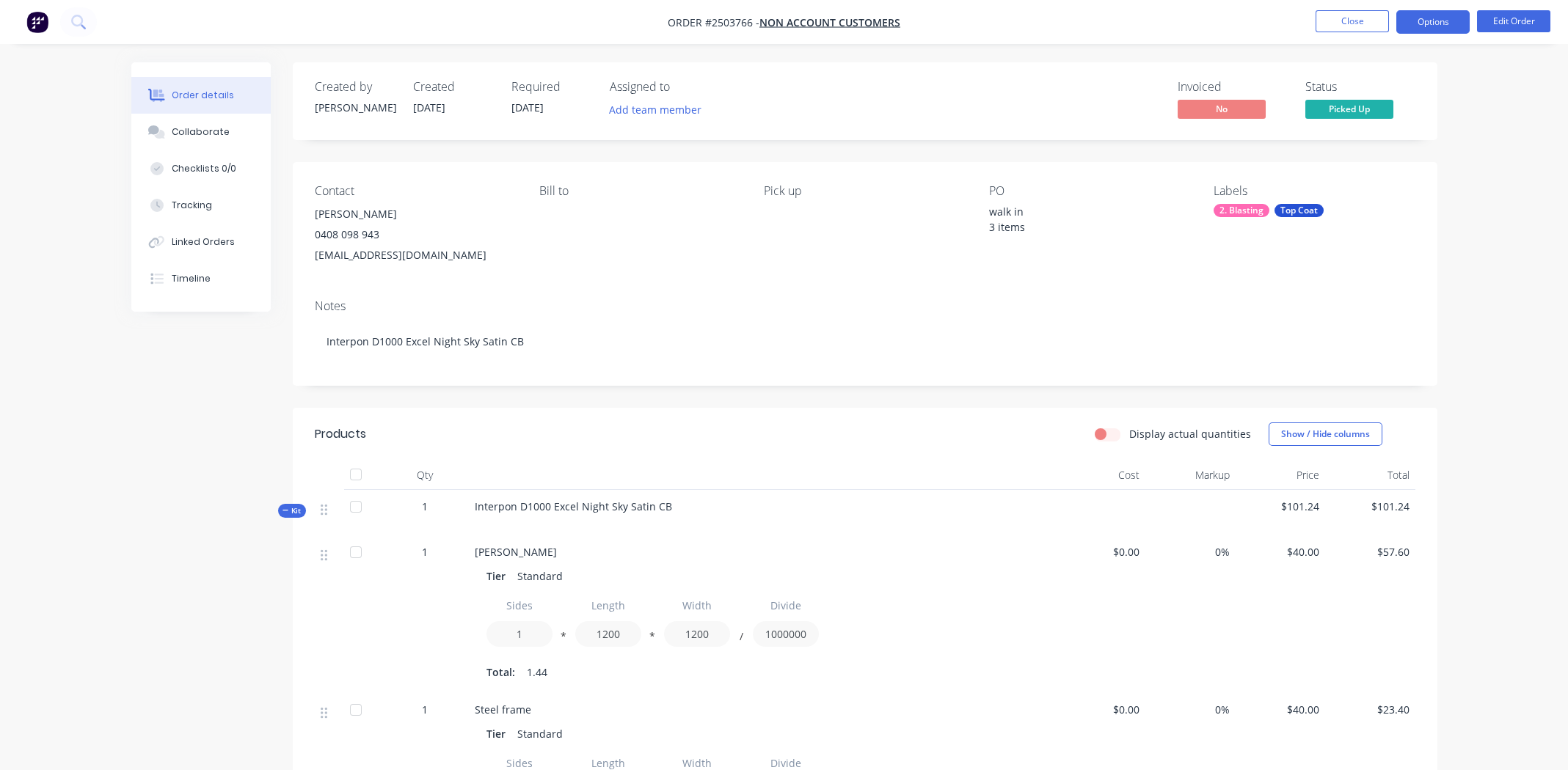
click at [1432, 24] on button "Options" at bounding box center [1432, 22] width 73 height 24
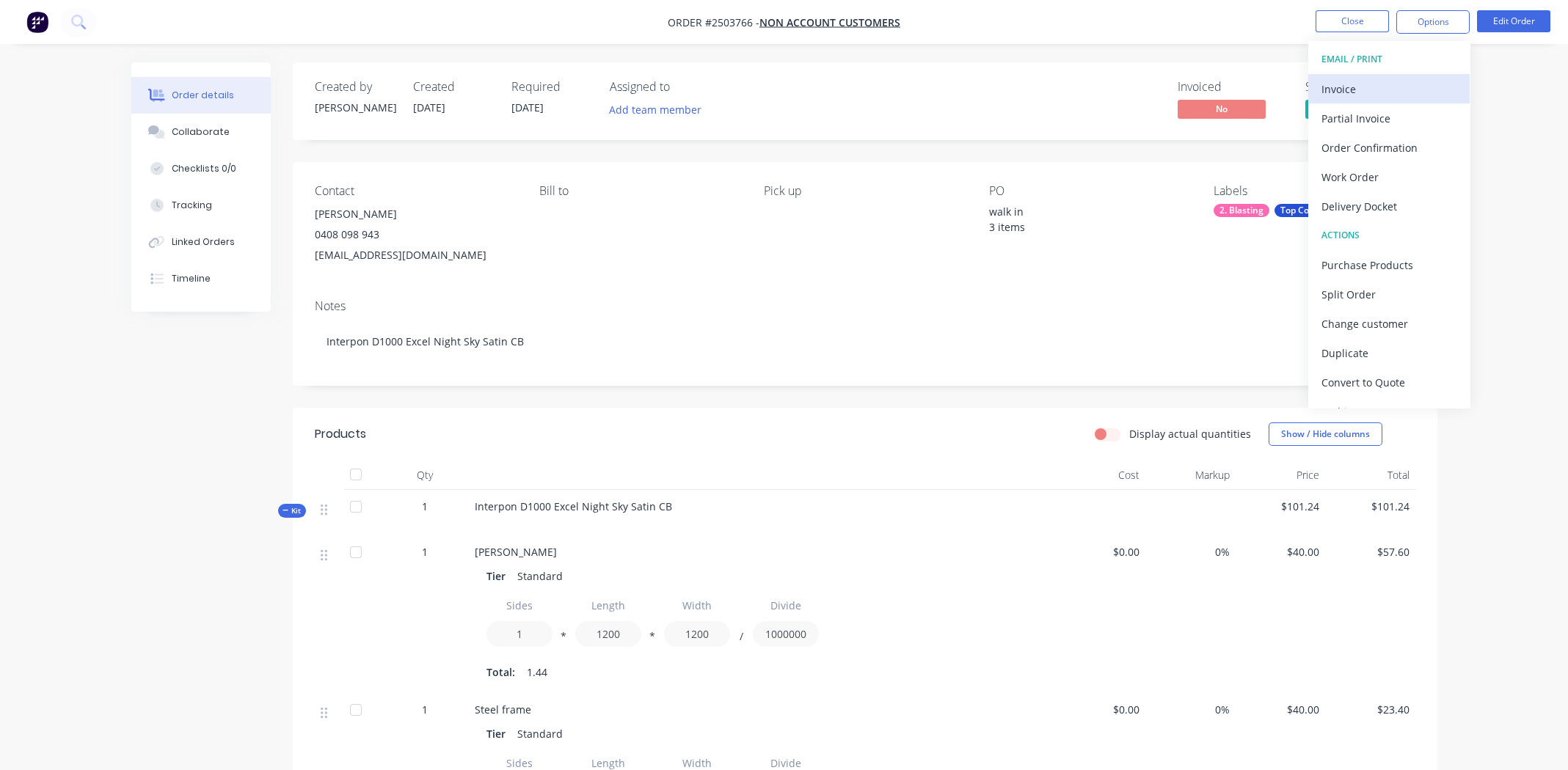
click at [1353, 85] on div "Invoice" at bounding box center [1388, 89] width 135 height 21
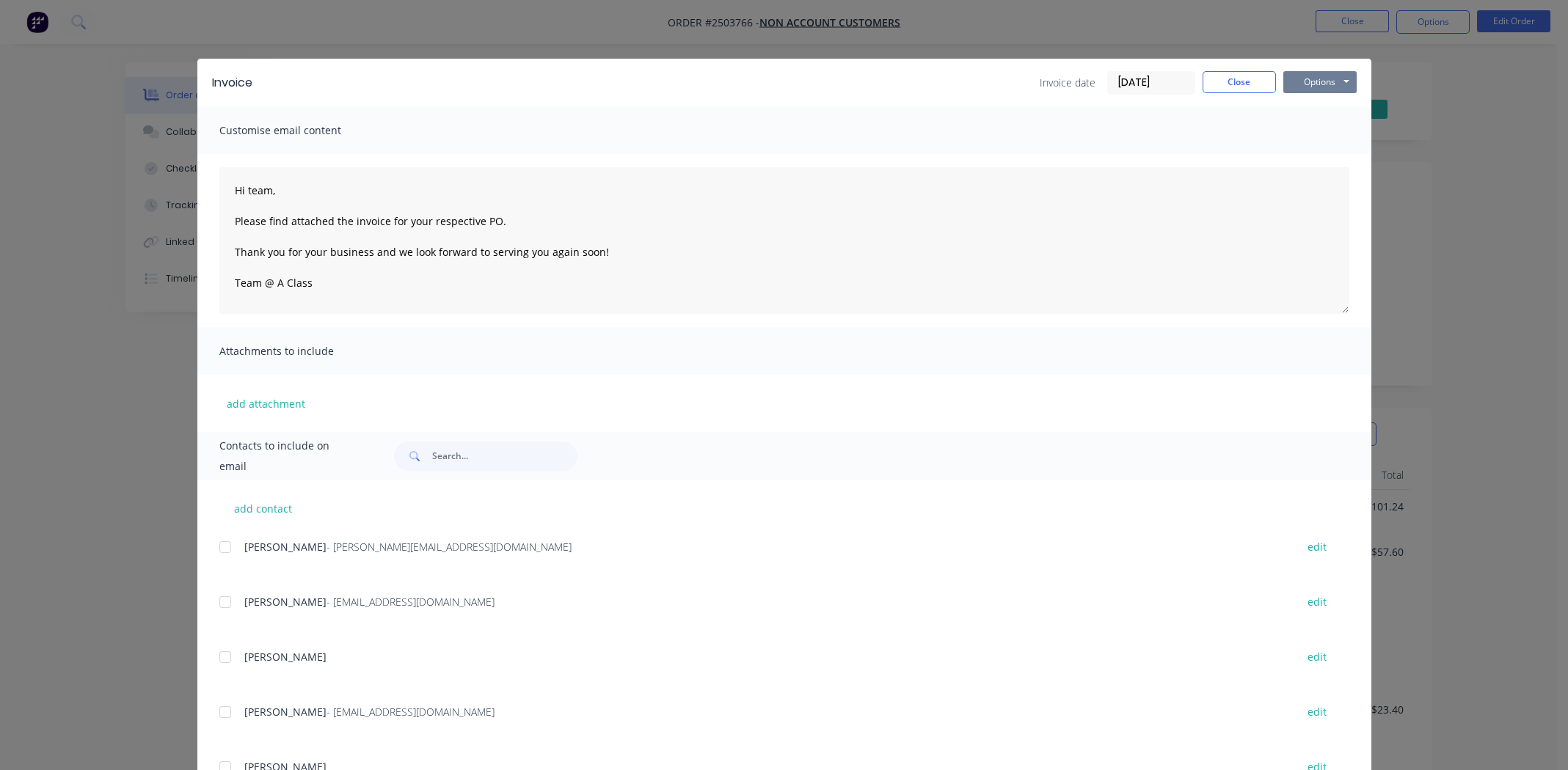
drag, startPoint x: 1301, startPoint y: 80, endPoint x: 1306, endPoint y: 91, distance: 12.1
click at [1304, 81] on button "Options" at bounding box center [1319, 82] width 73 height 22
click at [1312, 124] on button "Print" at bounding box center [1330, 131] width 94 height 24
click at [1205, 86] on button "Close" at bounding box center [1238, 82] width 73 height 22
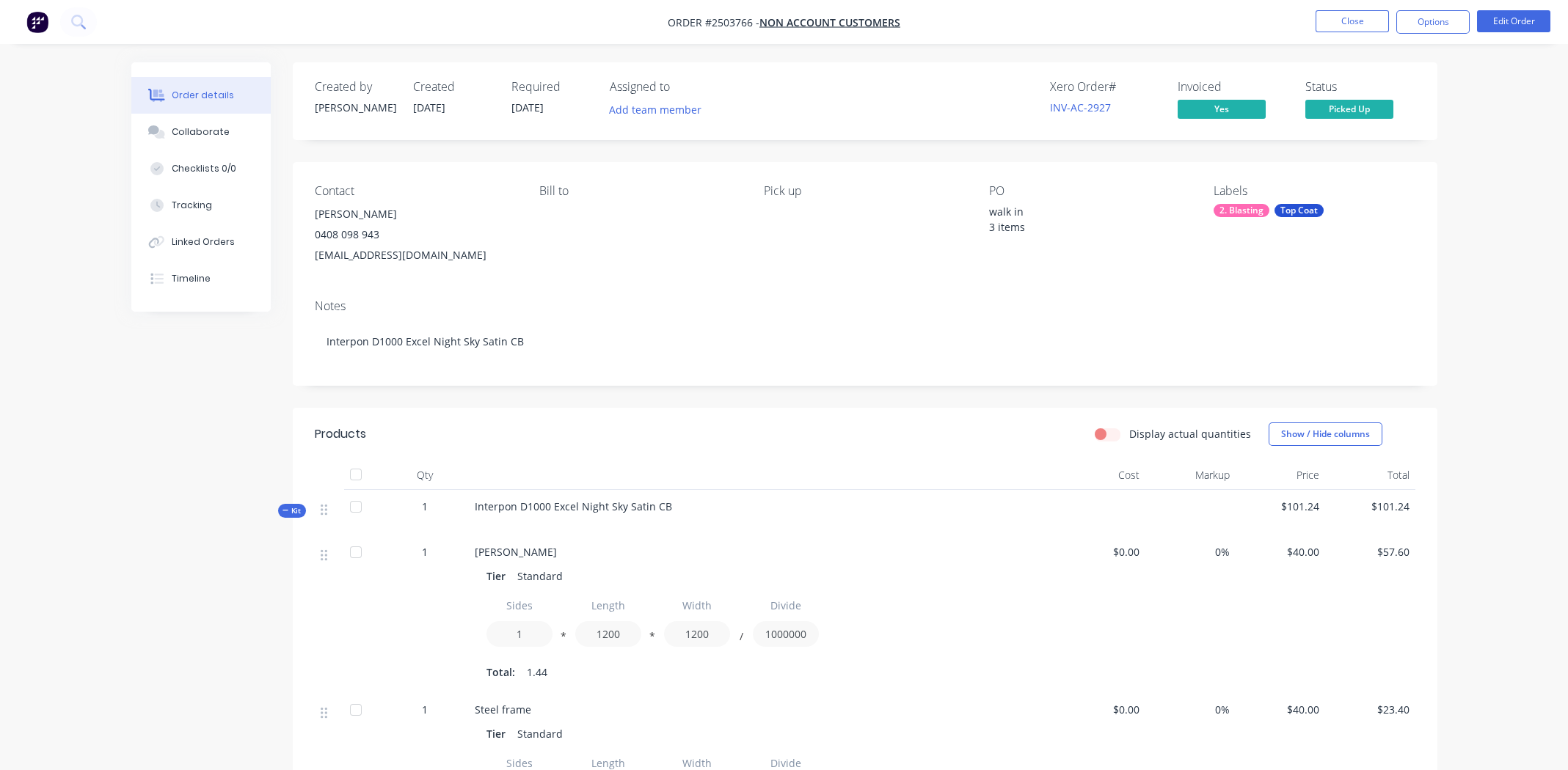
scroll to position [537, 0]
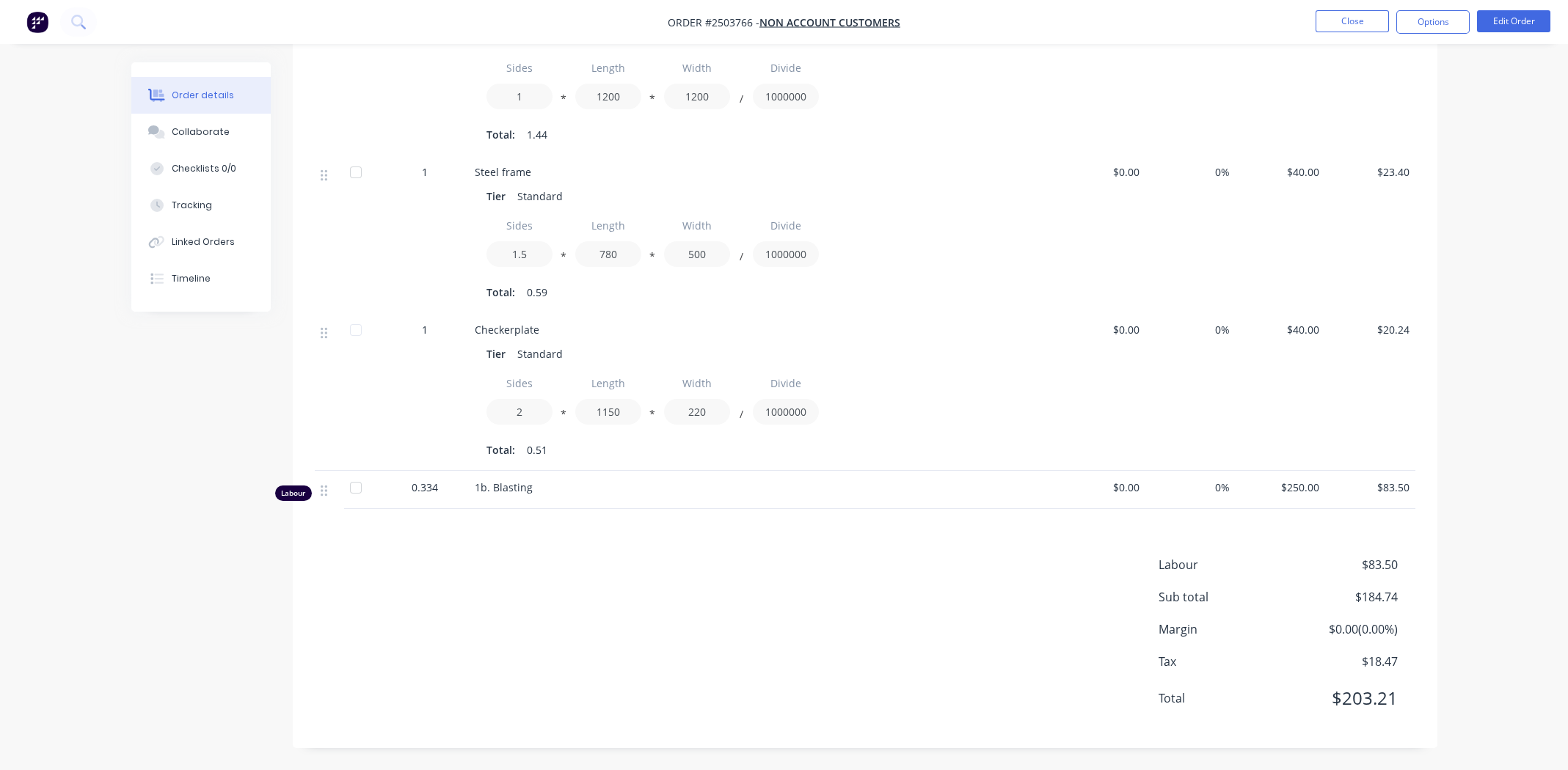
drag, startPoint x: 491, startPoint y: 603, endPoint x: 598, endPoint y: 610, distance: 107.2
click at [492, 603] on div "Labour $83.50 Sub total $184.74 Margin $0.00 ( 0.00 %) Tax $18.47 Total $203.21" at bounding box center [865, 640] width 1100 height 170
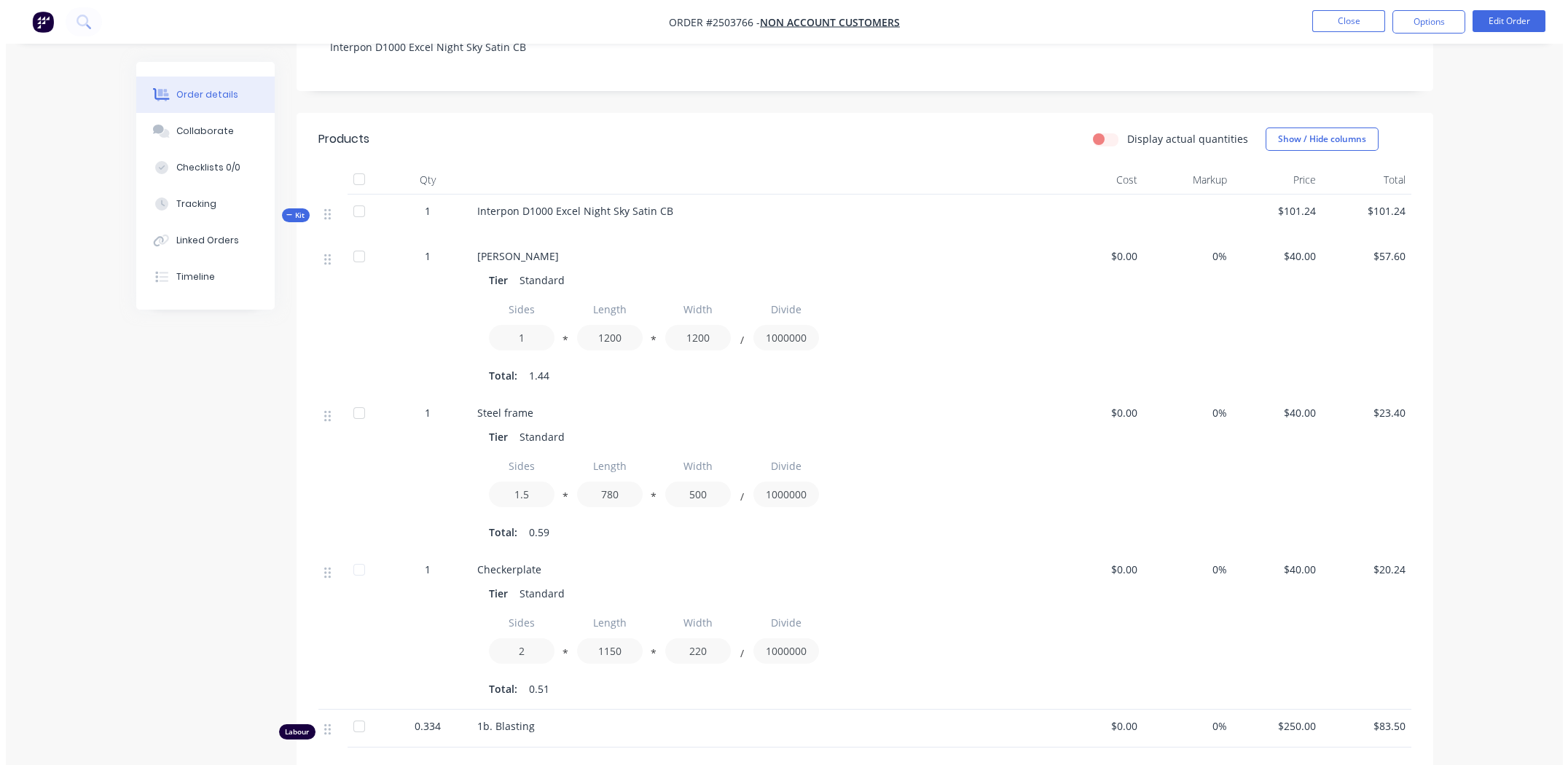
scroll to position [0, 0]
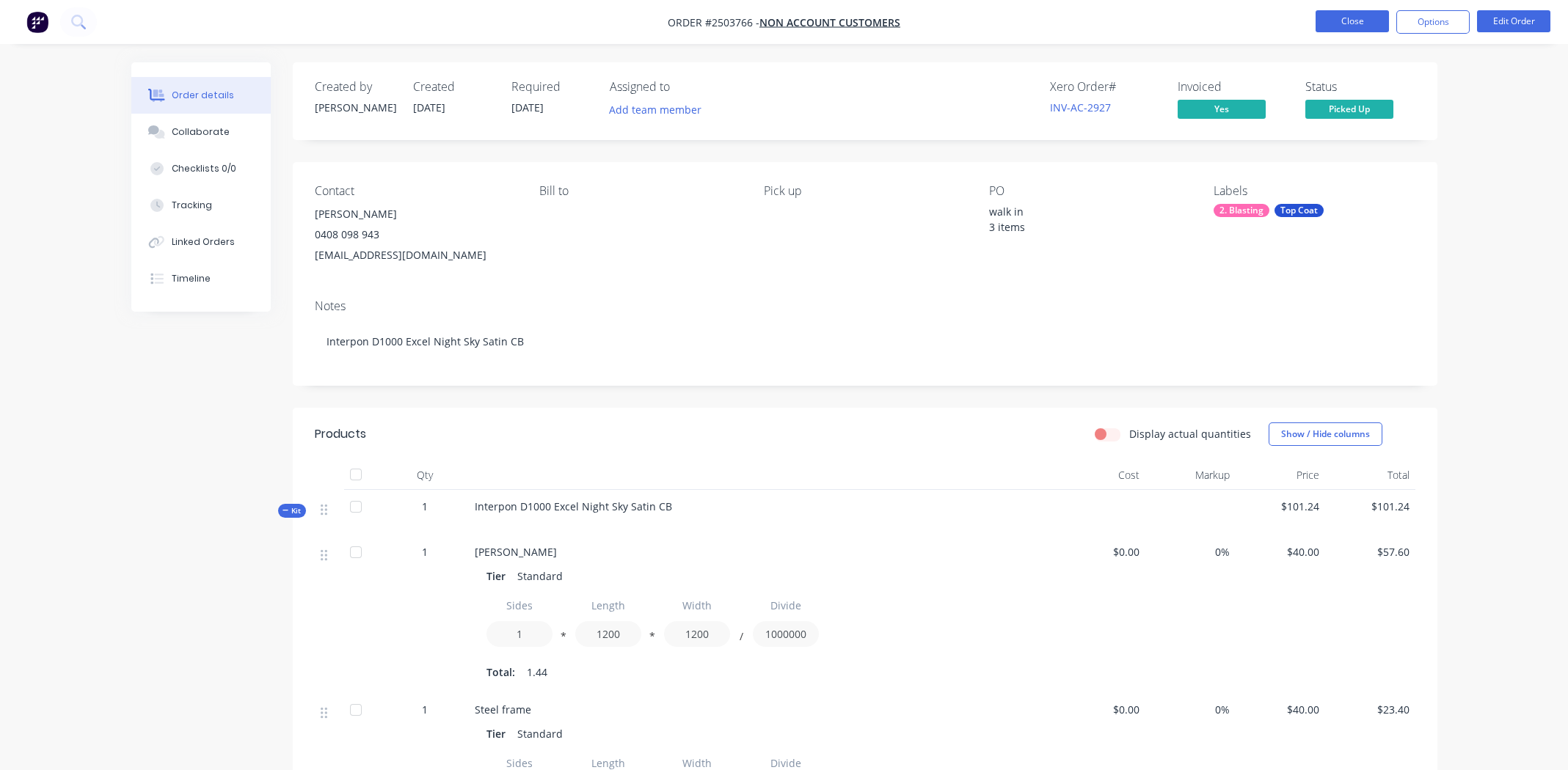
click at [1356, 20] on button "Close" at bounding box center [1351, 21] width 73 height 22
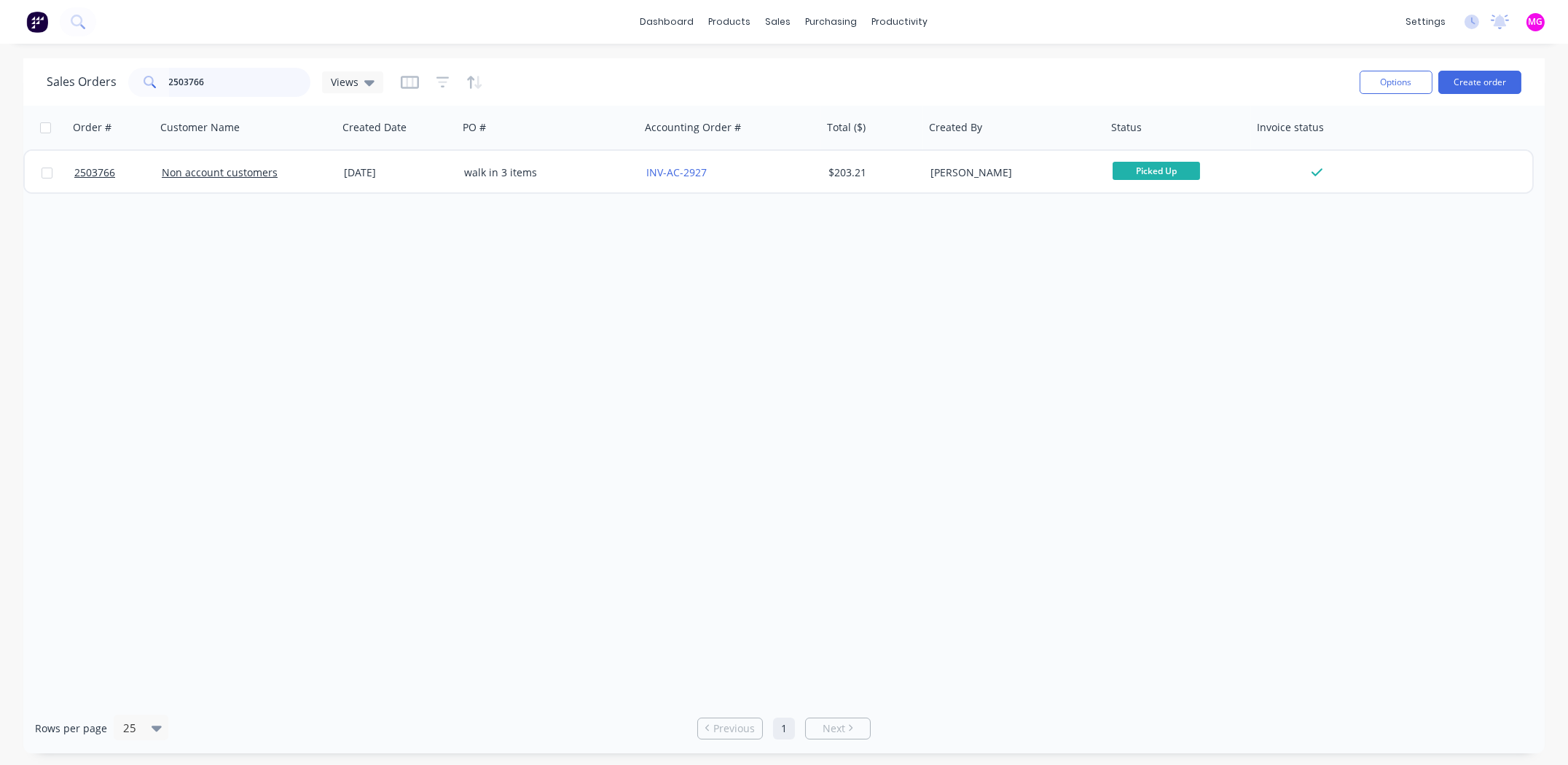
click at [222, 74] on input "2503766" at bounding box center [240, 81] width 142 height 29
